Goal: Transaction & Acquisition: Purchase product/service

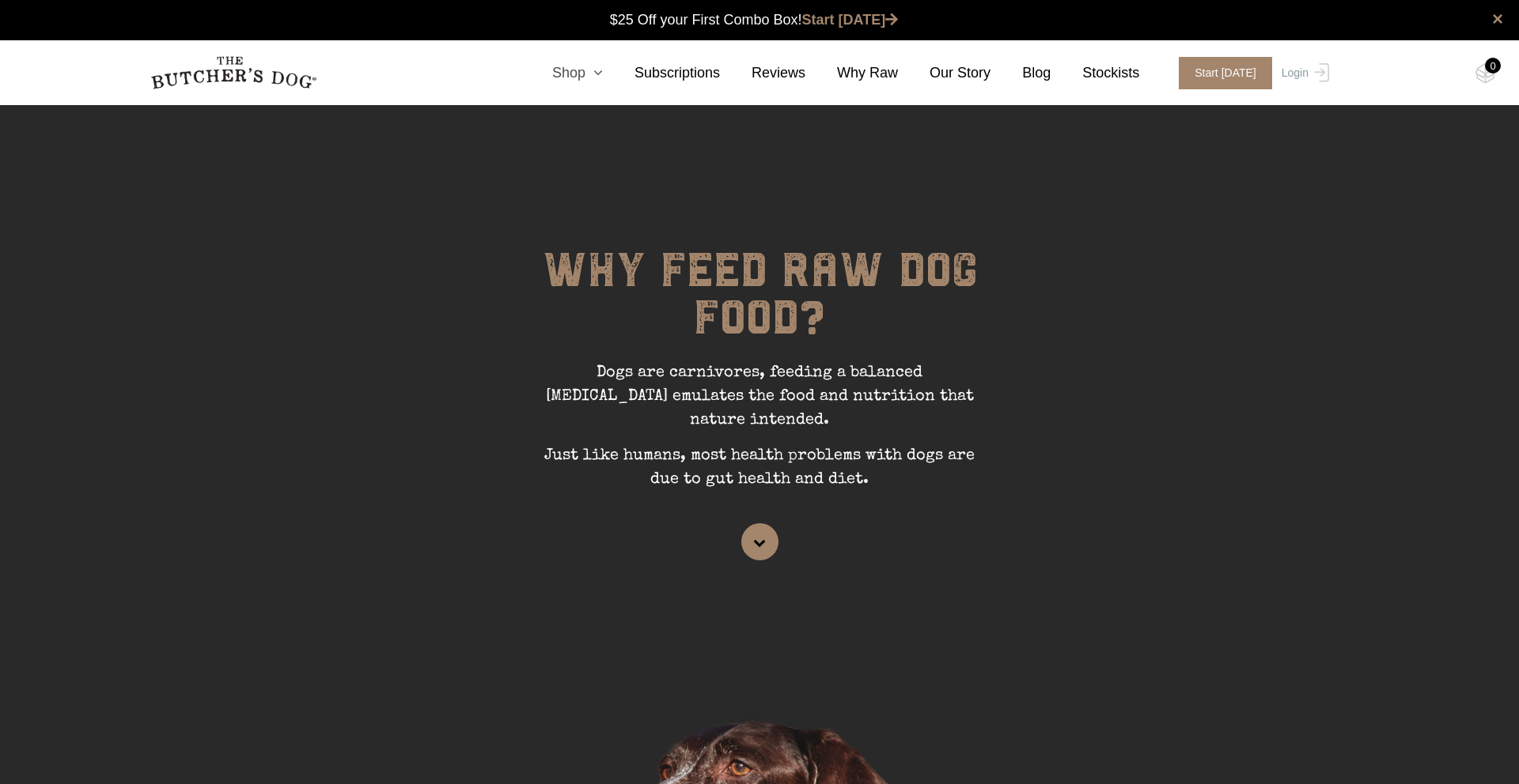
click at [581, 75] on link "Shop" at bounding box center [561, 73] width 83 height 21
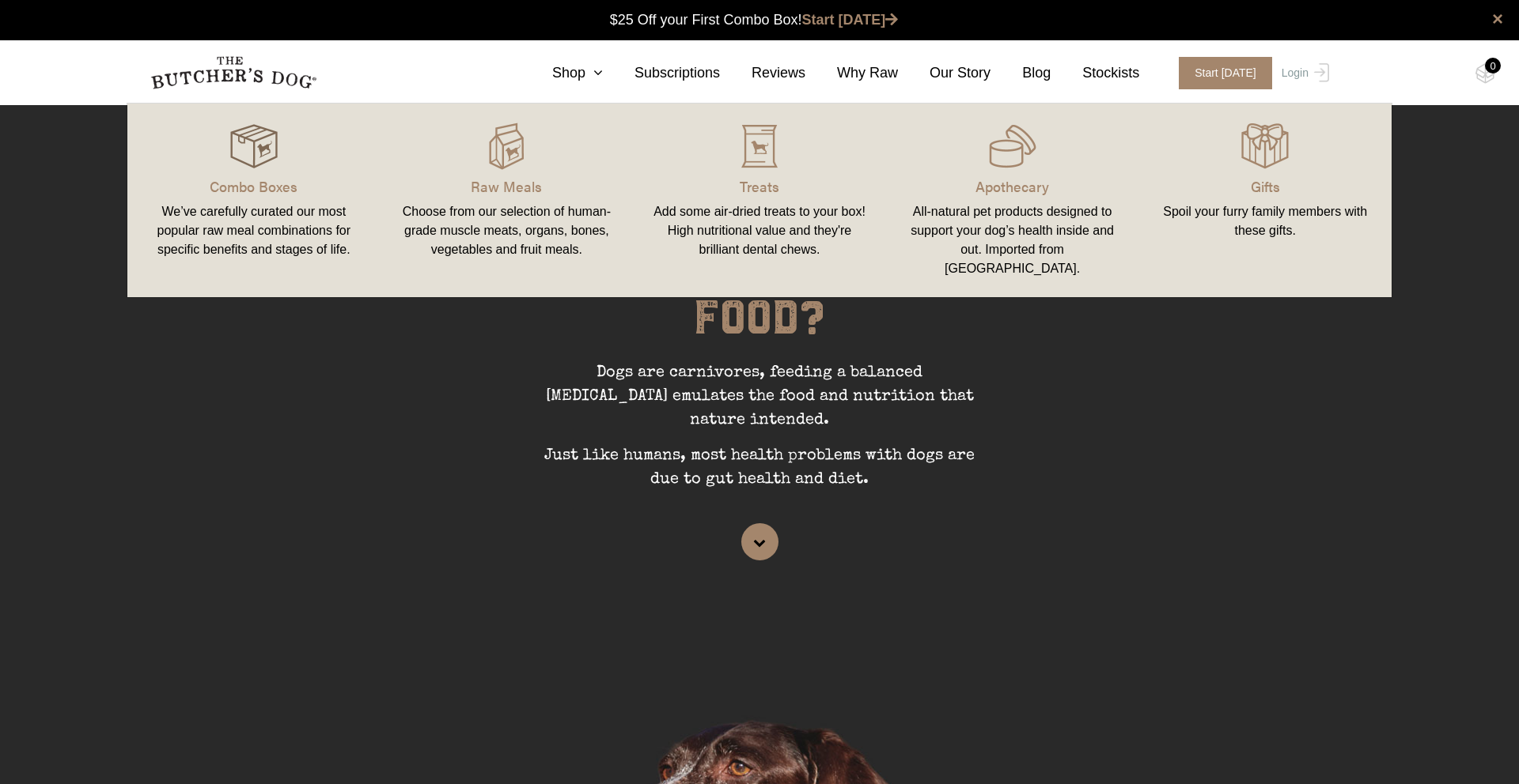
click at [253, 165] on img at bounding box center [254, 146] width 47 height 47
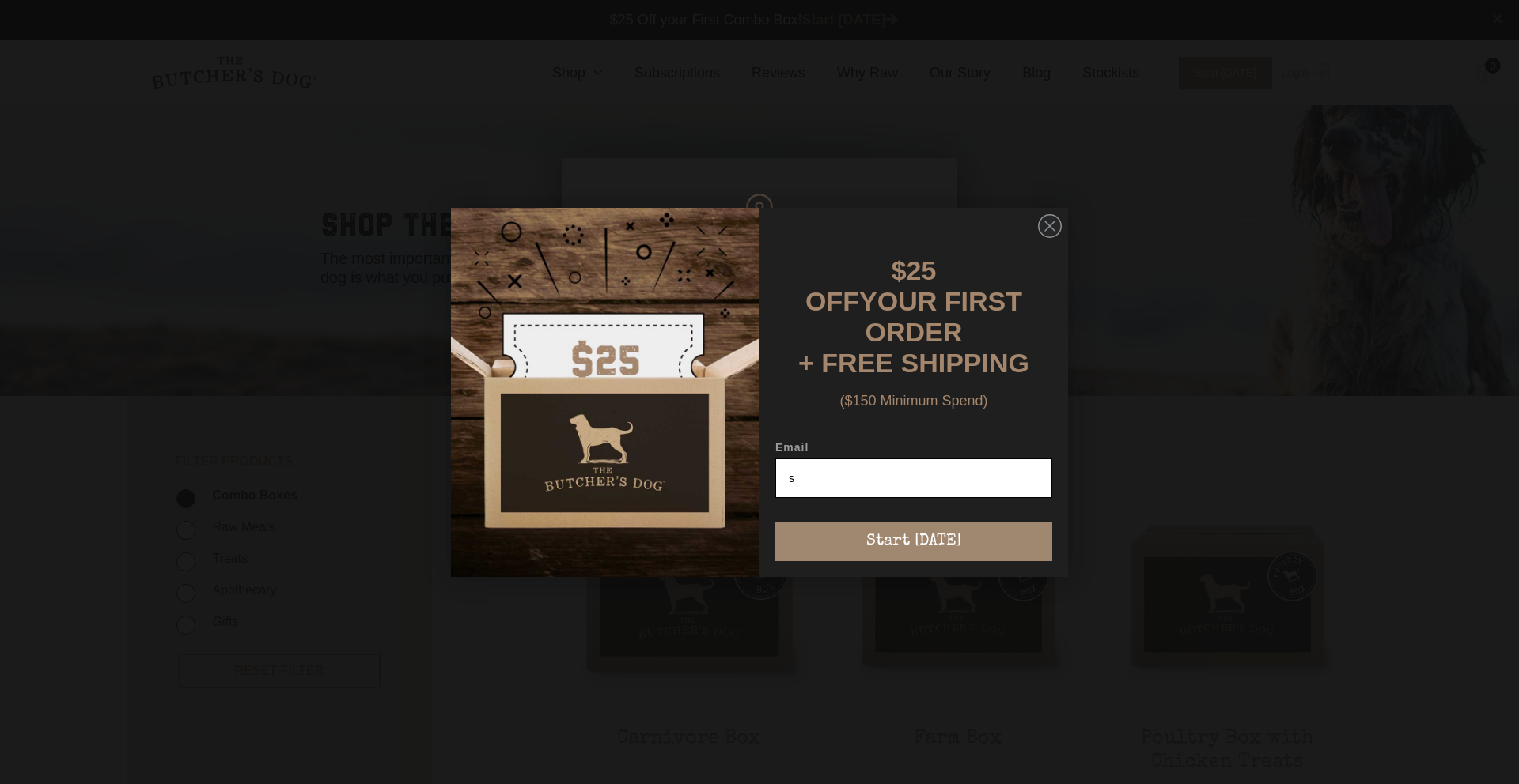
type input "simone.ruskin@sevenmiles.com.au"
click at [924, 531] on button "Start [DATE]" at bounding box center [914, 541] width 277 height 39
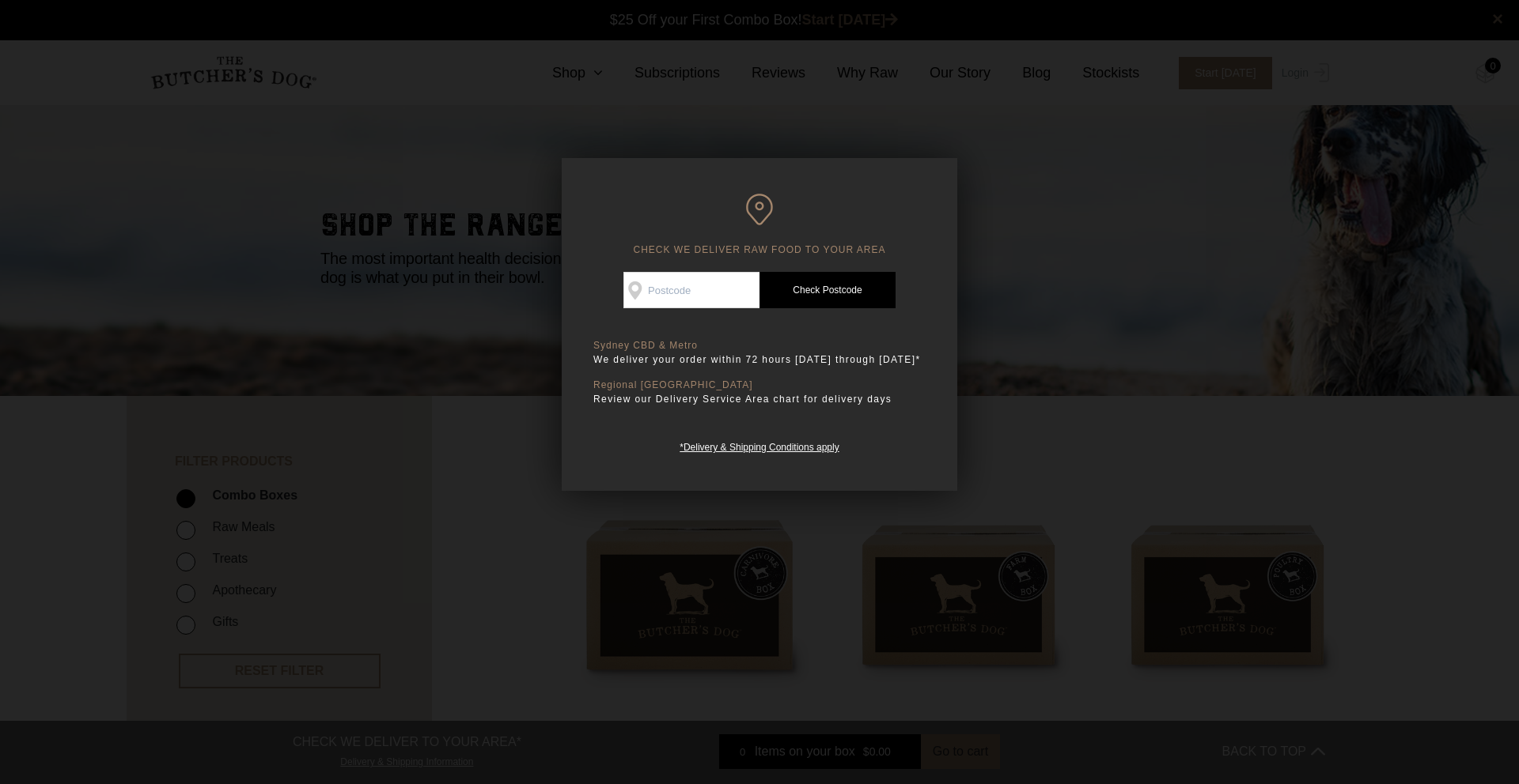
click at [703, 287] on input "Check Availability At" at bounding box center [691, 290] width 136 height 37
type input "2099"
click at [833, 292] on link "Check Postcode" at bounding box center [827, 290] width 136 height 37
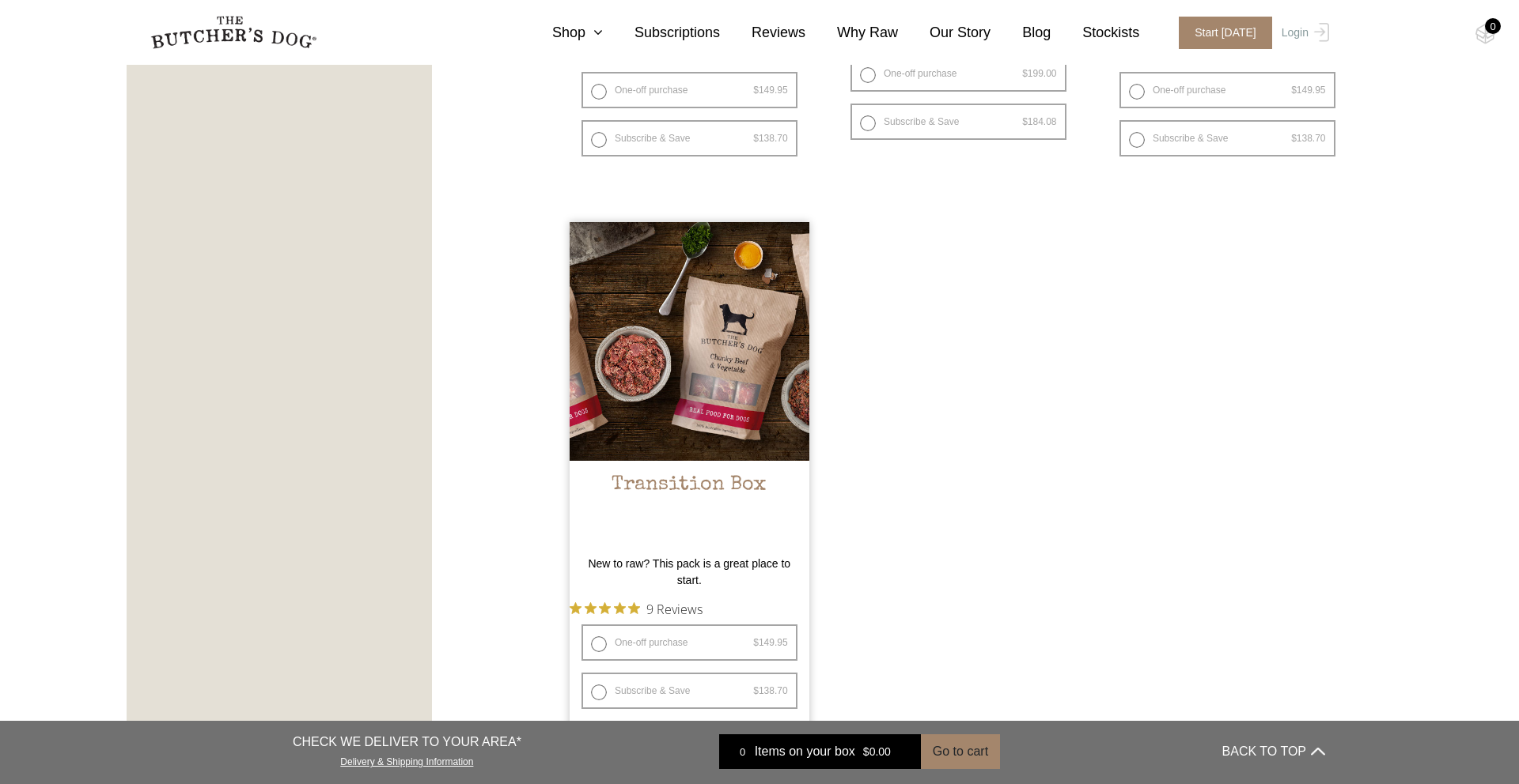
scroll to position [1357, 0]
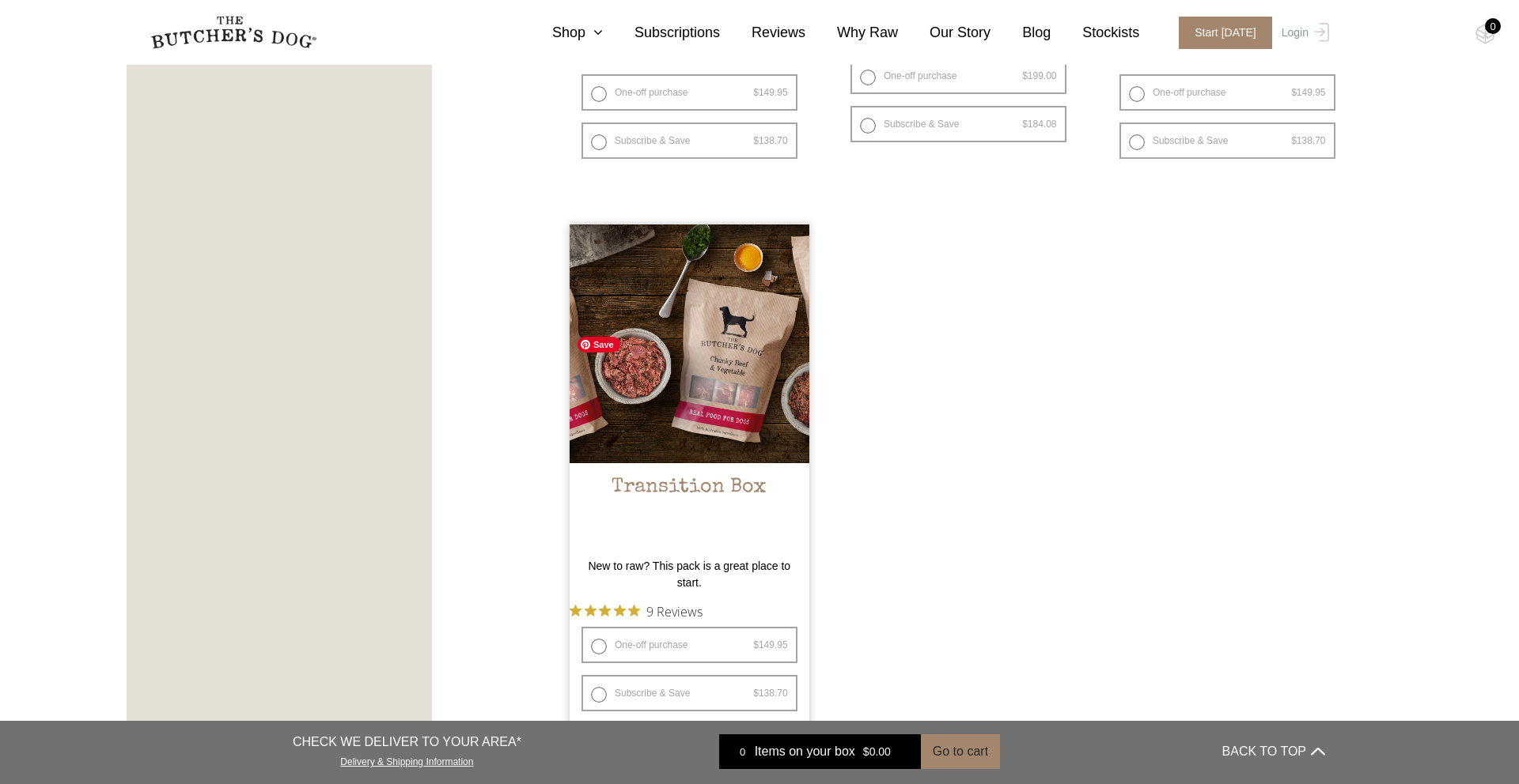
click at [759, 376] on img at bounding box center [689, 344] width 239 height 239
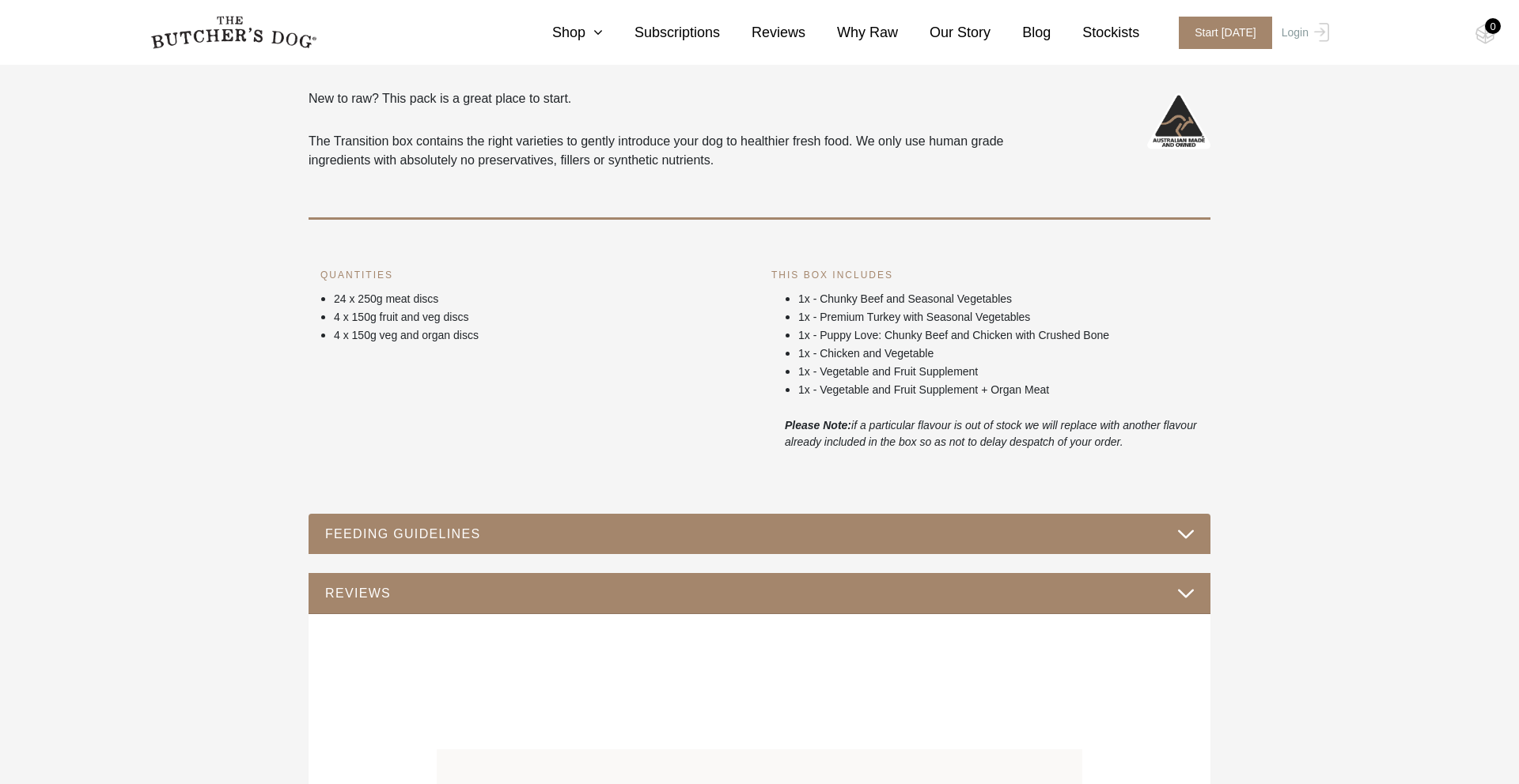
scroll to position [597, 0]
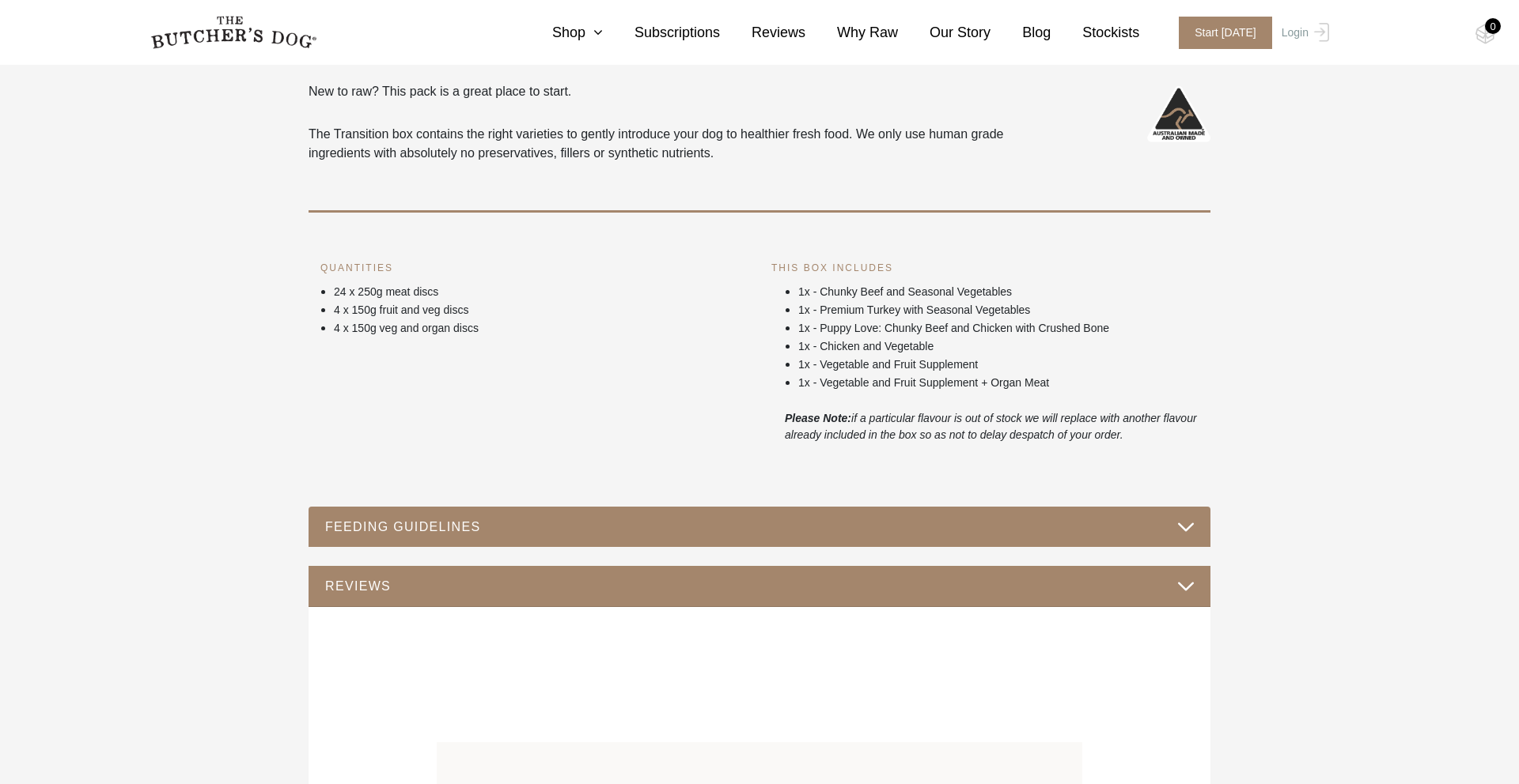
click at [431, 523] on button "FEEDING GUIDELINES" at bounding box center [759, 527] width 870 height 21
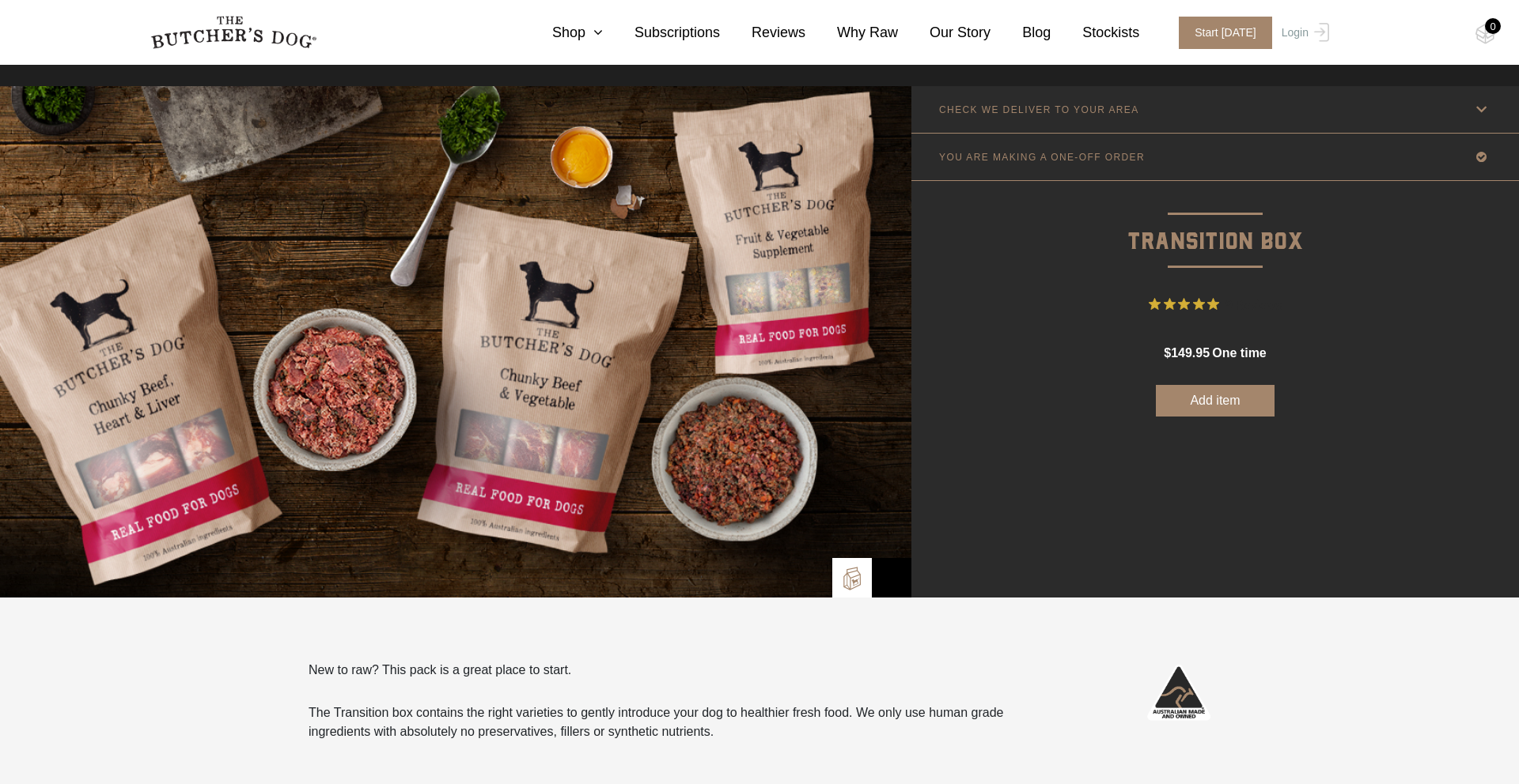
scroll to position [0, 0]
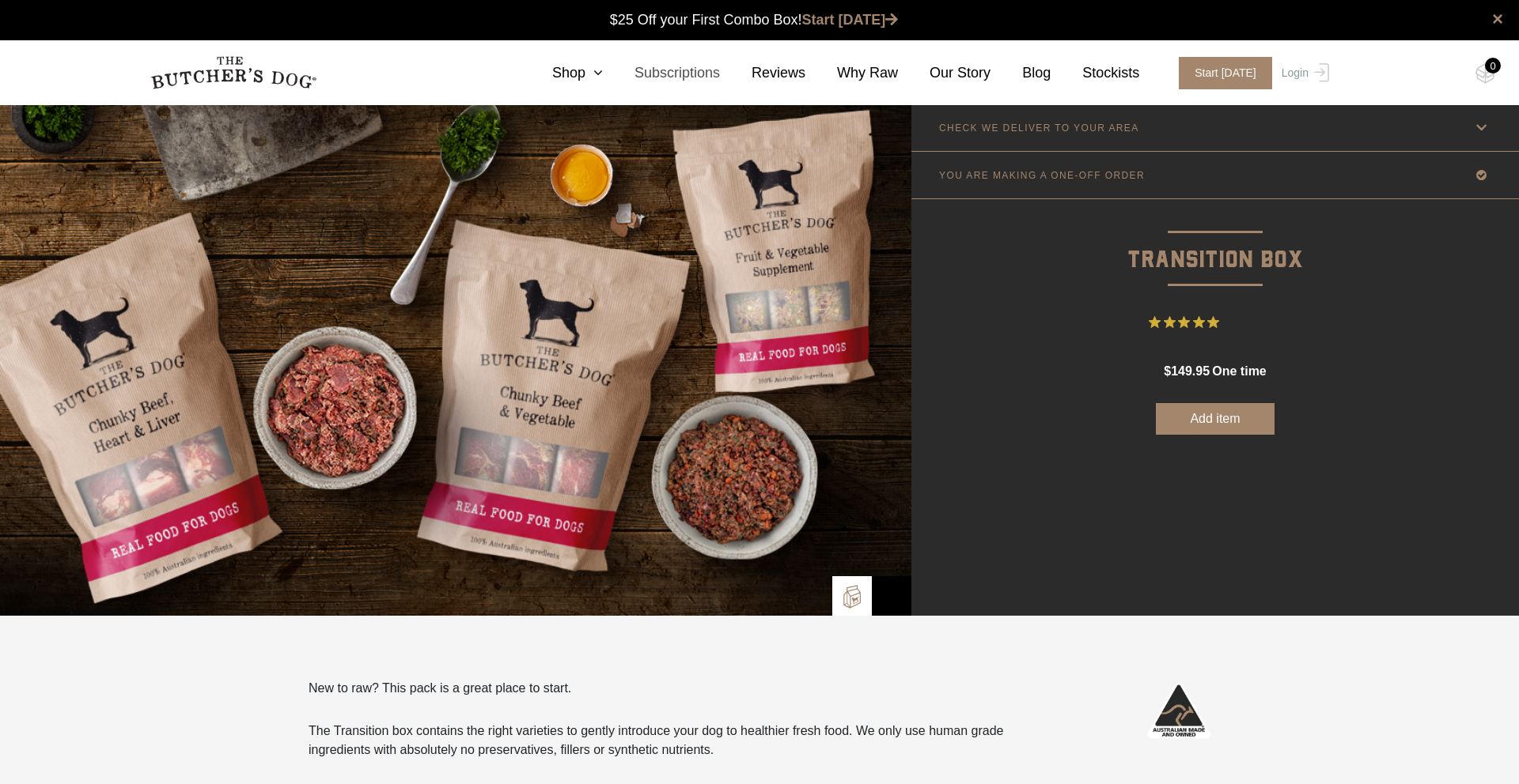
click at [682, 74] on link "Subscriptions" at bounding box center [661, 73] width 117 height 21
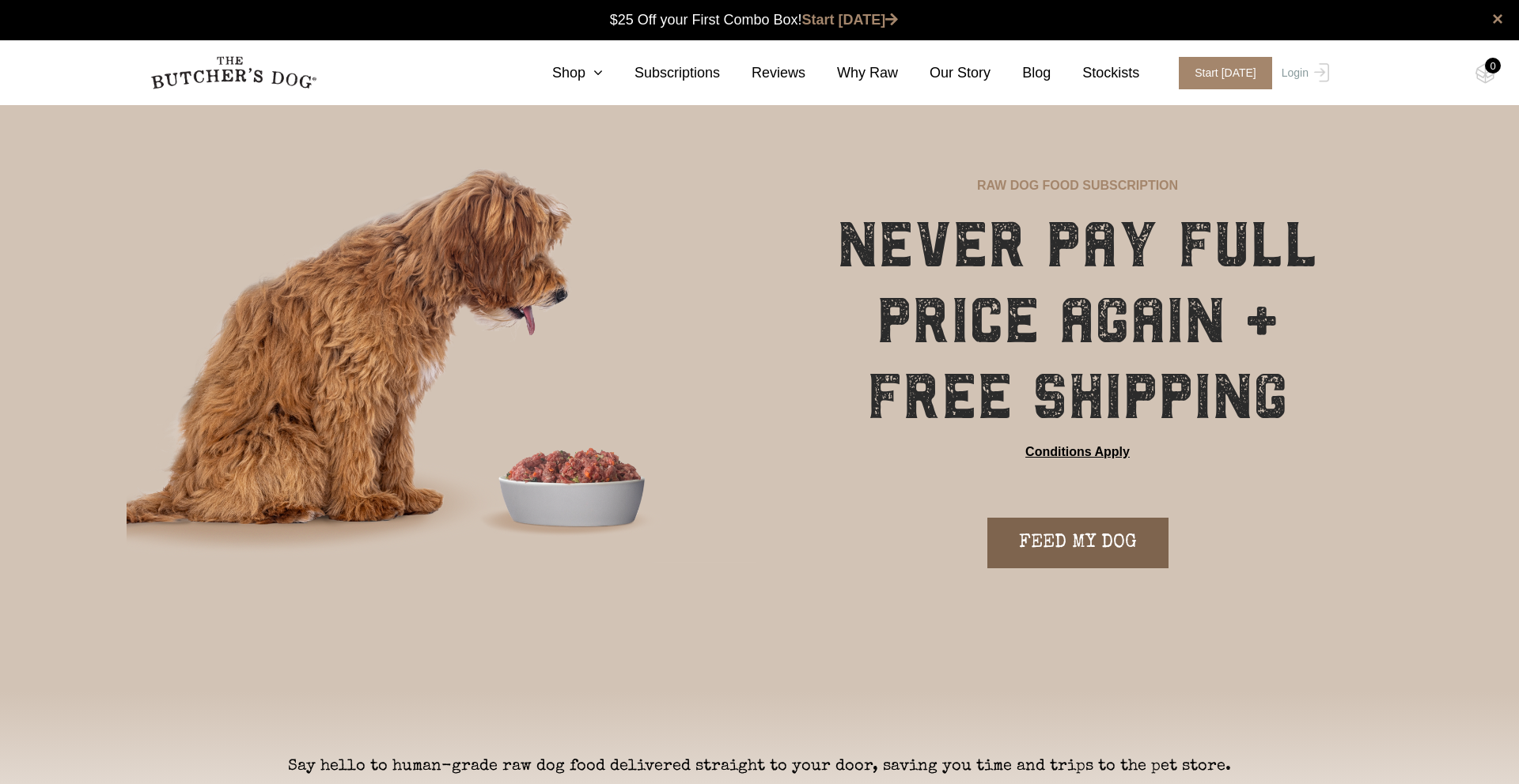
click at [1091, 543] on link "FEED MY DOG" at bounding box center [1078, 543] width 181 height 51
click at [579, 77] on link "Shop" at bounding box center [561, 73] width 83 height 21
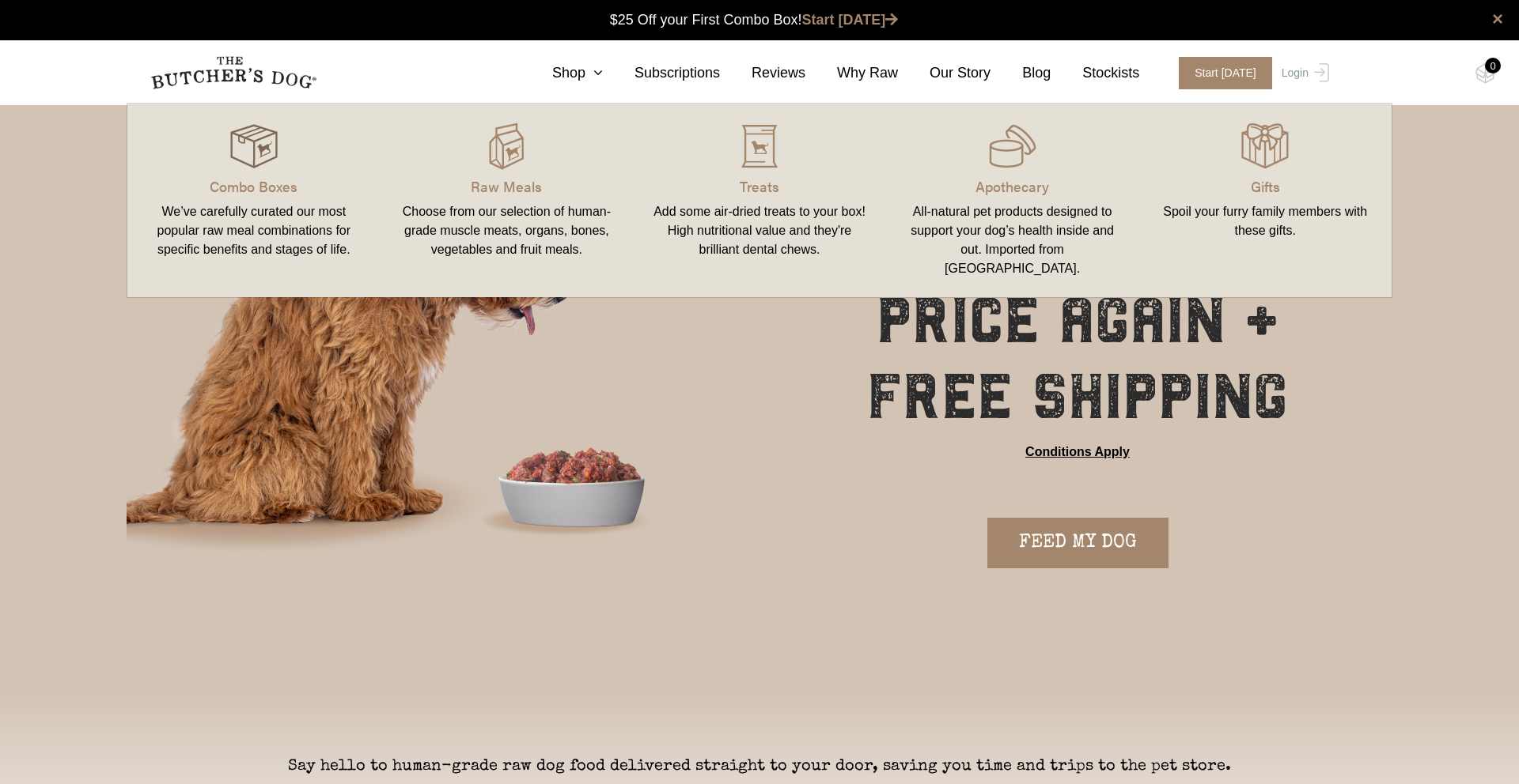
click at [261, 161] on img at bounding box center [254, 146] width 47 height 47
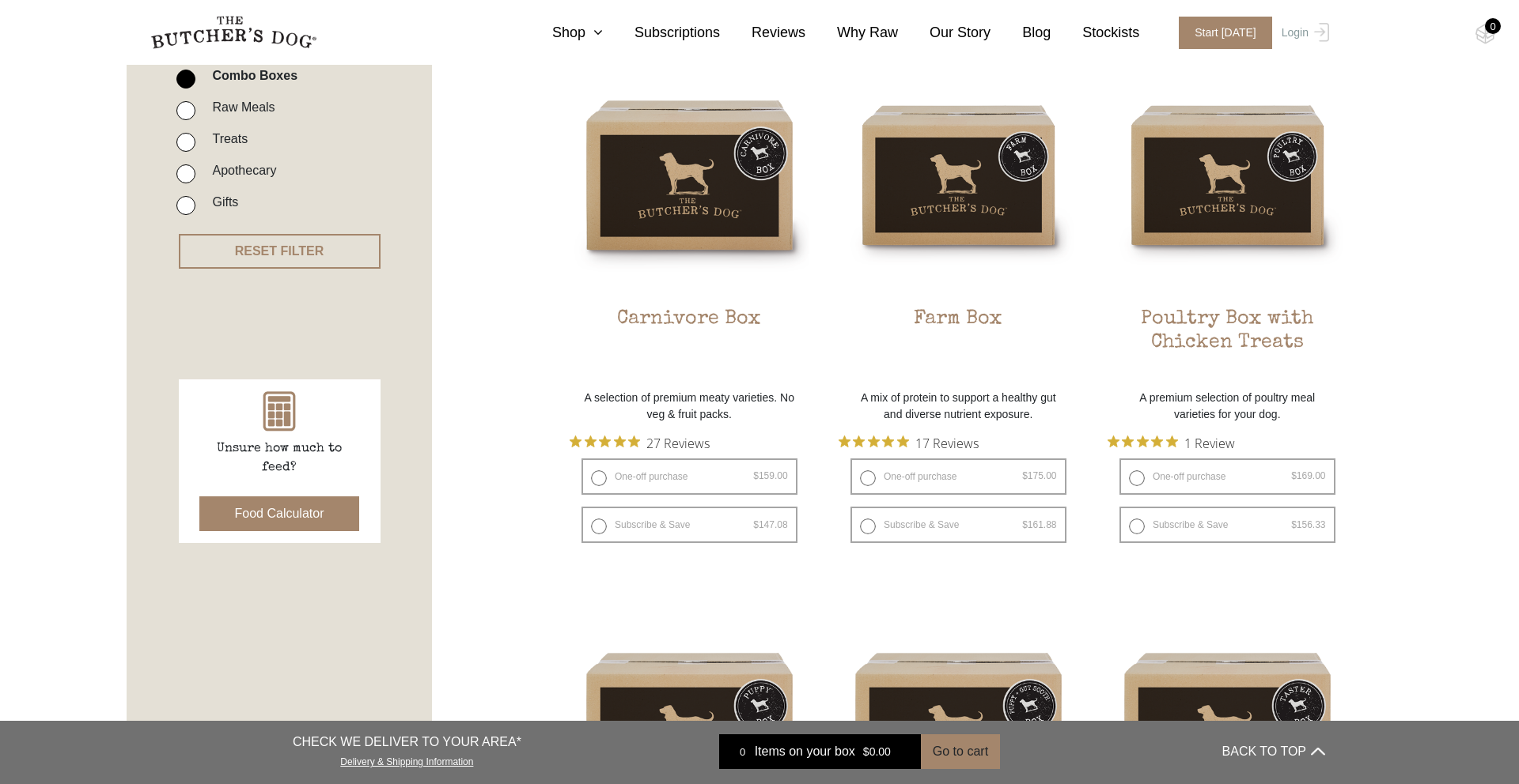
scroll to position [433, 0]
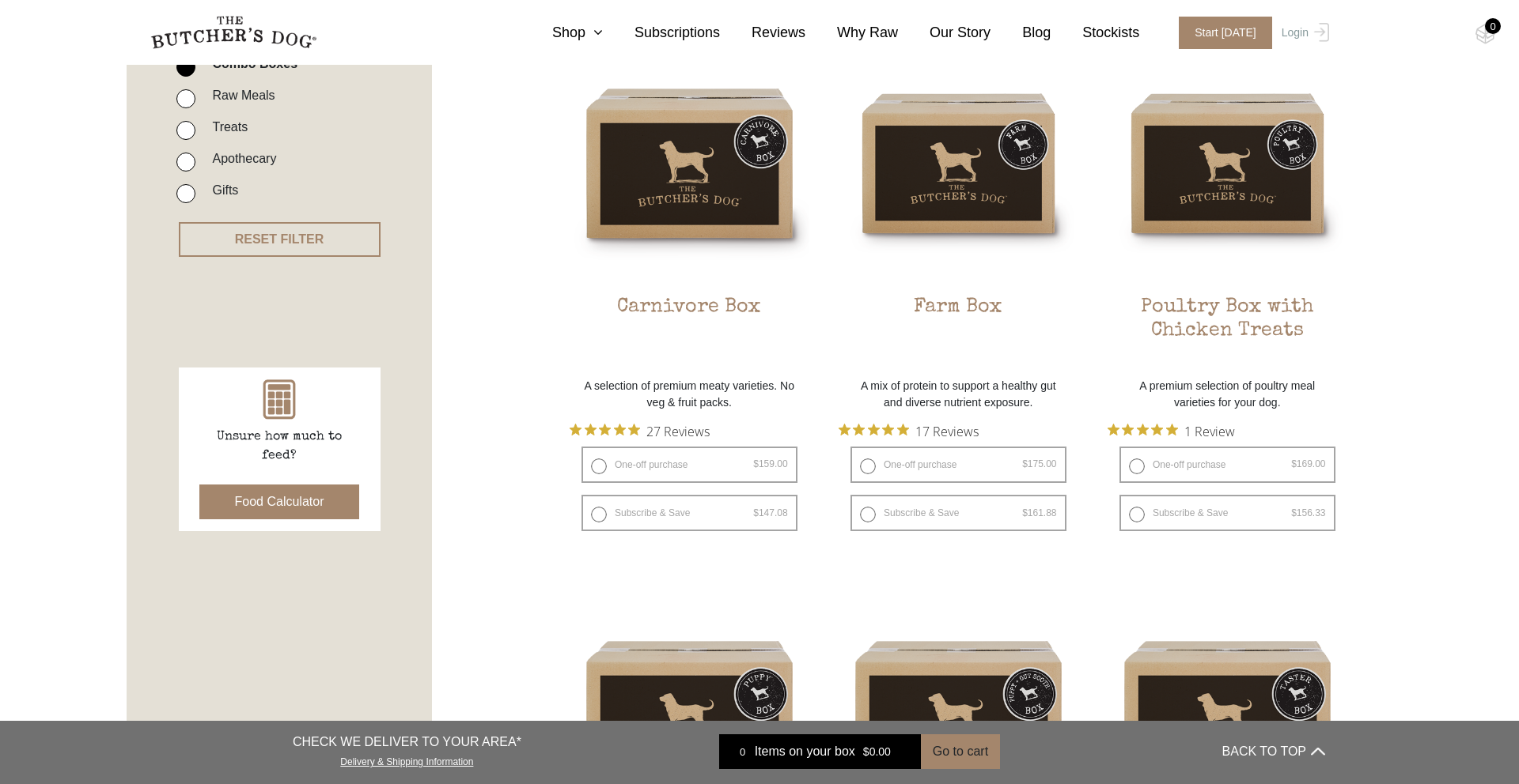
click at [315, 507] on button "Food Calculator" at bounding box center [279, 501] width 161 height 35
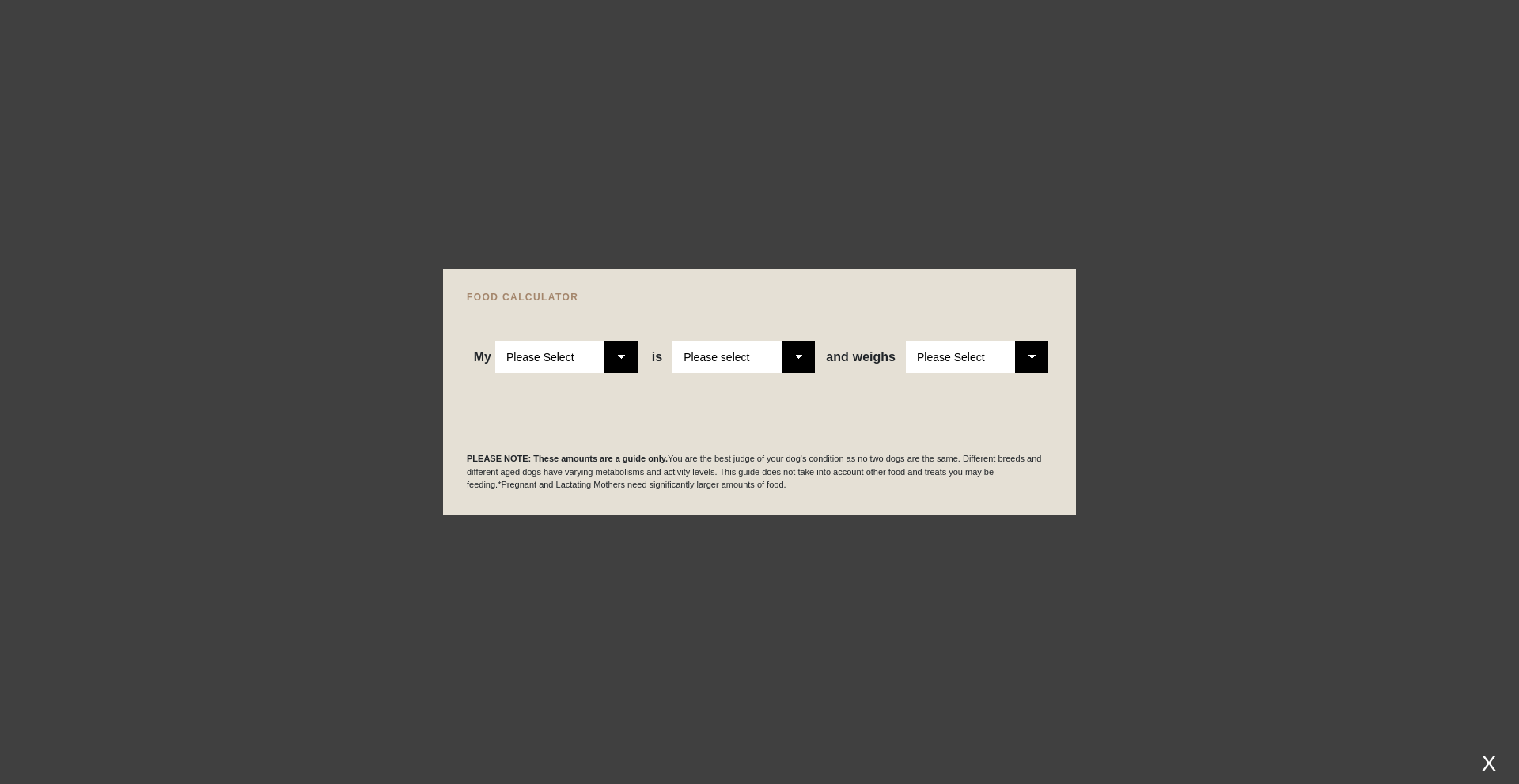
click at [630, 361] on select "Please Select Adult Dog Puppy" at bounding box center [566, 357] width 142 height 32
select select "adult"
click at [495, 341] on select "Please Select Adult Dog Puppy" at bounding box center [566, 357] width 142 height 32
click at [802, 362] on select "Please select a healthy weight overweight" at bounding box center [744, 357] width 142 height 32
select select "0"
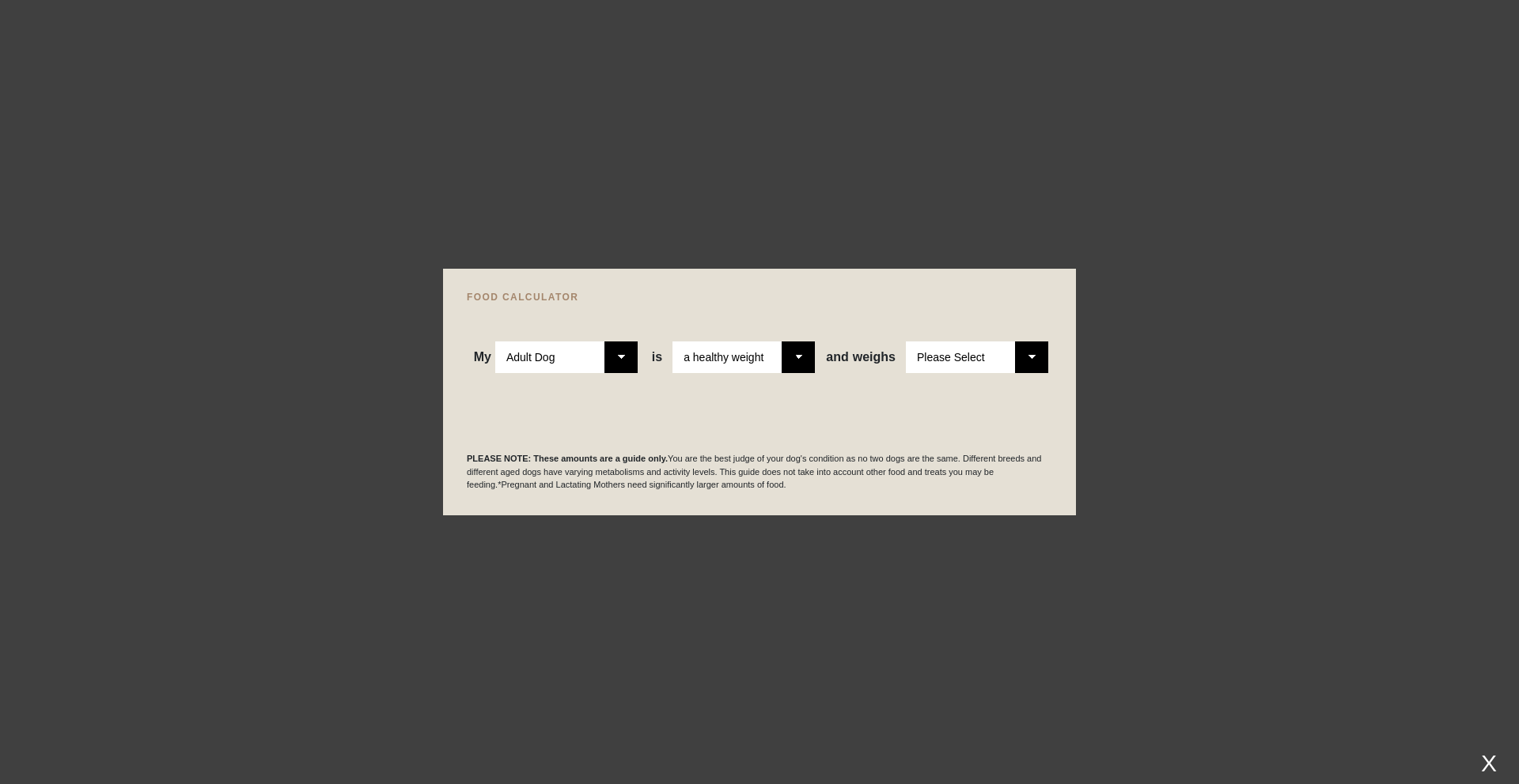
click at [672, 341] on select "Please select a healthy weight overweight" at bounding box center [744, 357] width 142 height 32
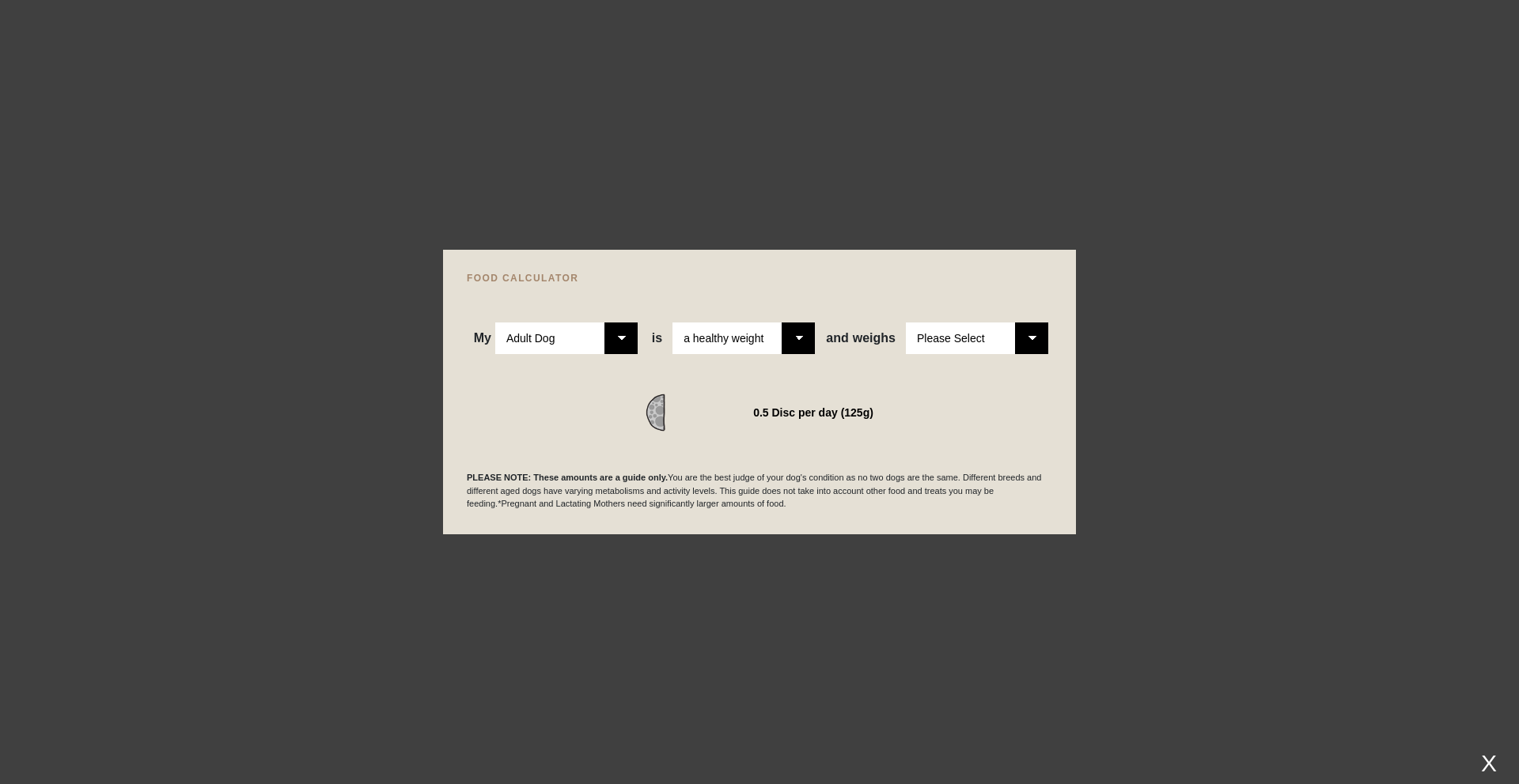
click at [1028, 346] on select "Please Select 1kg 2kg 3kg 4kg 5kg 6kg 7kg 8kg 9kg 10kg 11kg 12kg 13kg 14kg 15kg…" at bounding box center [976, 338] width 142 height 32
select select "12"
click at [905, 323] on select "Please Select 1kg 2kg 3kg 4kg 5kg 6kg 7kg 8kg 9kg 10kg 11kg 12kg 13kg 14kg 15kg…" at bounding box center [976, 338] width 142 height 32
click at [286, 164] on div at bounding box center [759, 392] width 1519 height 784
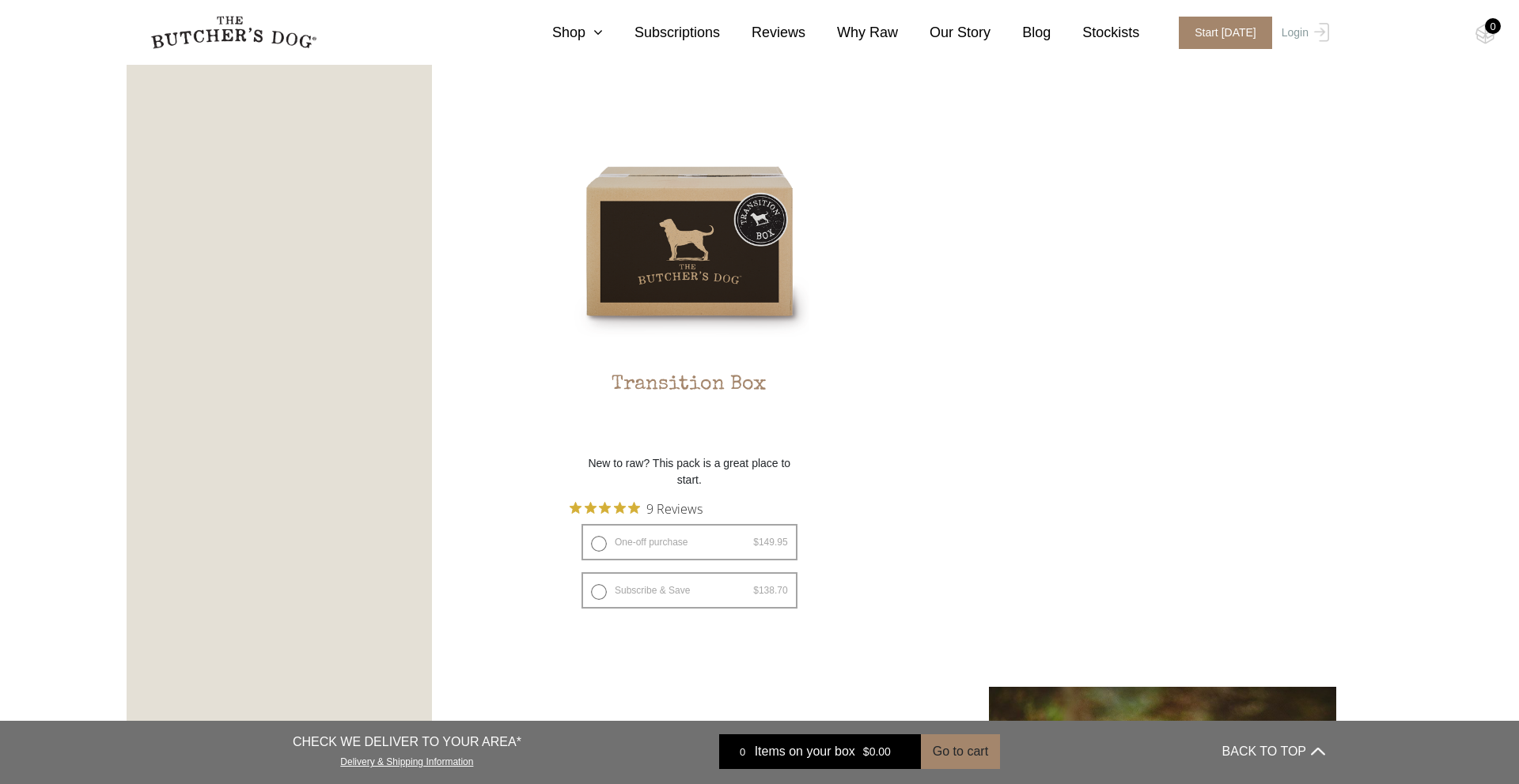
scroll to position [1466, 0]
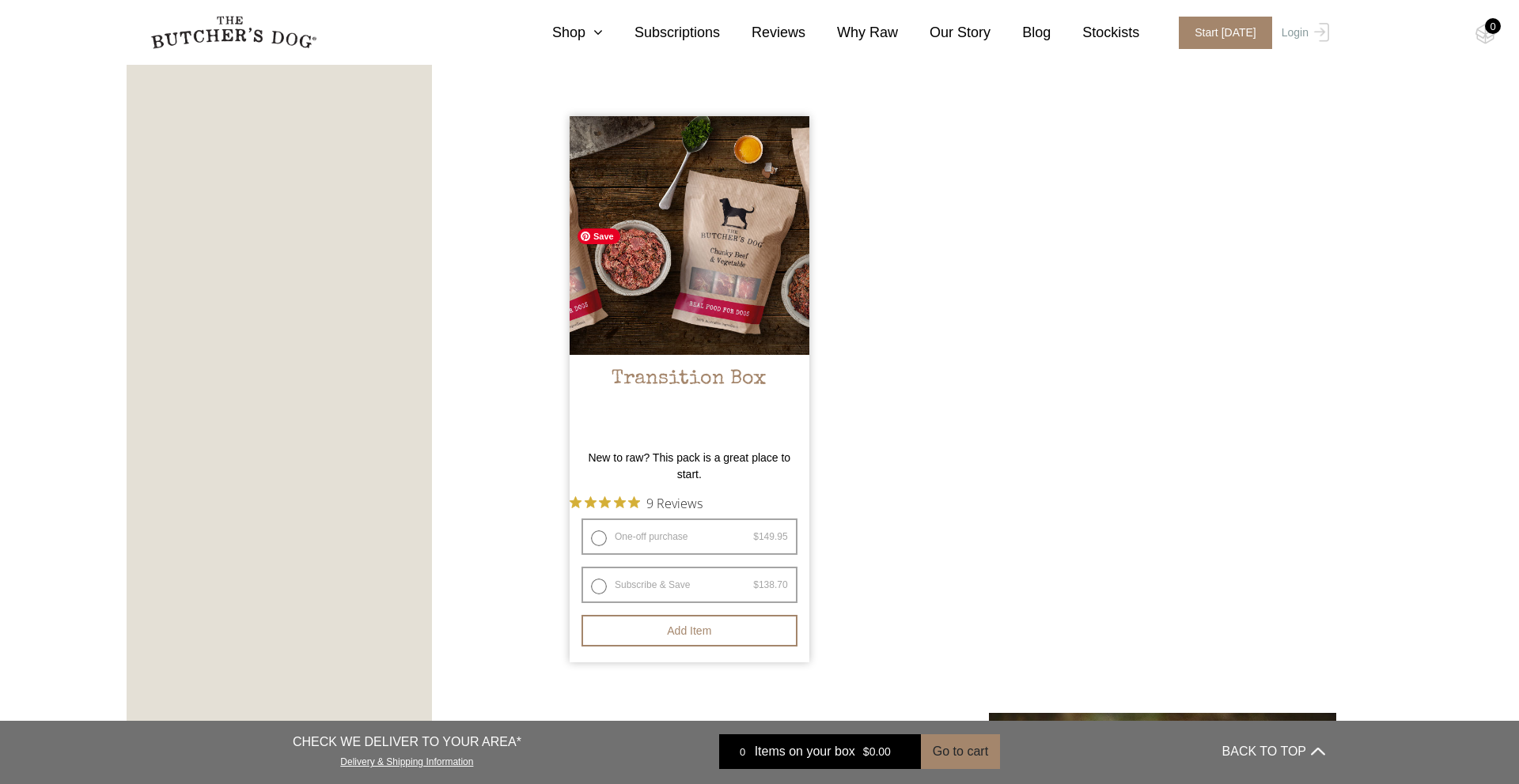
click at [752, 226] on img at bounding box center [689, 235] width 239 height 239
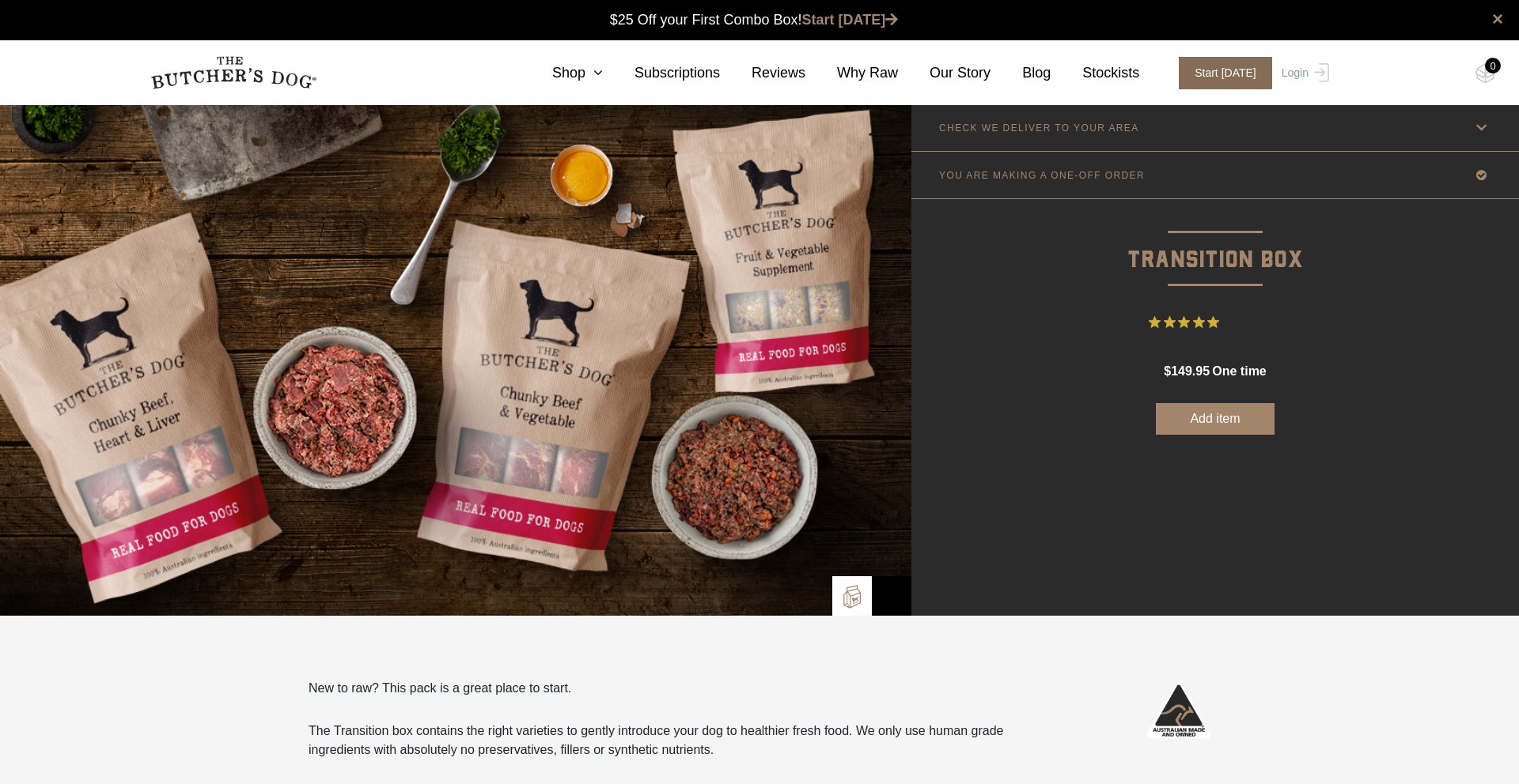
click at [1216, 73] on span "Start today" at bounding box center [1225, 74] width 93 height 33
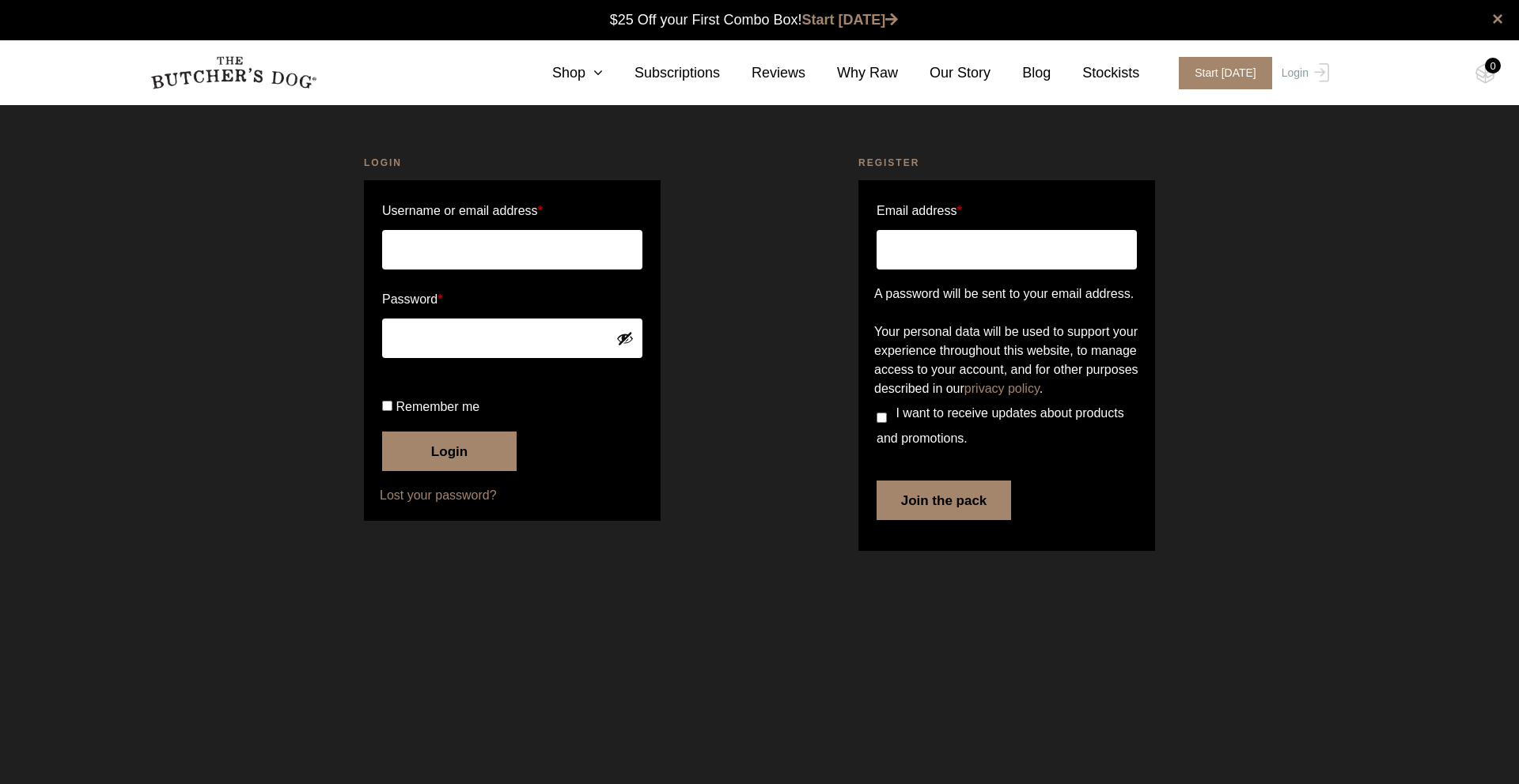
click at [940, 253] on input "Email address *" at bounding box center [1007, 250] width 260 height 39
type input "simone.ruskin@sevenmiles.com.au"
click at [880, 423] on input "I want to receive updates about products and promotions." at bounding box center [882, 417] width 11 height 11
checkbox input "true"
click at [936, 520] on button "Join the pack" at bounding box center [944, 501] width 135 height 39
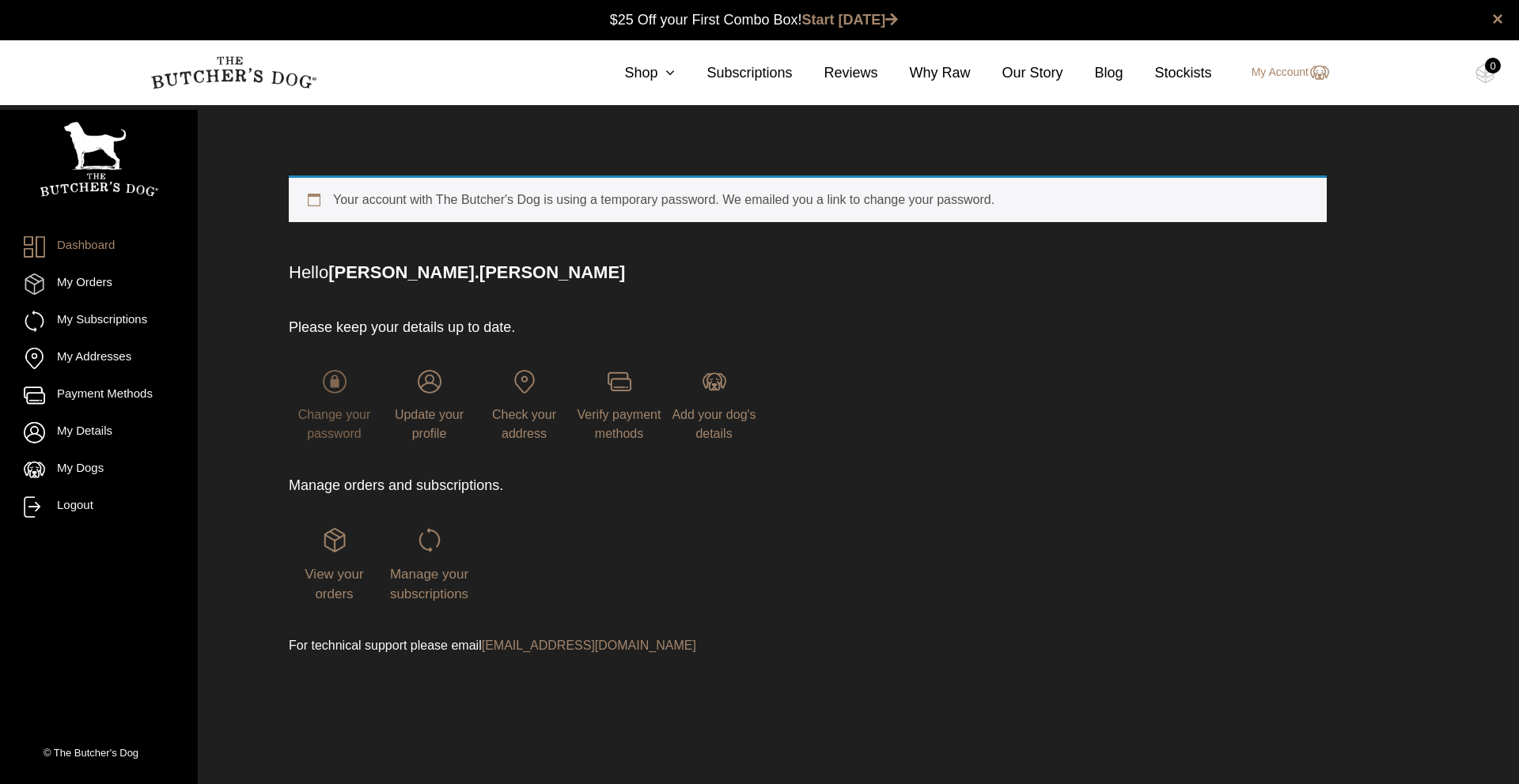
click at [341, 416] on span "Change your password" at bounding box center [334, 425] width 73 height 33
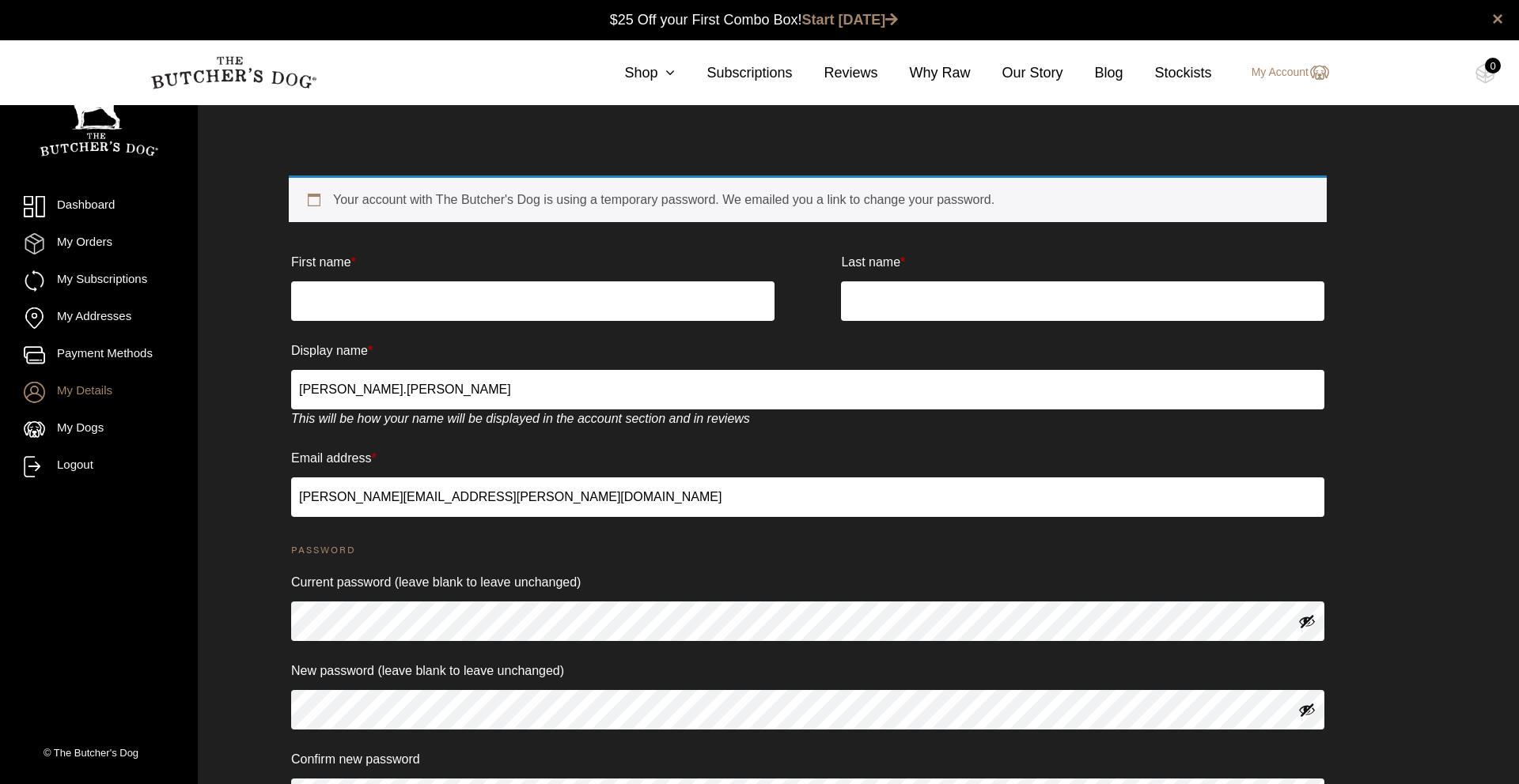
scroll to position [1, 0]
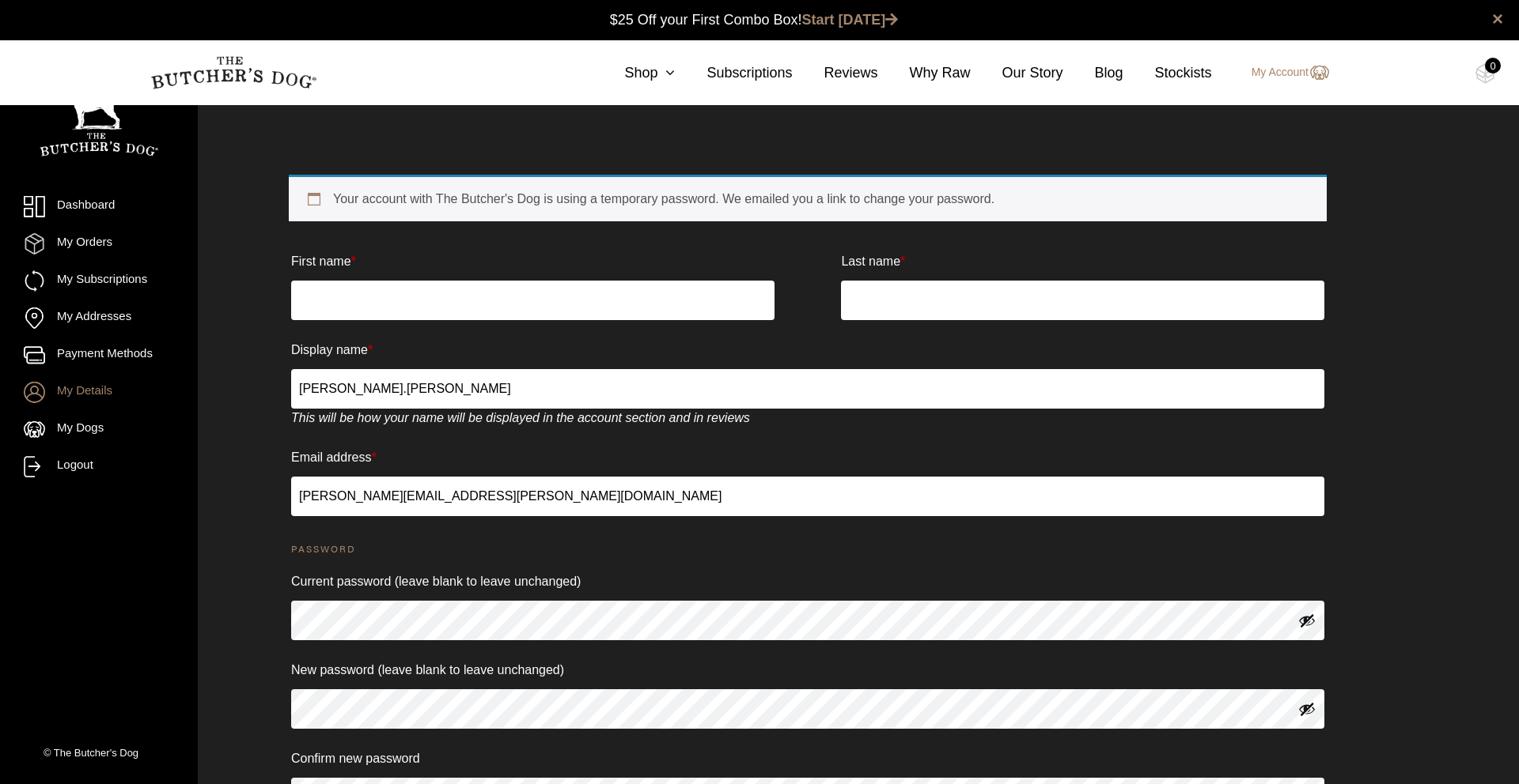
click at [380, 305] on input "First name *" at bounding box center [532, 301] width 483 height 39
type input "[PERSON_NAME]"
type input "Ruskin"
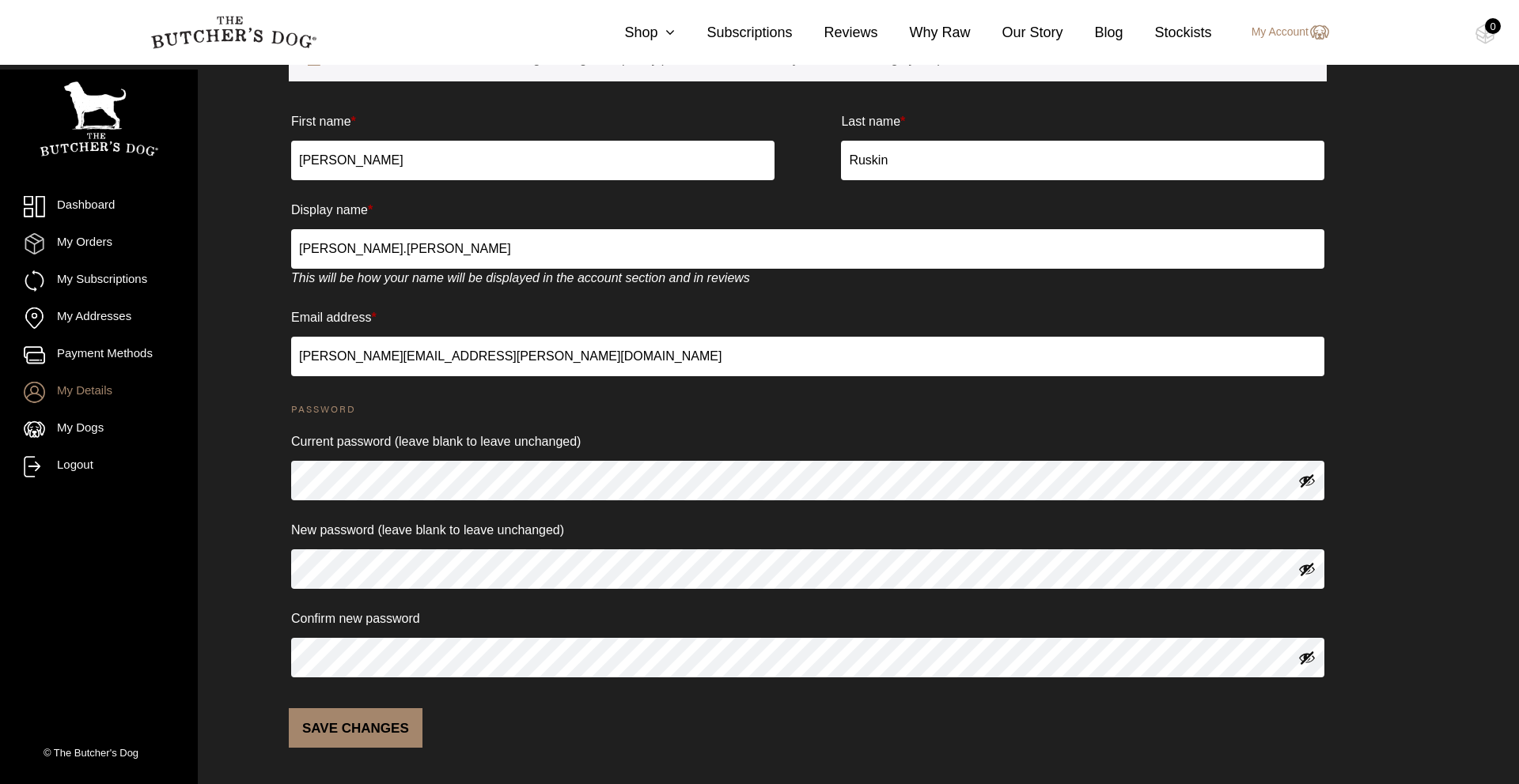
scroll to position [0, 0]
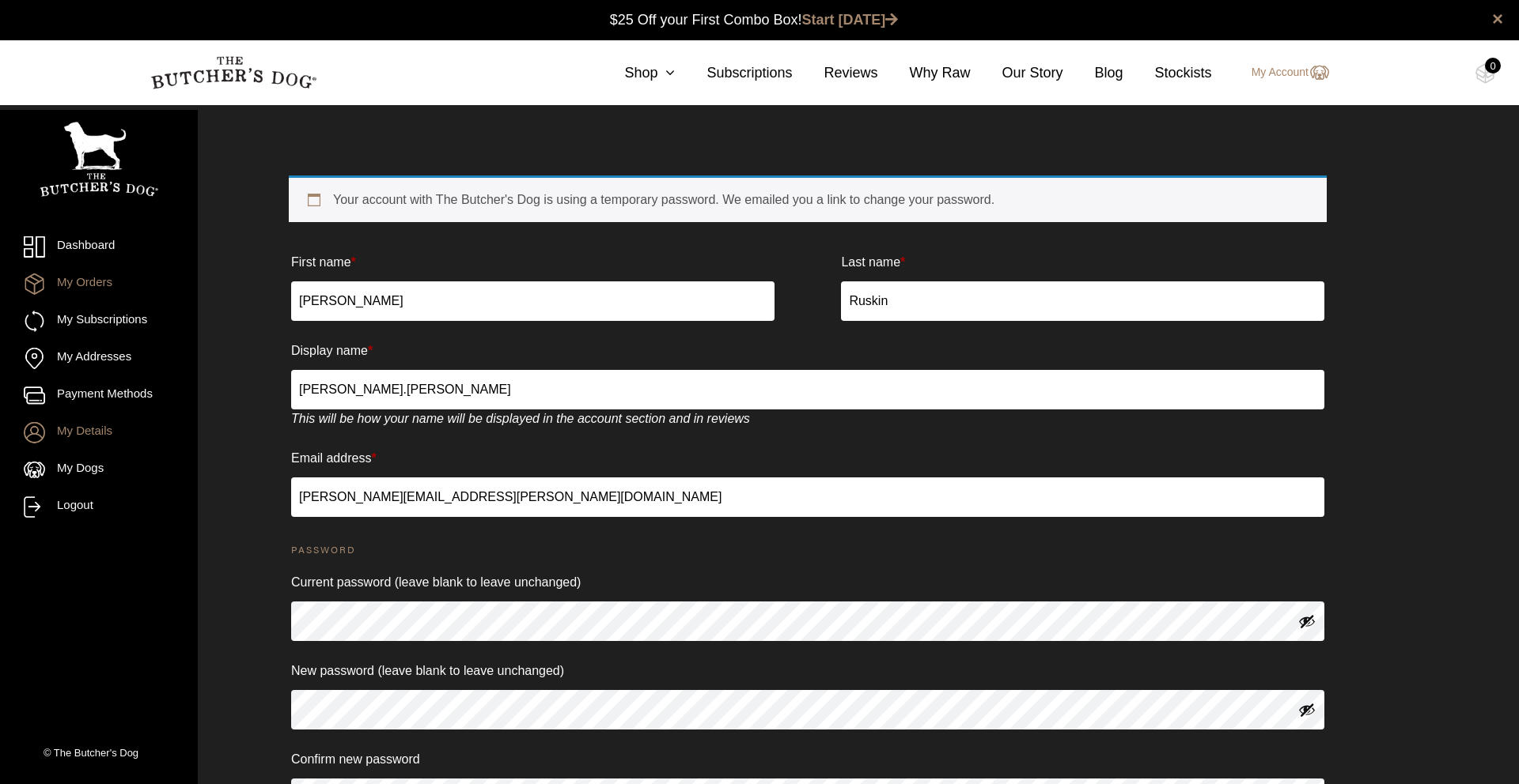
click at [96, 284] on link "My Orders" at bounding box center [99, 284] width 150 height 21
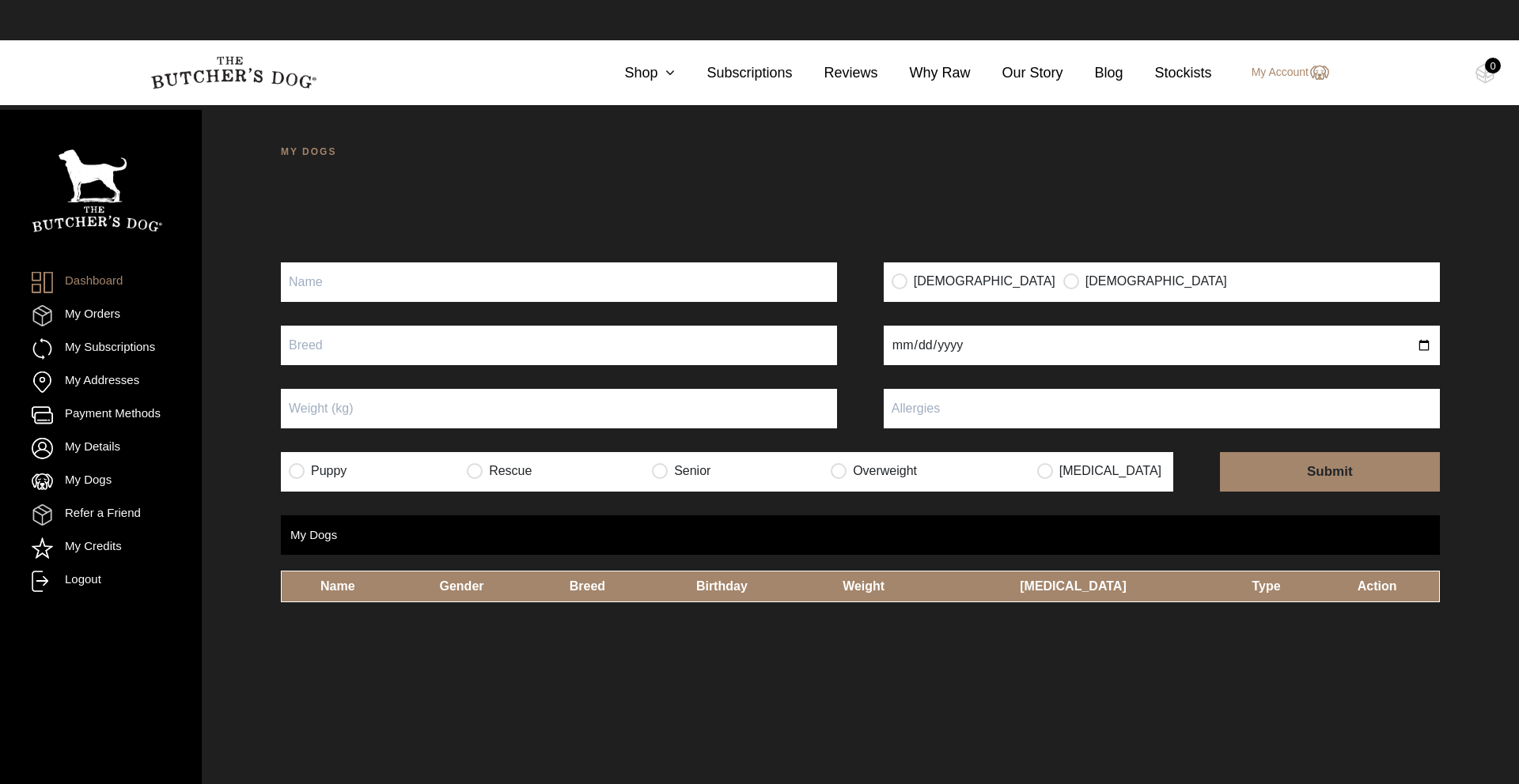
click at [379, 278] on input "Puppy" at bounding box center [559, 282] width 556 height 39
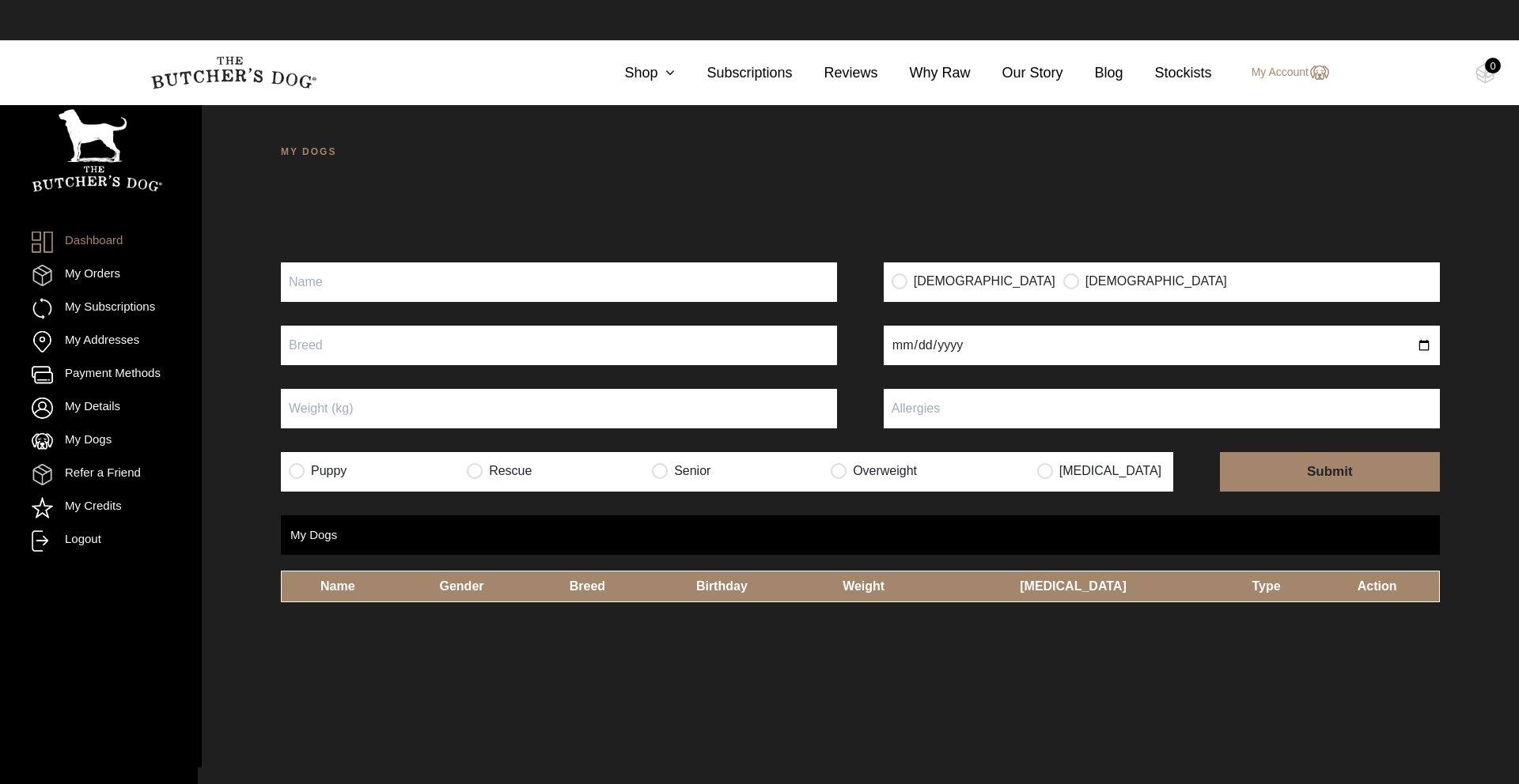
scroll to position [1, 0]
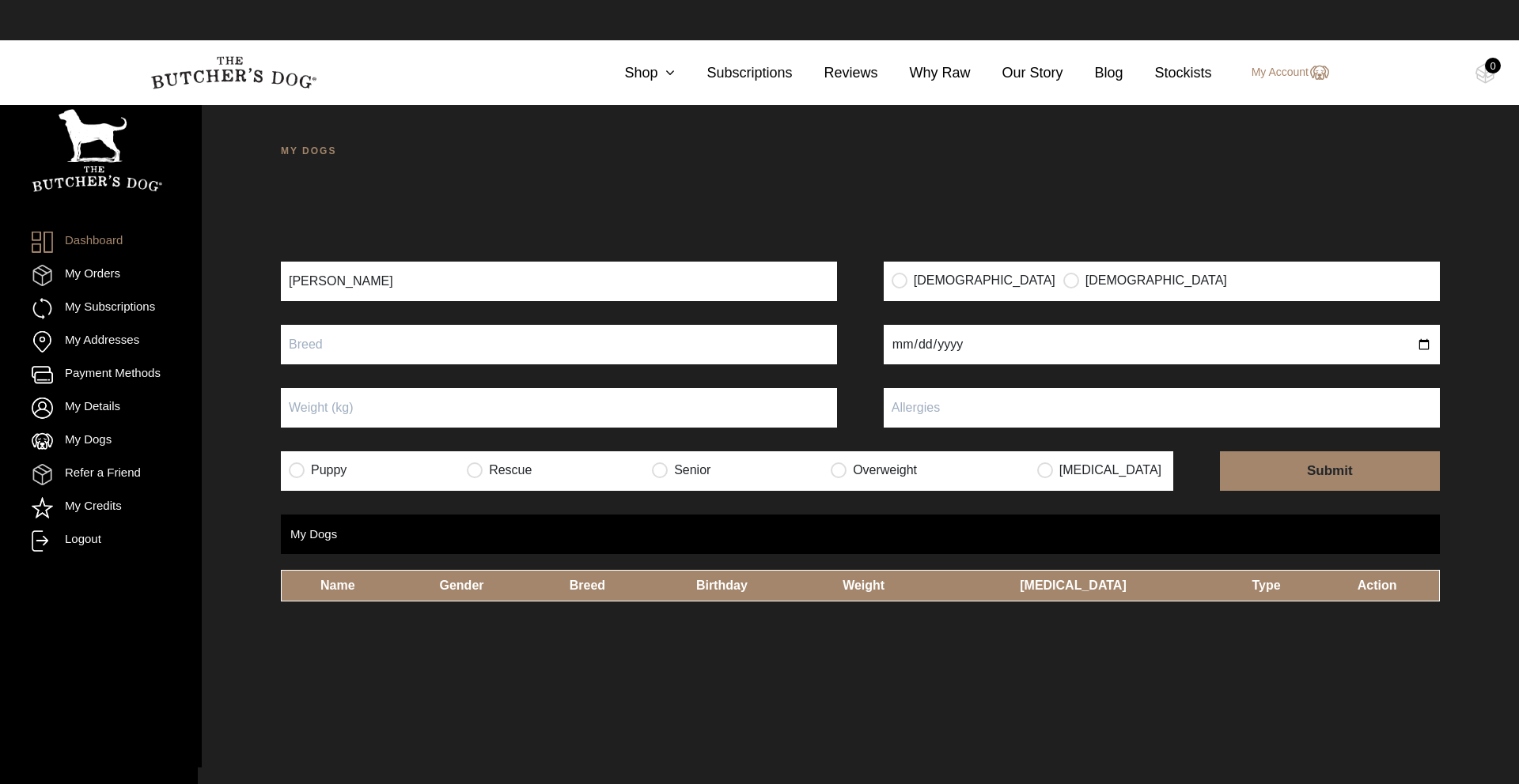
type input "Lenny"
click at [1063, 283] on input "radio" at bounding box center [1070, 279] width 16 height 16
radio input "true"
click at [438, 349] on input "text" at bounding box center [559, 345] width 556 height 39
type input "Australian Cobber"
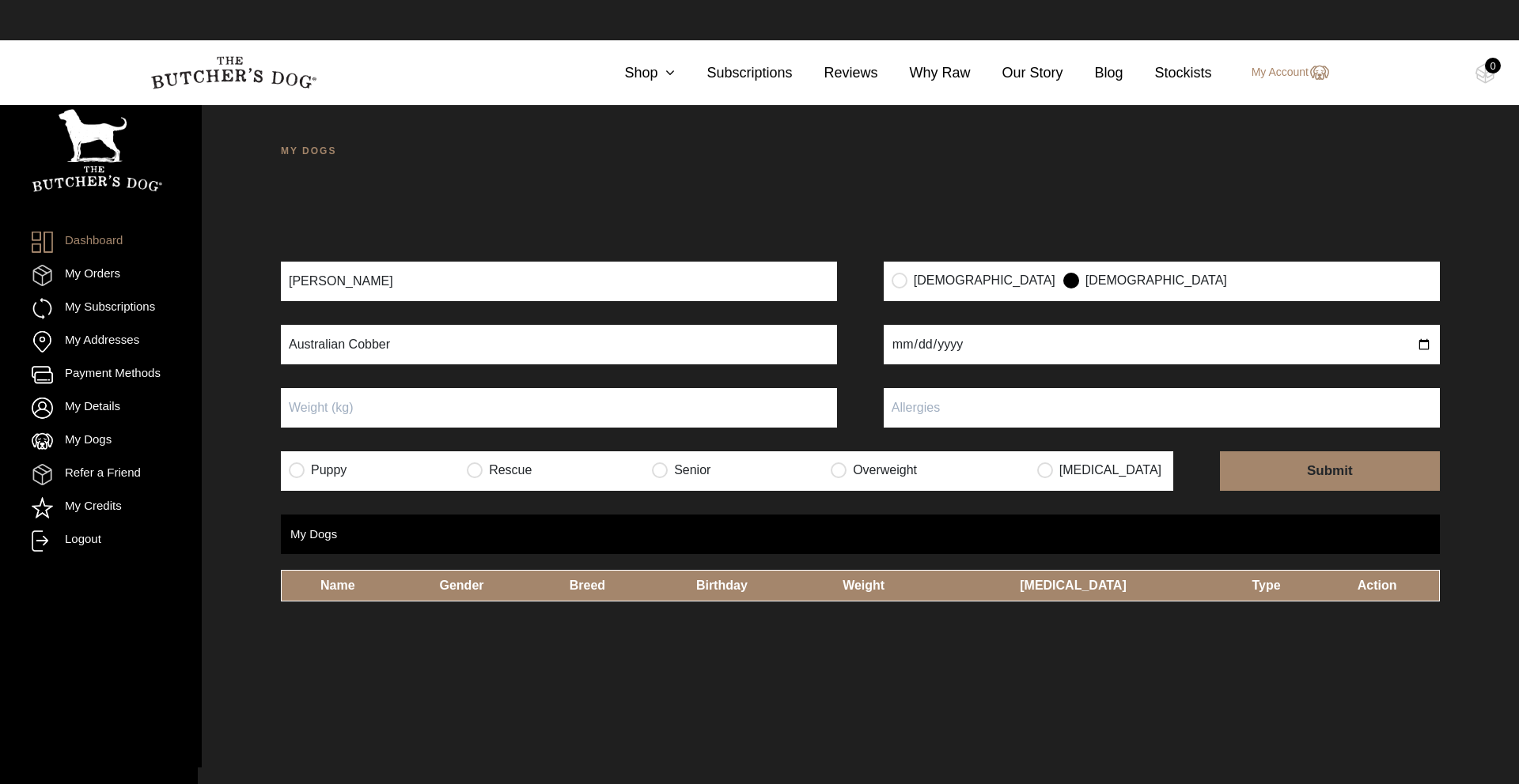
click at [425, 408] on input "Puppy" at bounding box center [559, 408] width 556 height 39
type input "11.7"
drag, startPoint x: 978, startPoint y: 416, endPoint x: 968, endPoint y: 452, distance: 37.4
click at [978, 416] on input "text" at bounding box center [1161, 408] width 556 height 39
type input "Skin"
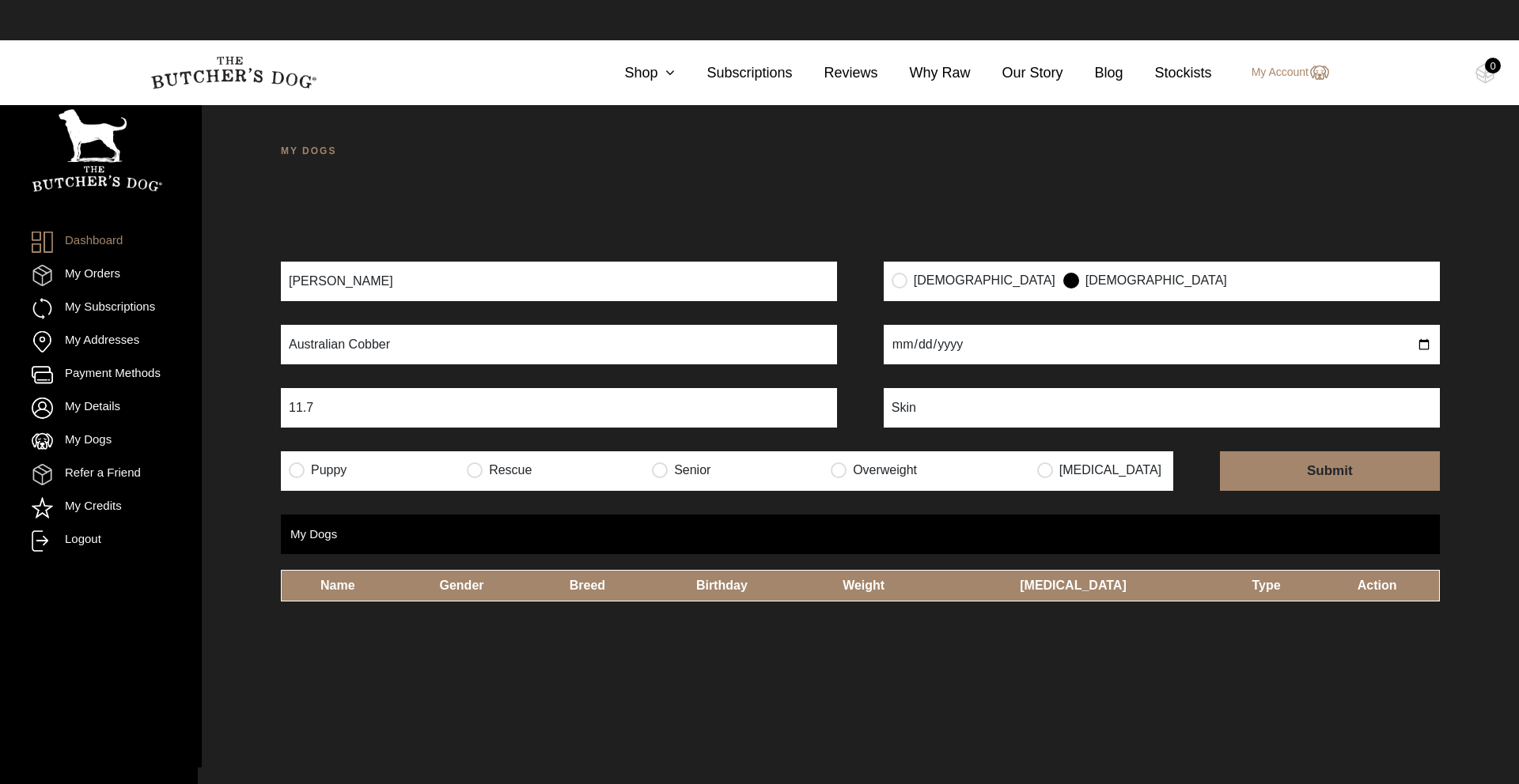
click at [1328, 469] on input "submit" at bounding box center [1329, 471] width 220 height 39
type input "2023-10-12"
click at [890, 705] on div "MY DOGS Your dog’s information has been updated Your dog’s information has been…" at bounding box center [860, 496] width 1317 height 784
click at [1322, 476] on input "submit" at bounding box center [1329, 471] width 220 height 39
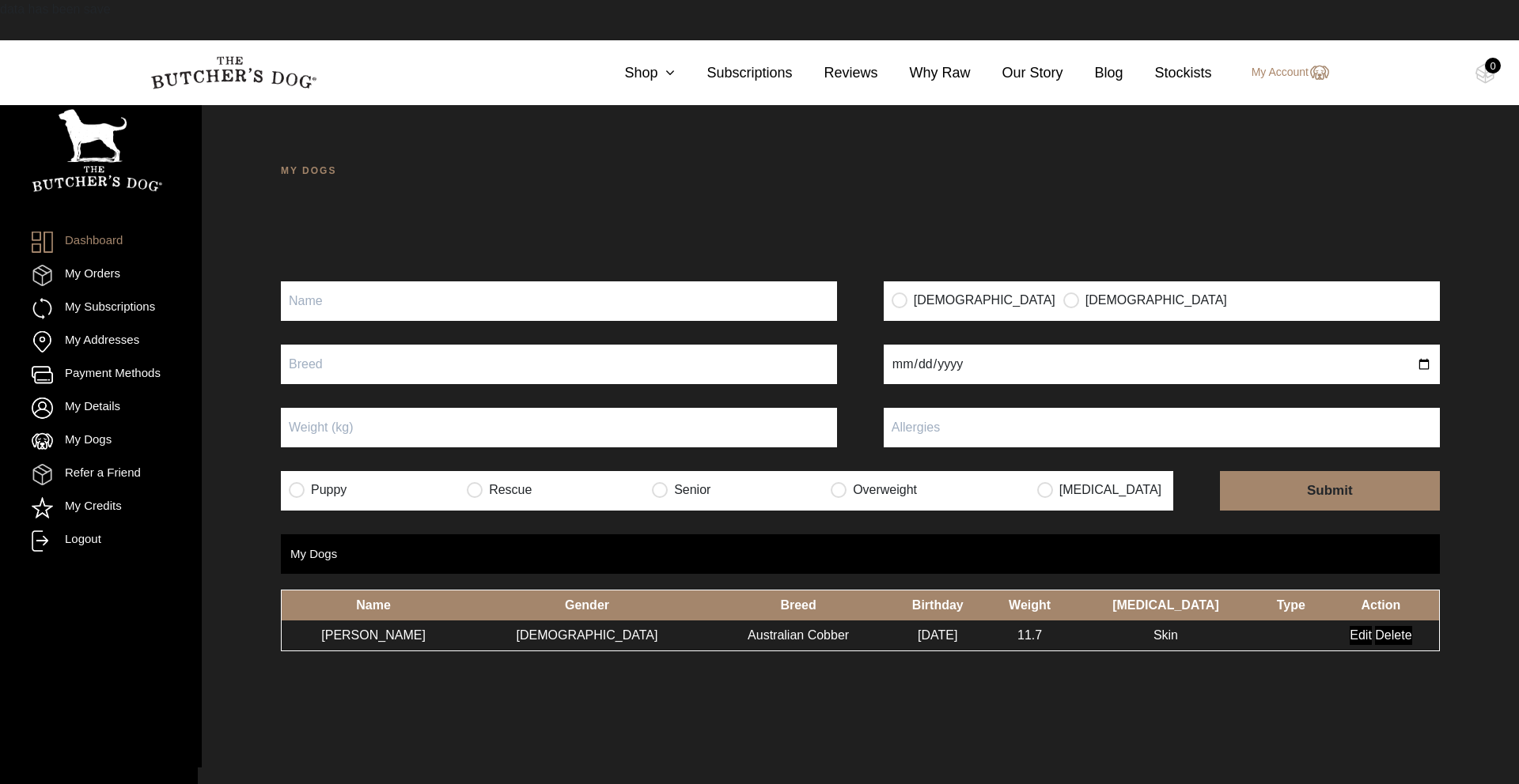
scroll to position [1, 0]
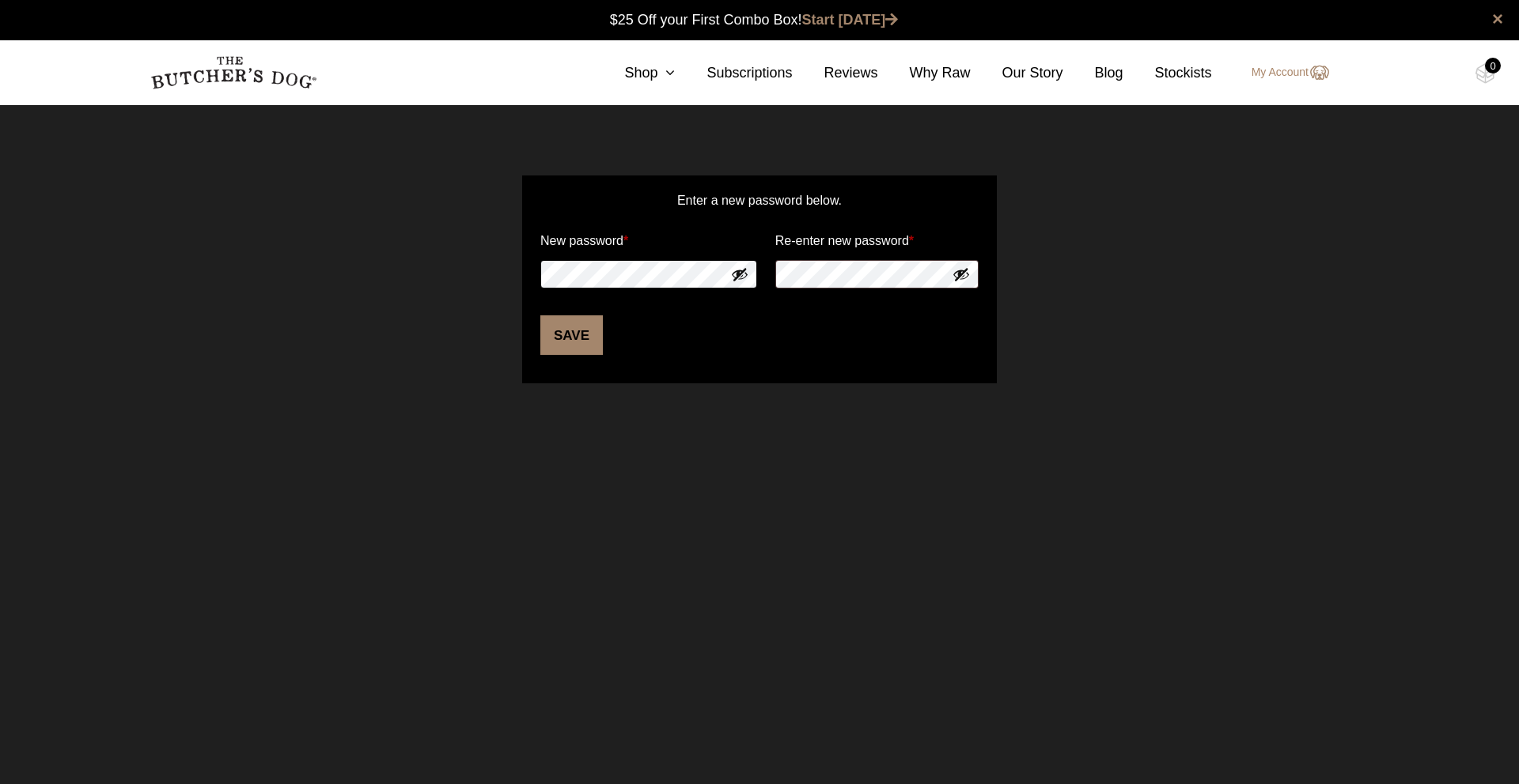
click at [502, 261] on div "Enter a new password below. New password * Re-enter new password * Save" at bounding box center [759, 279] width 1519 height 287
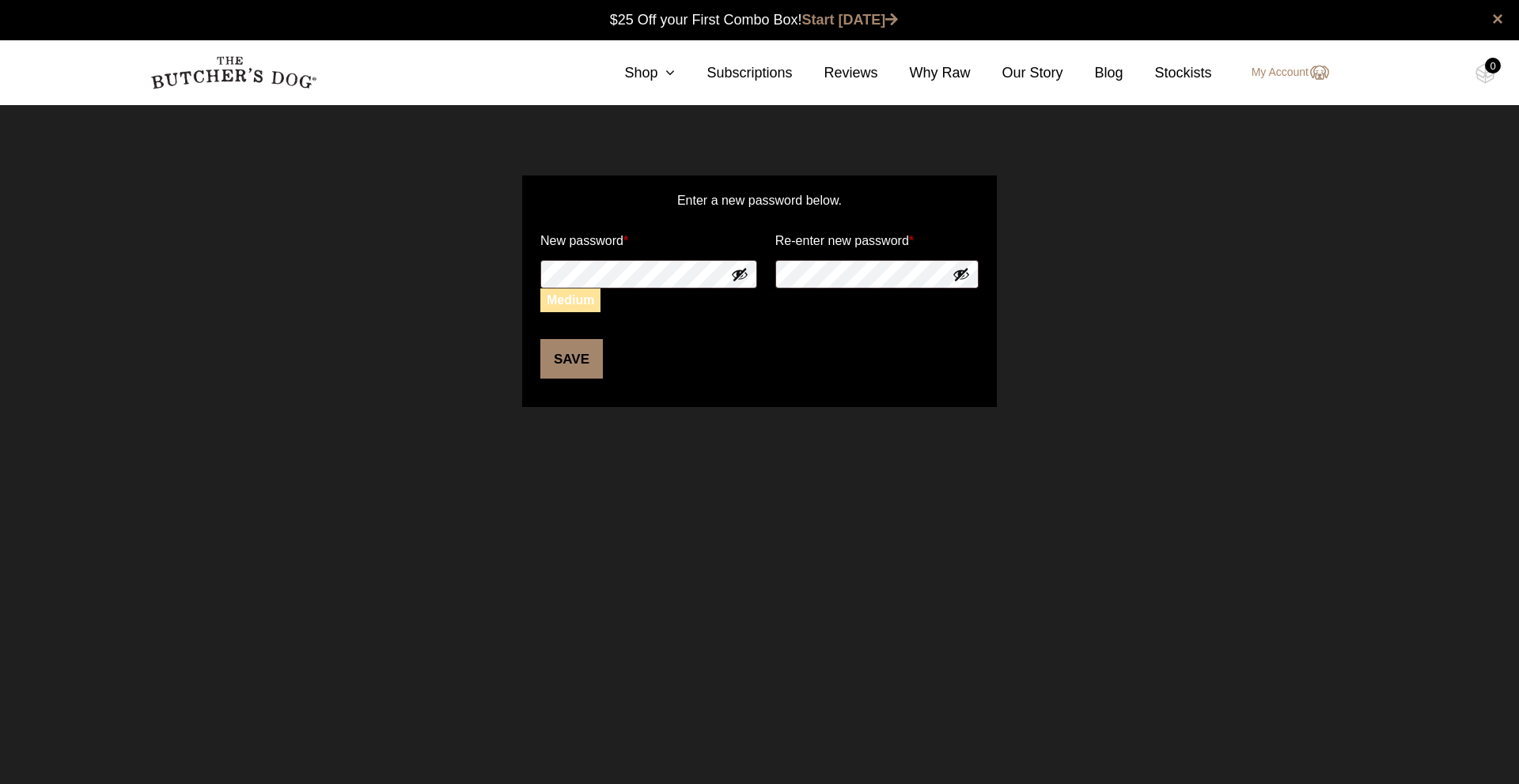
drag, startPoint x: 731, startPoint y: 283, endPoint x: 739, endPoint y: 278, distance: 9.4
click at [735, 279] on button "Show password" at bounding box center [739, 274] width 17 height 17
click at [963, 283] on button "Show password" at bounding box center [961, 274] width 17 height 17
click at [587, 367] on button "Save" at bounding box center [571, 359] width 62 height 39
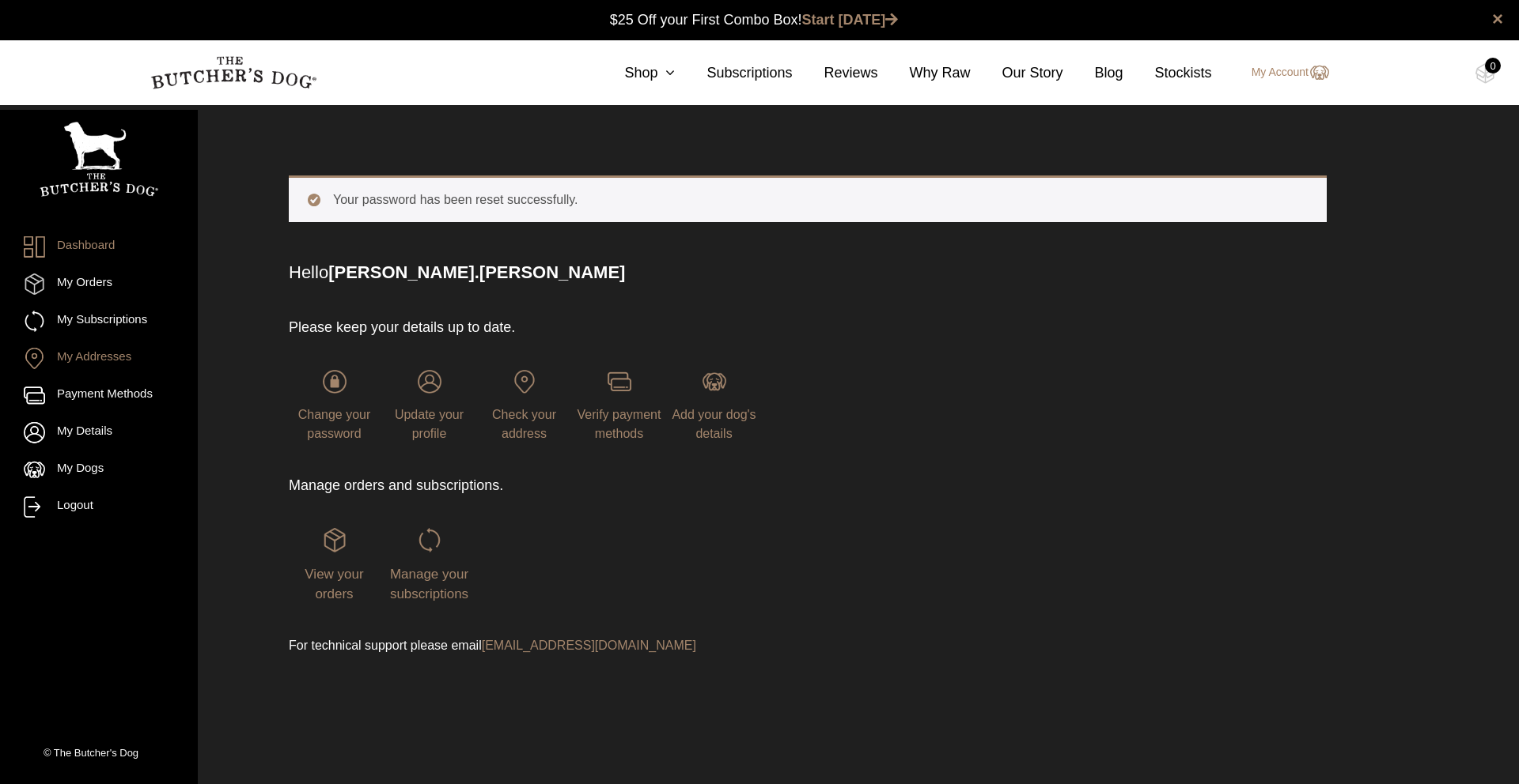
click at [118, 359] on link "My Addresses" at bounding box center [99, 359] width 150 height 21
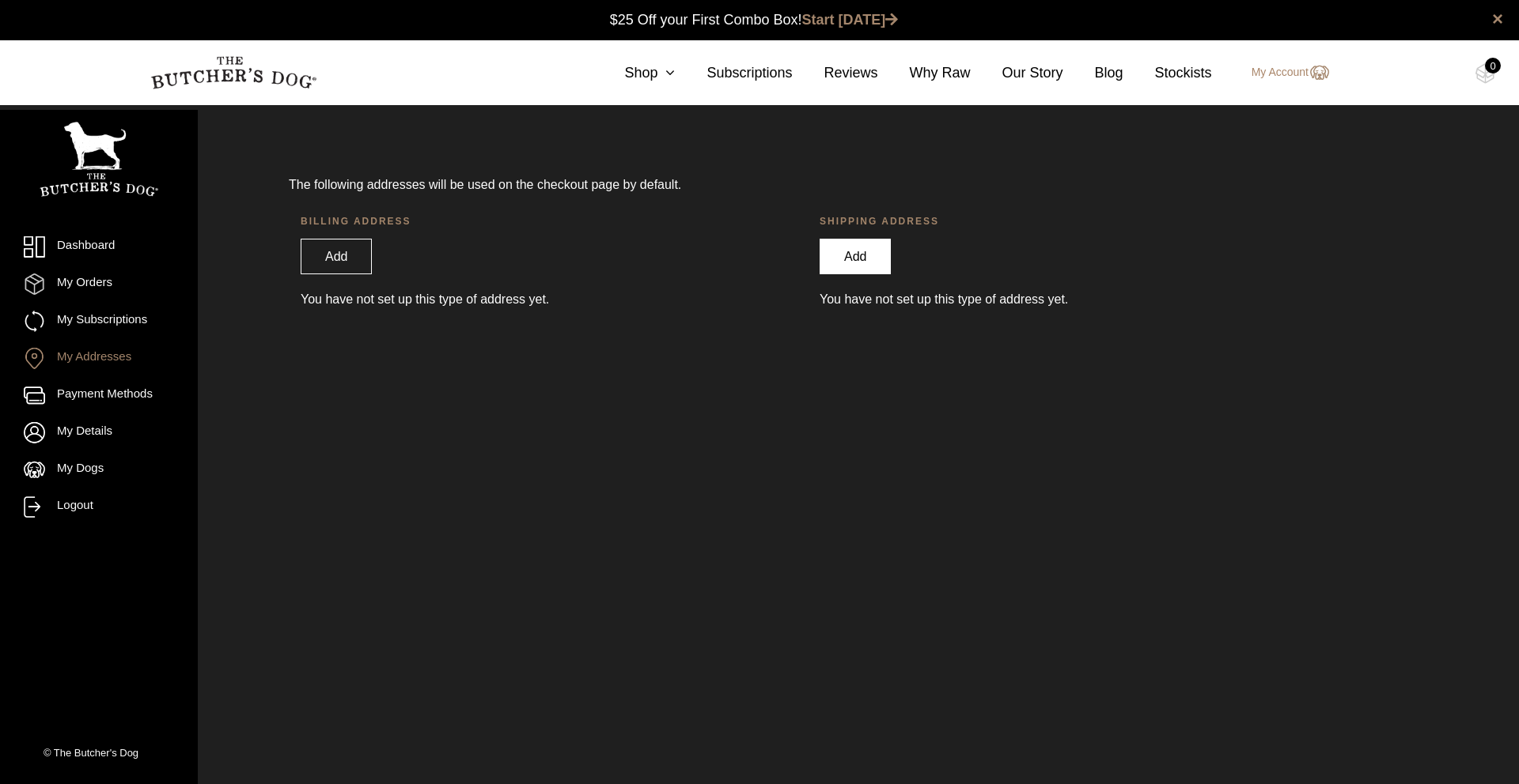
click at [836, 262] on link "Add" at bounding box center [855, 256] width 71 height 36
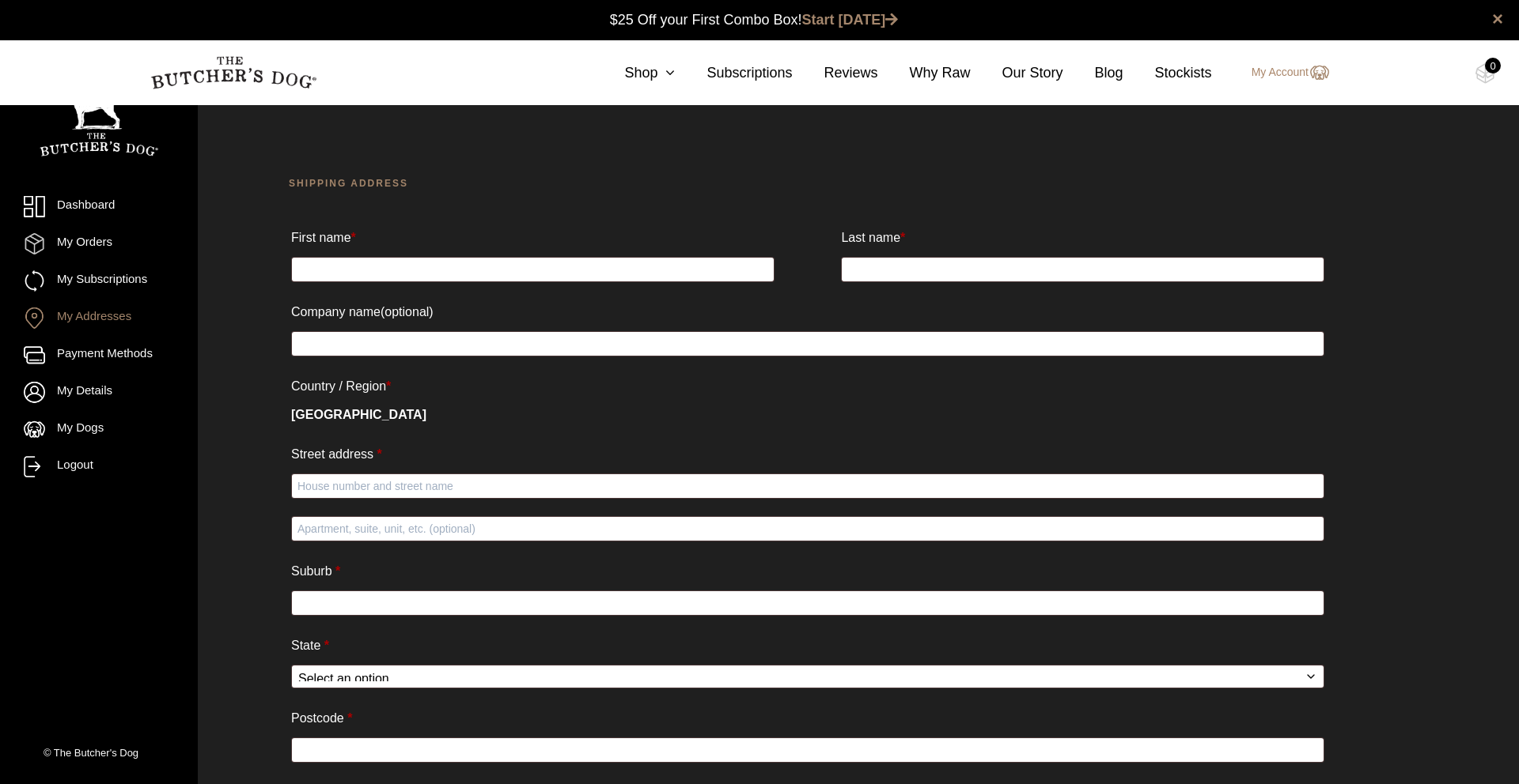
scroll to position [1, 0]
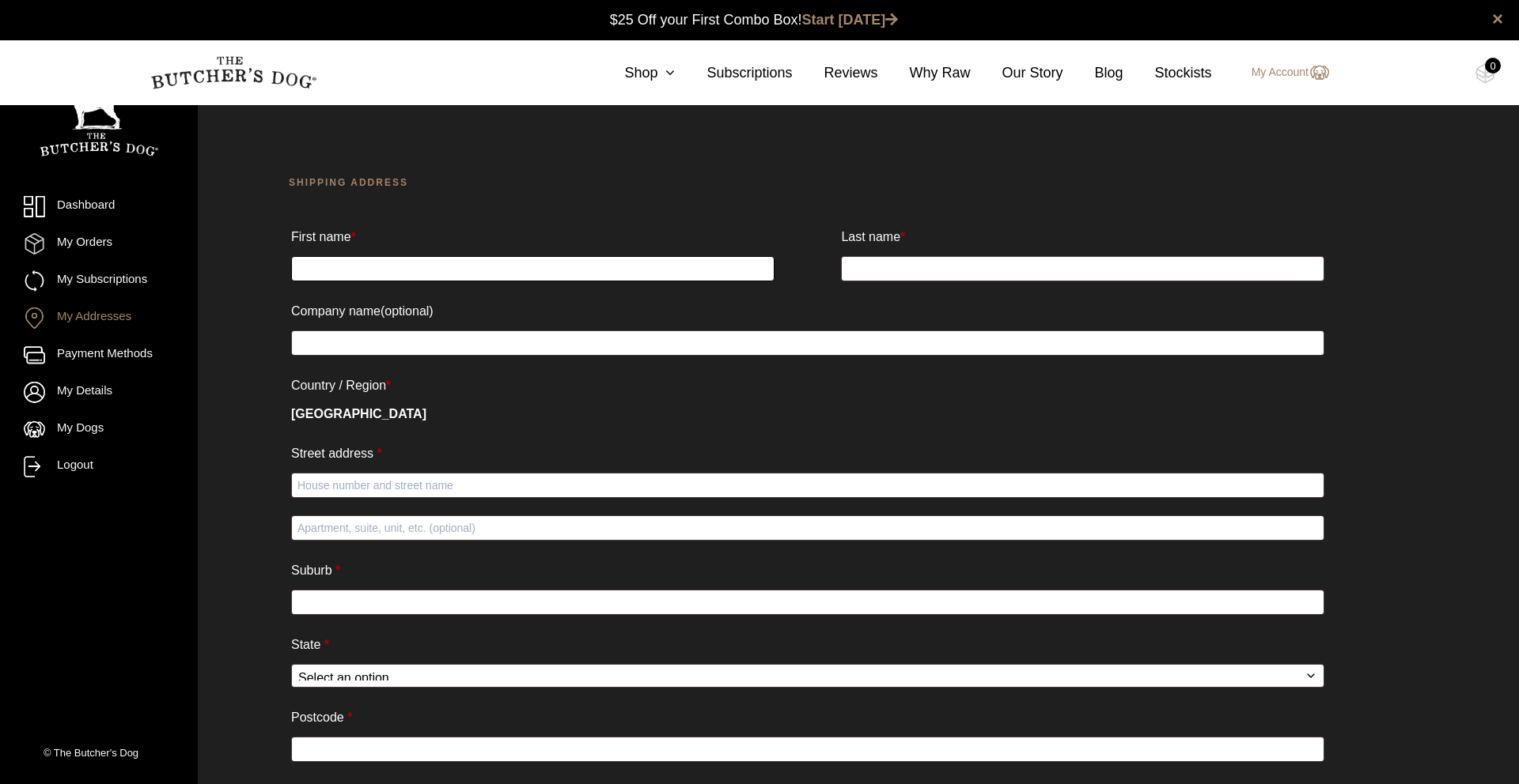
click at [533, 275] on input "First name *" at bounding box center [532, 269] width 483 height 25
type input "[PERSON_NAME]"
type input "Ruskin"
type input "[STREET_ADDRESS]"
type input "NORTH CURL CURL"
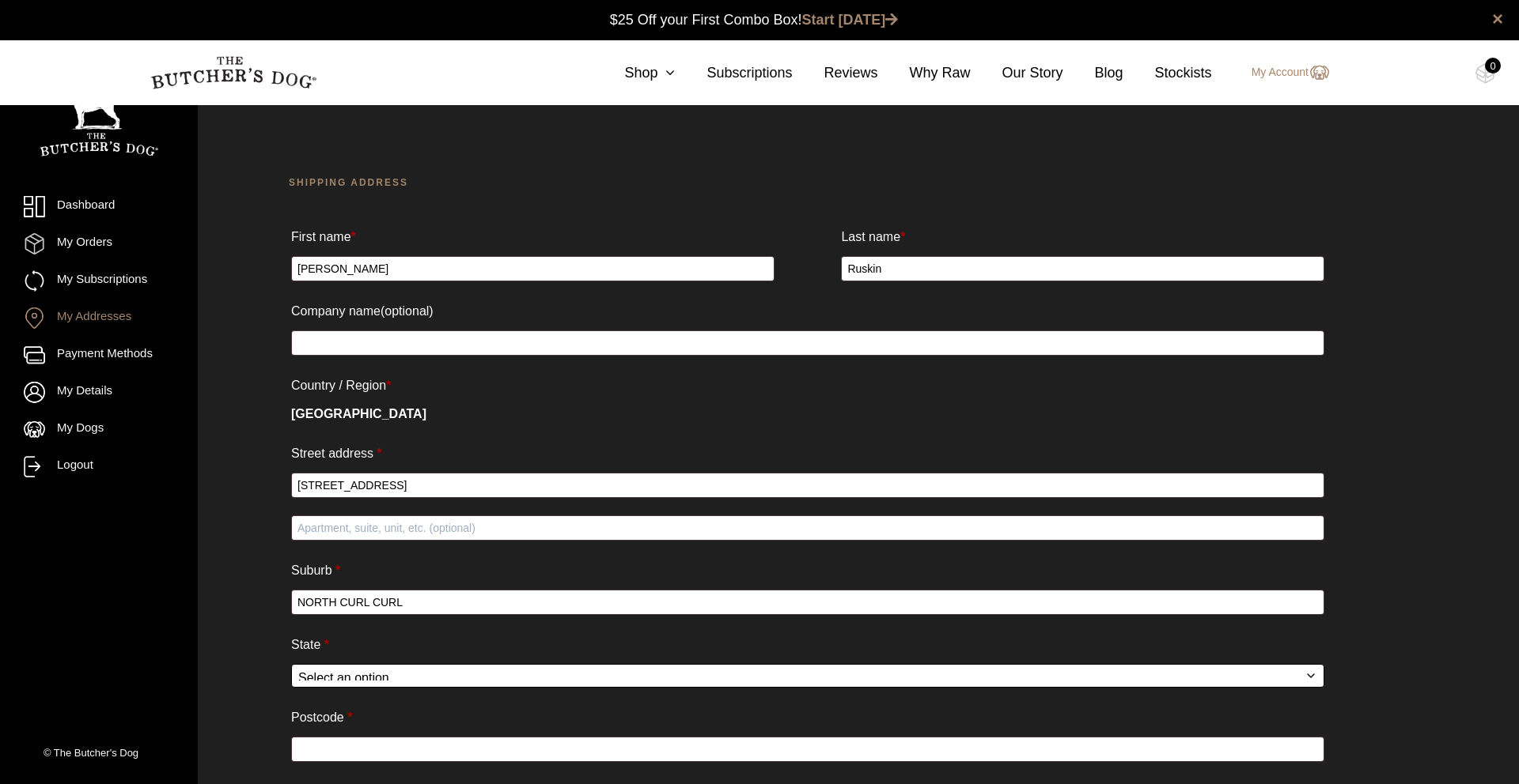
select select "NSW"
type input "2099"
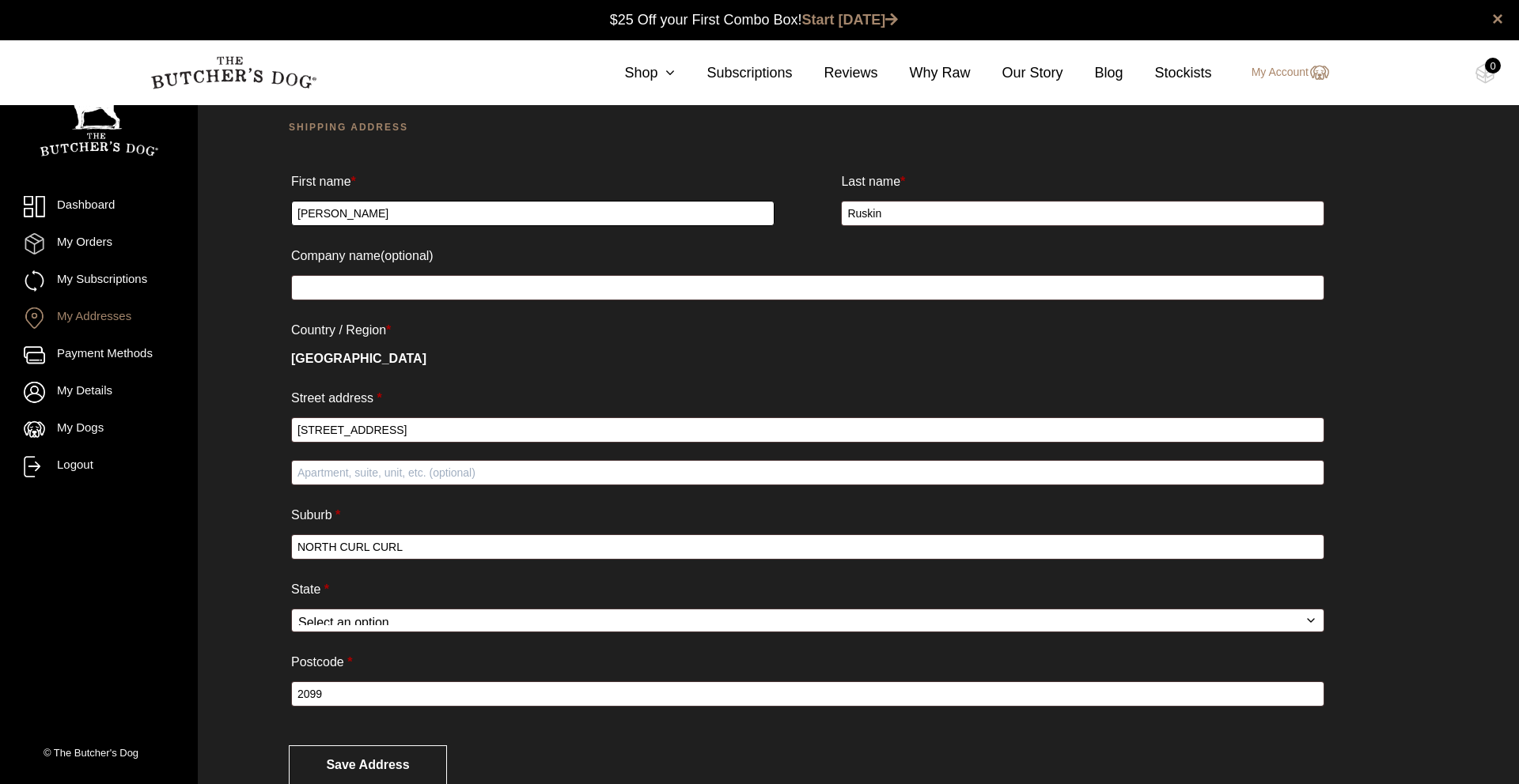
scroll to position [101, 0]
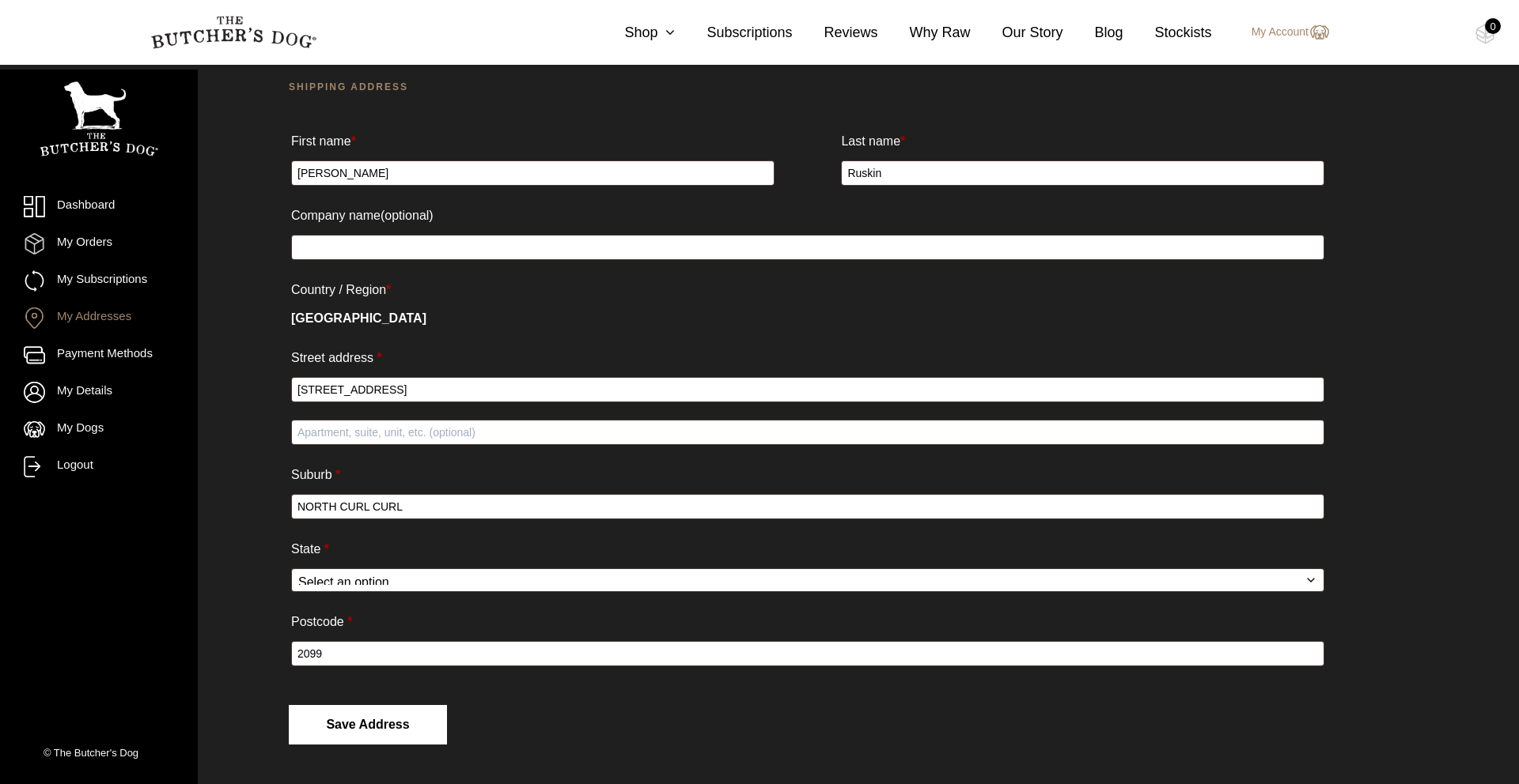
click at [359, 724] on button "Save address" at bounding box center [368, 724] width 159 height 39
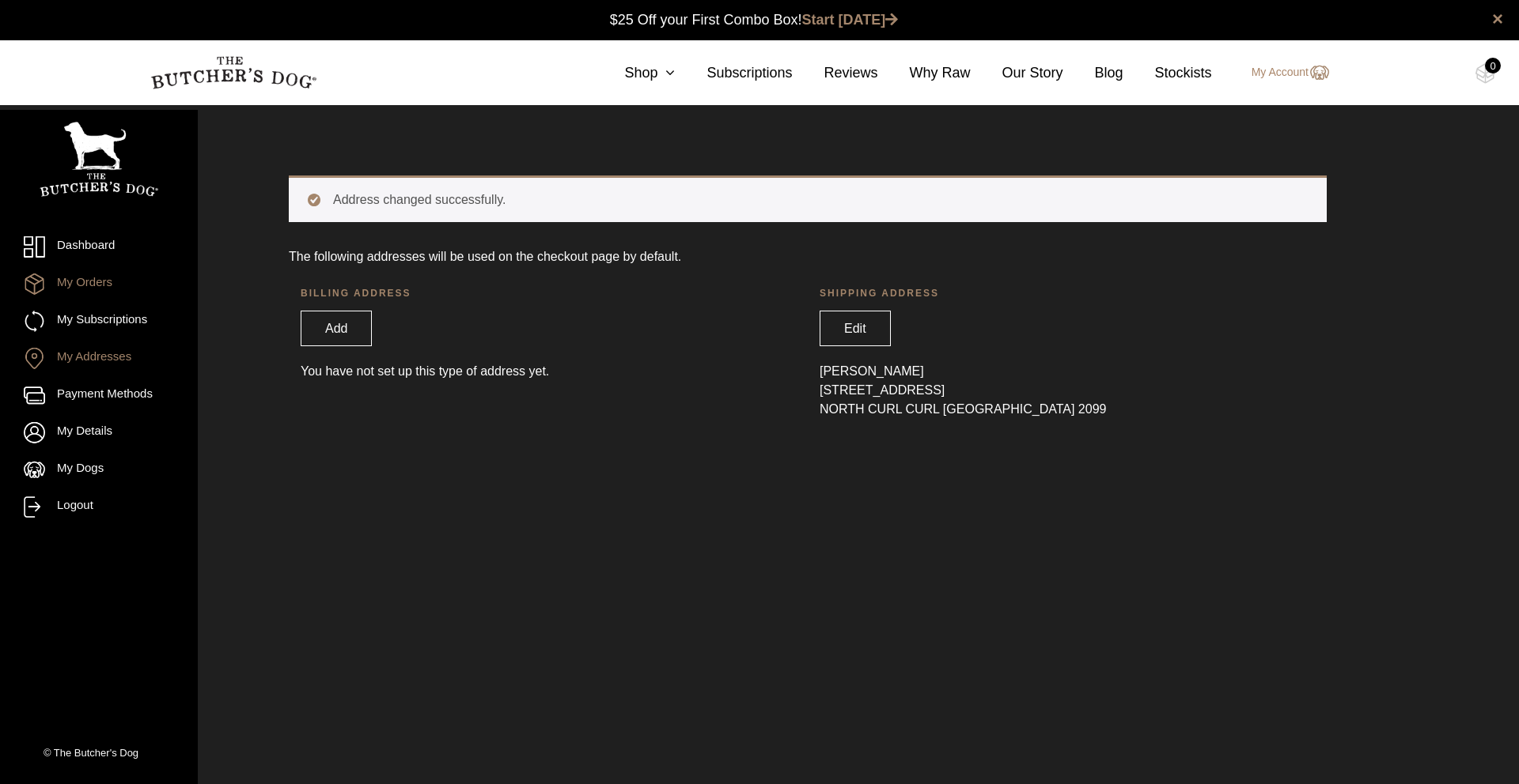
click at [87, 282] on link "My Orders" at bounding box center [99, 284] width 150 height 21
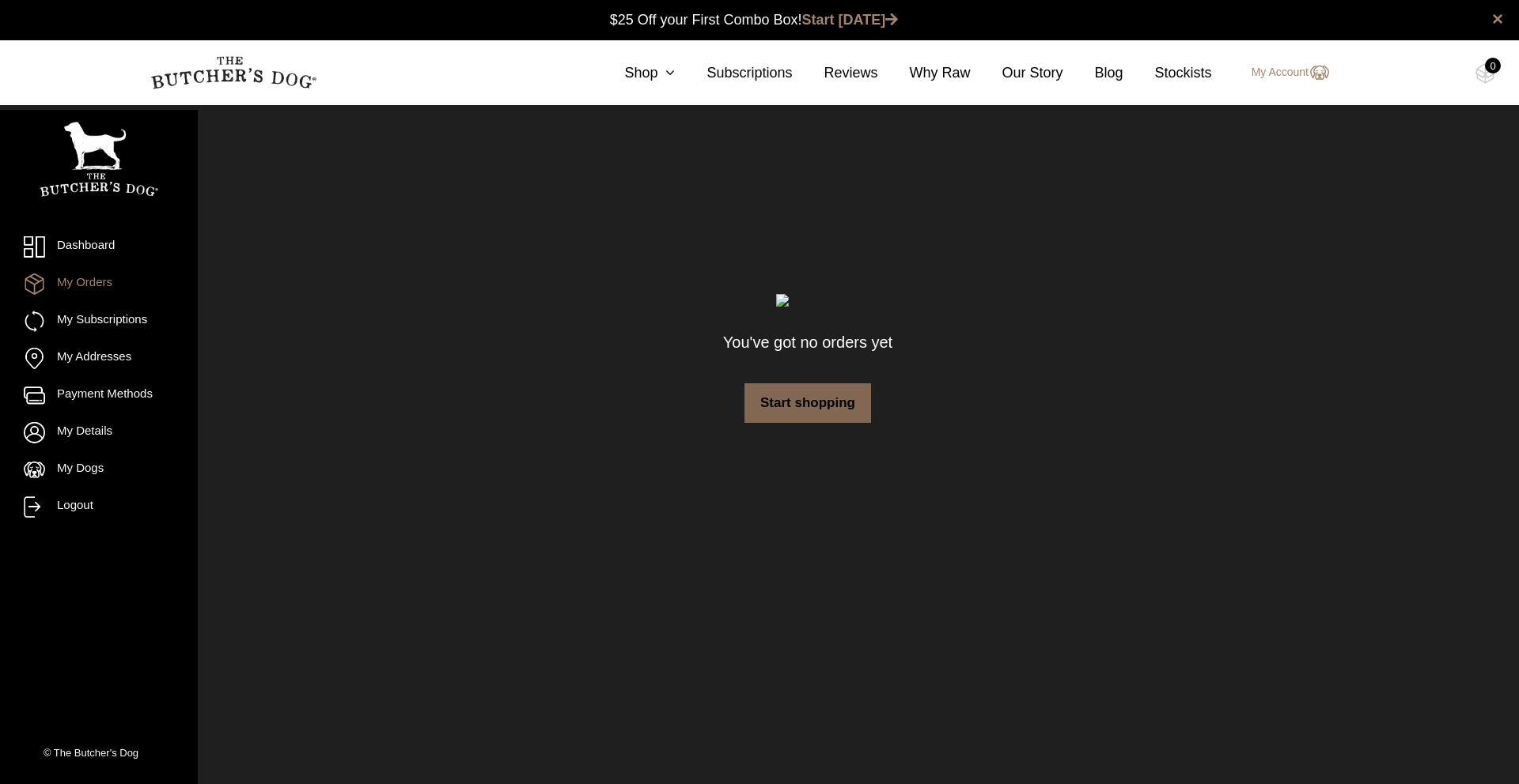
click at [802, 393] on link "Start shopping" at bounding box center [807, 403] width 127 height 39
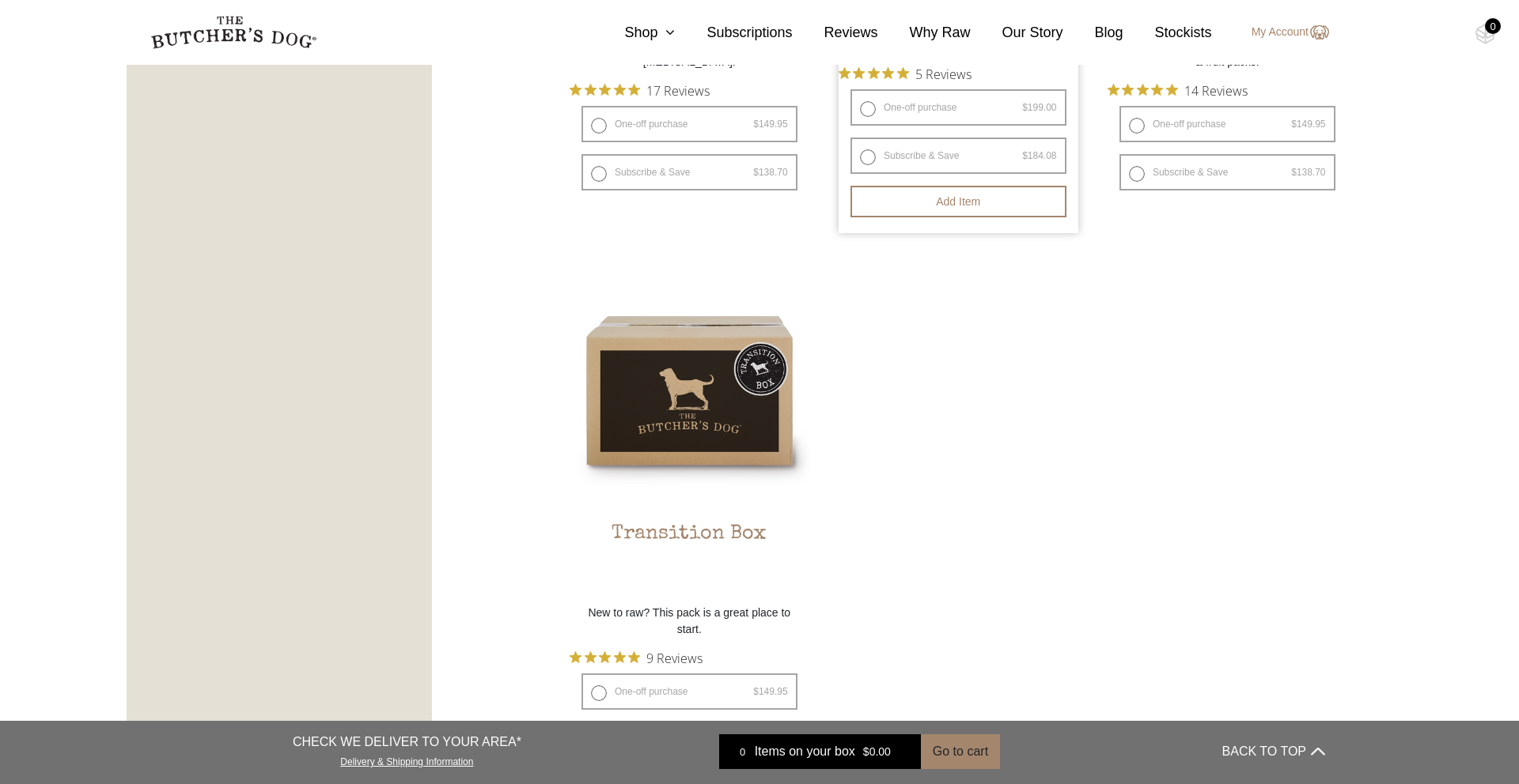
scroll to position [1332, 0]
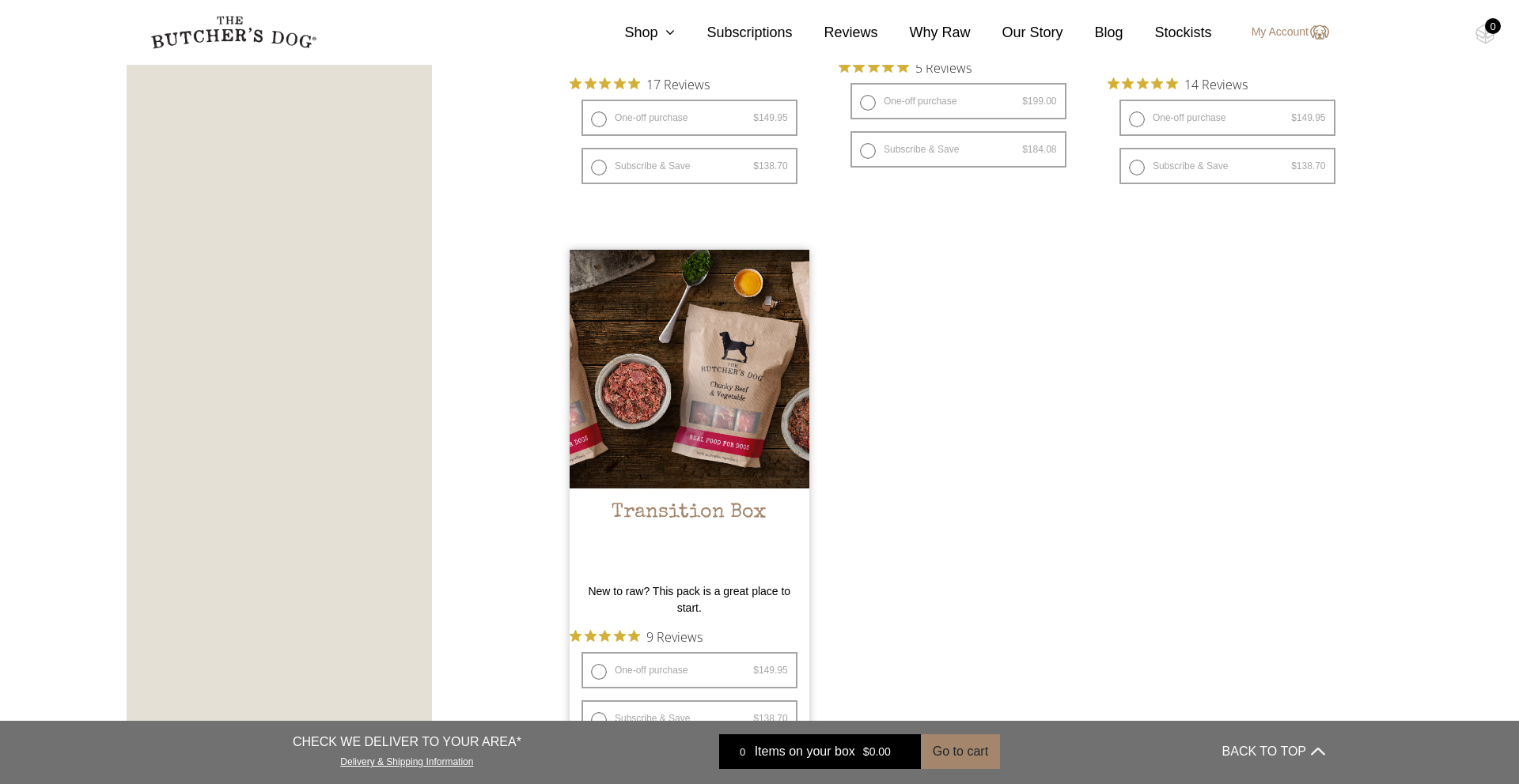
click at [694, 407] on img at bounding box center [689, 369] width 239 height 239
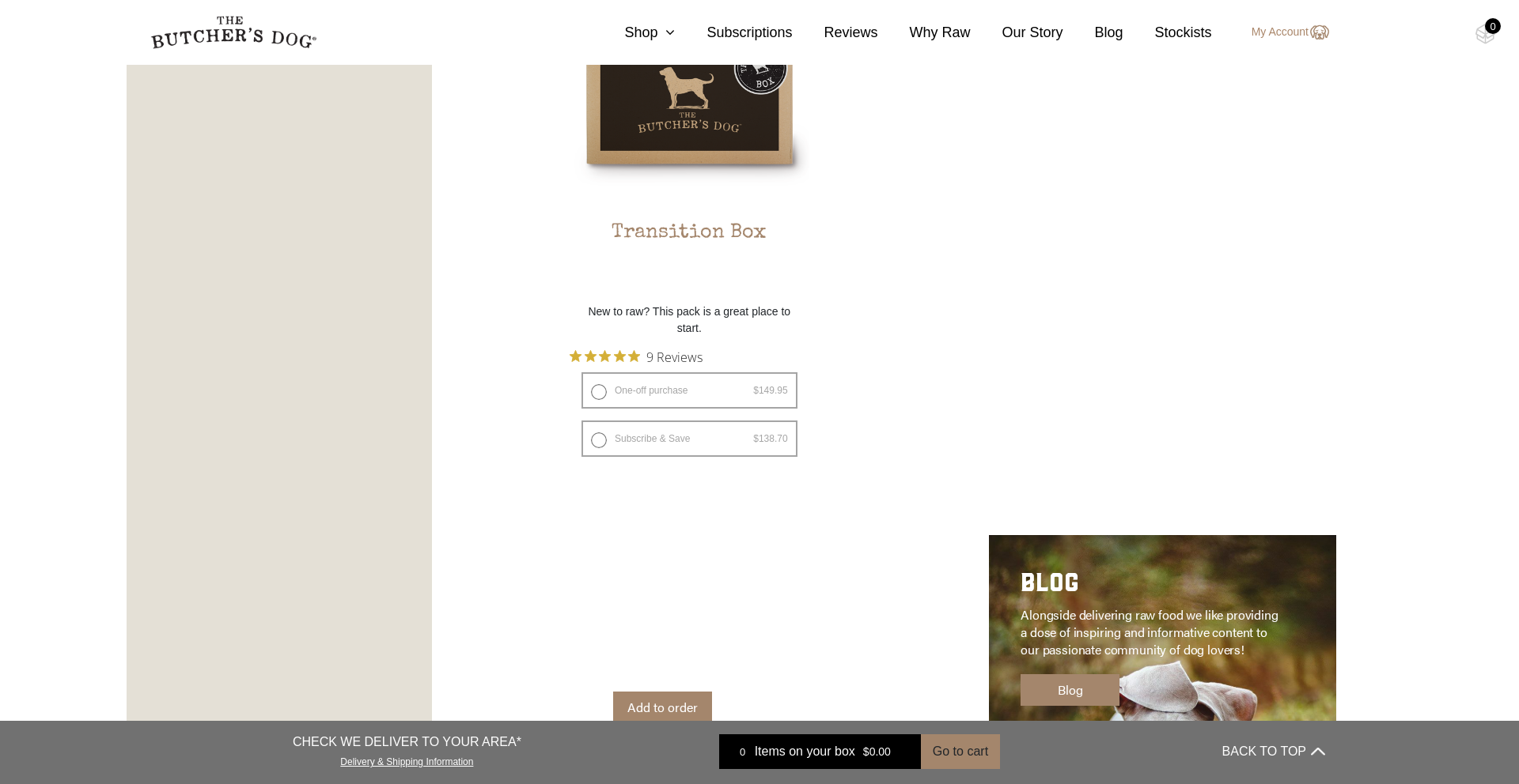
scroll to position [1627, 0]
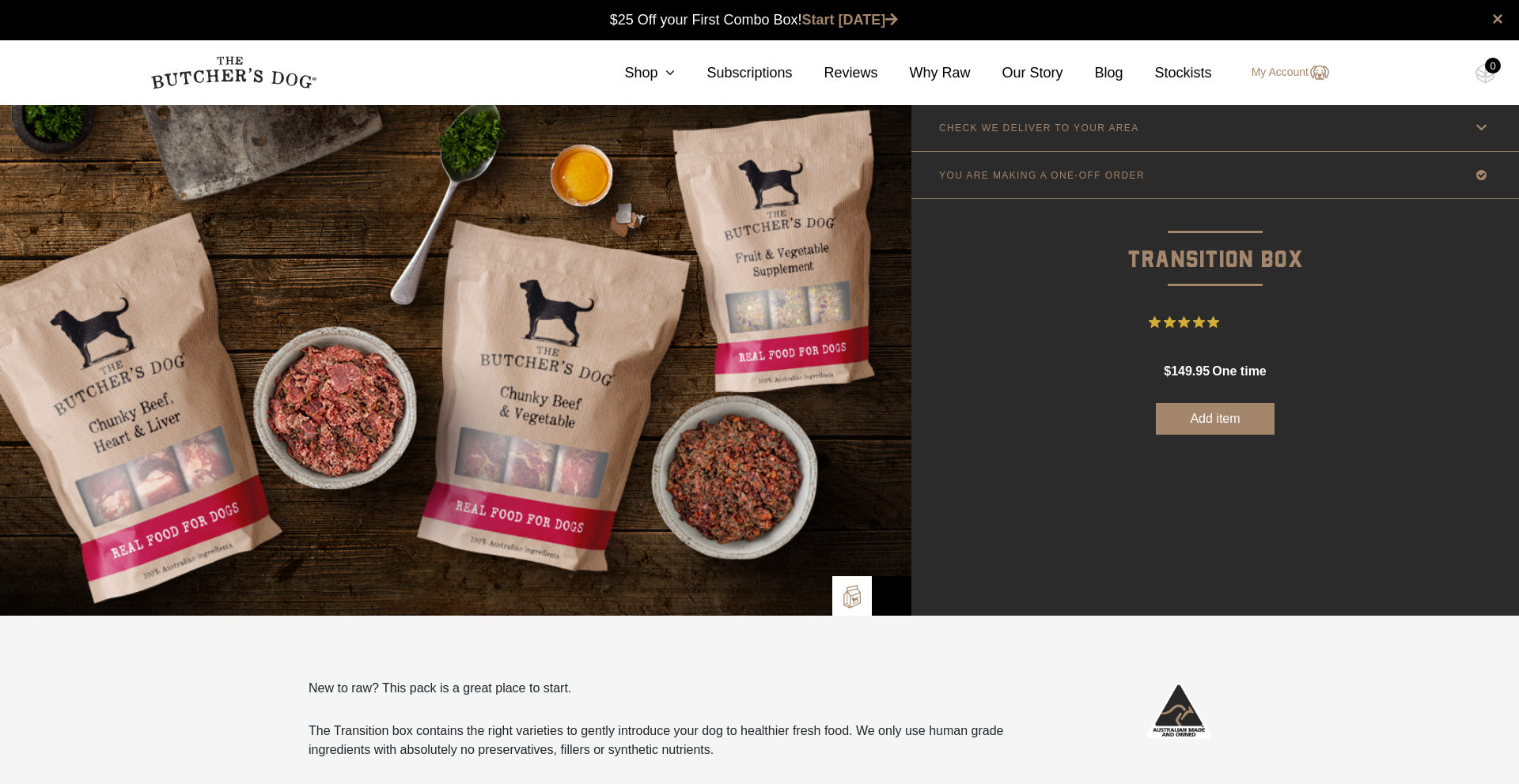
scroll to position [1, 0]
click at [1208, 421] on button "Add item" at bounding box center [1214, 418] width 118 height 32
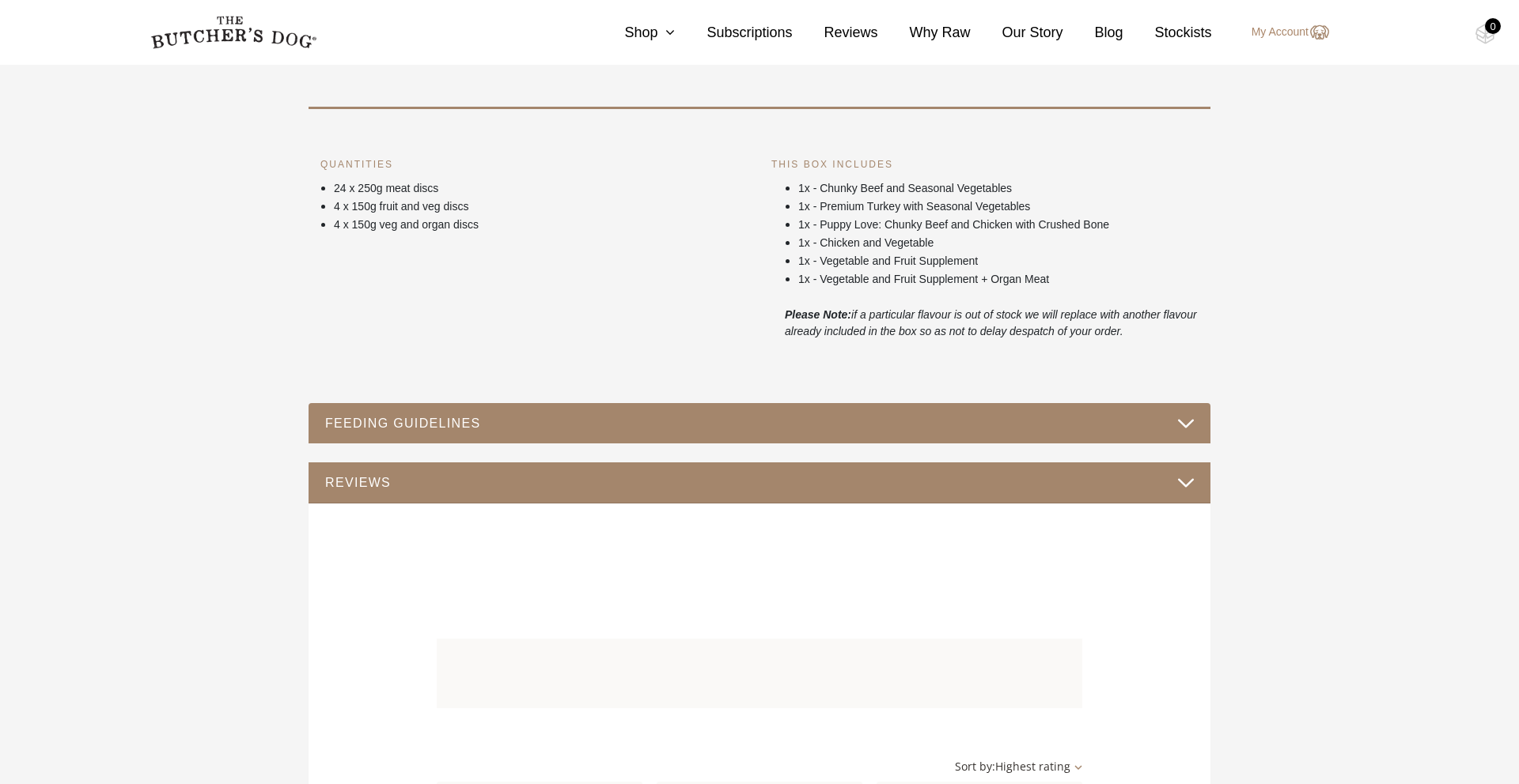
scroll to position [0, 0]
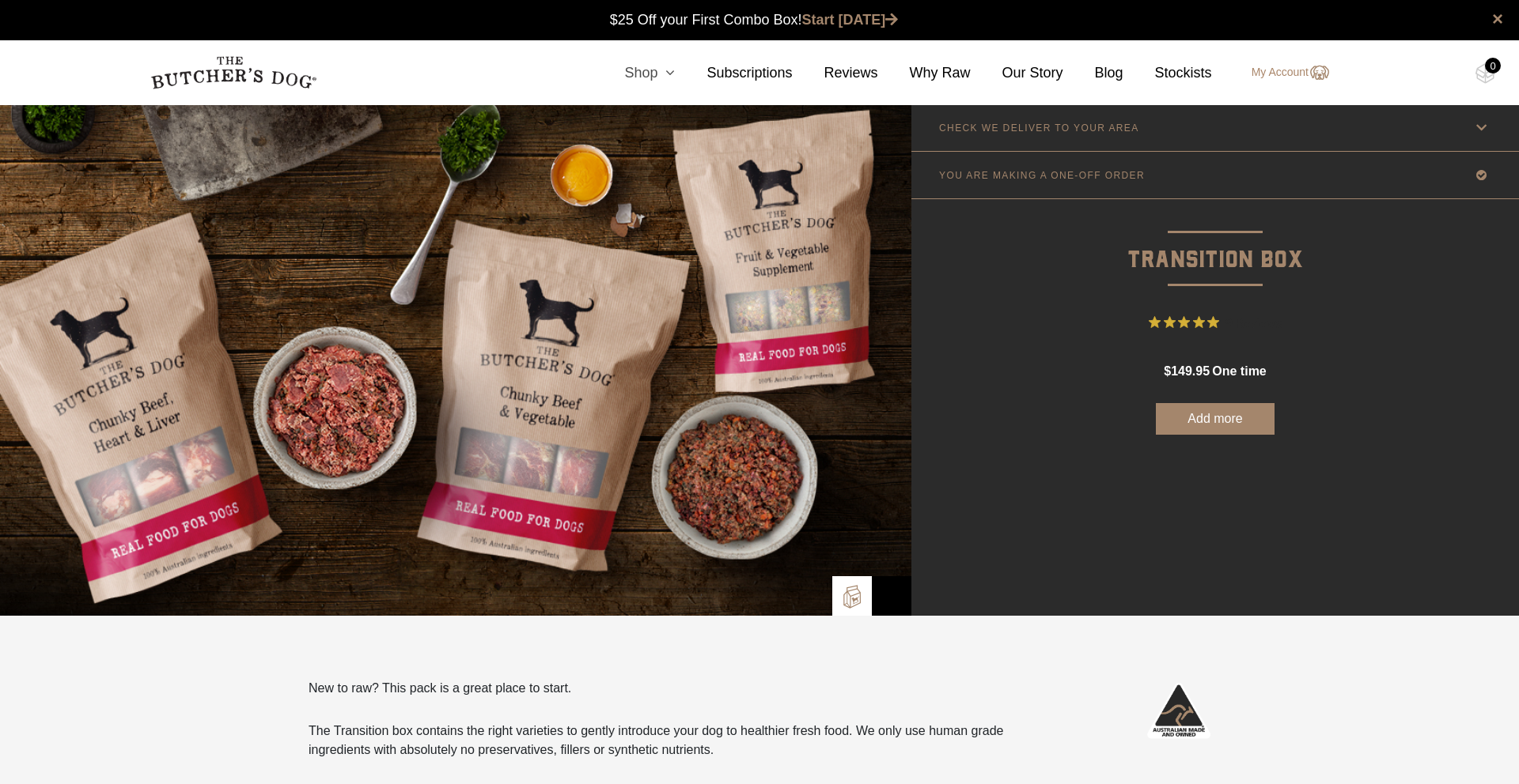
click at [643, 70] on link "Shop" at bounding box center [633, 73] width 83 height 21
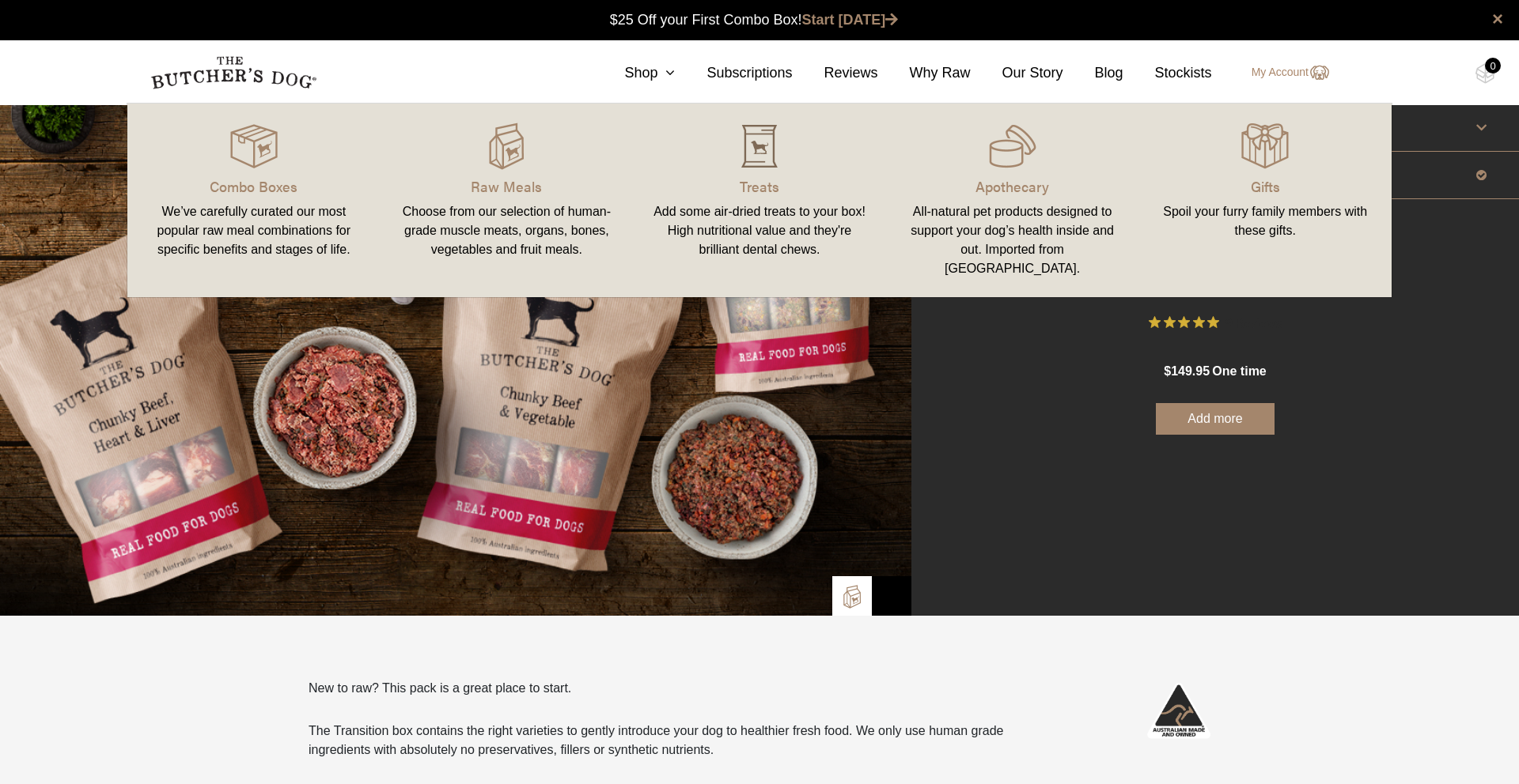
click at [759, 152] on img at bounding box center [759, 146] width 47 height 47
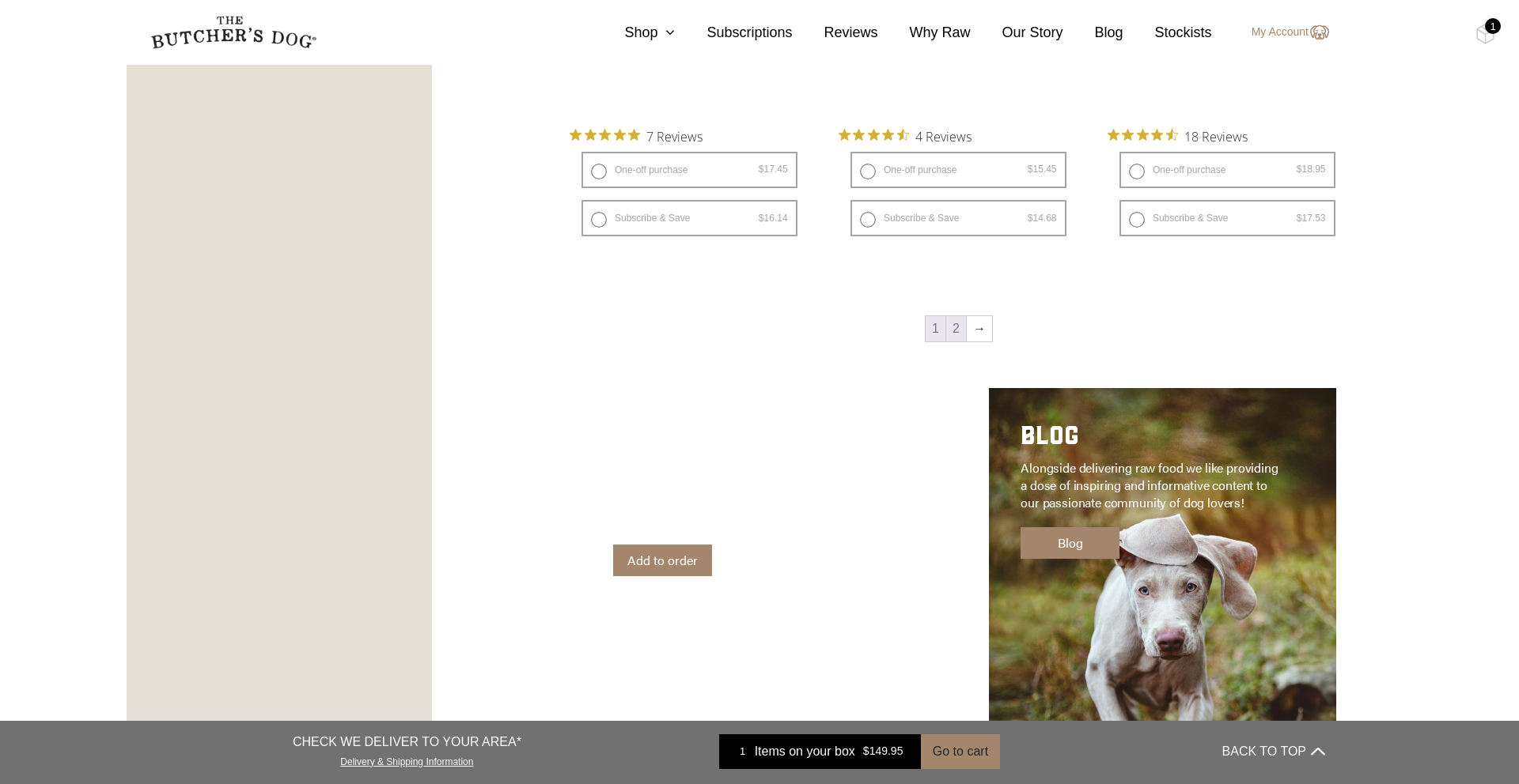
scroll to position [2222, 0]
click at [952, 333] on link "2" at bounding box center [956, 327] width 20 height 25
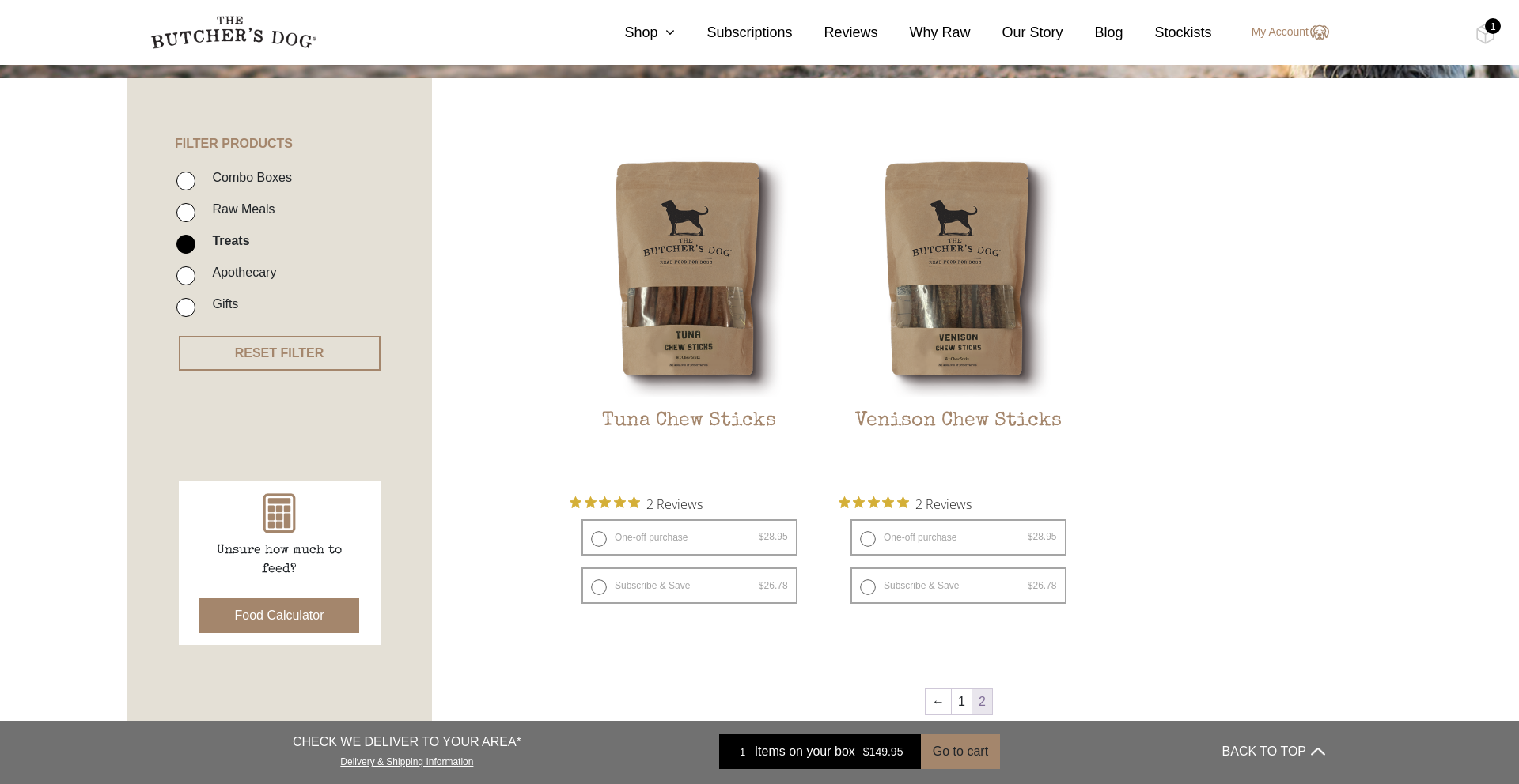
scroll to position [325, 0]
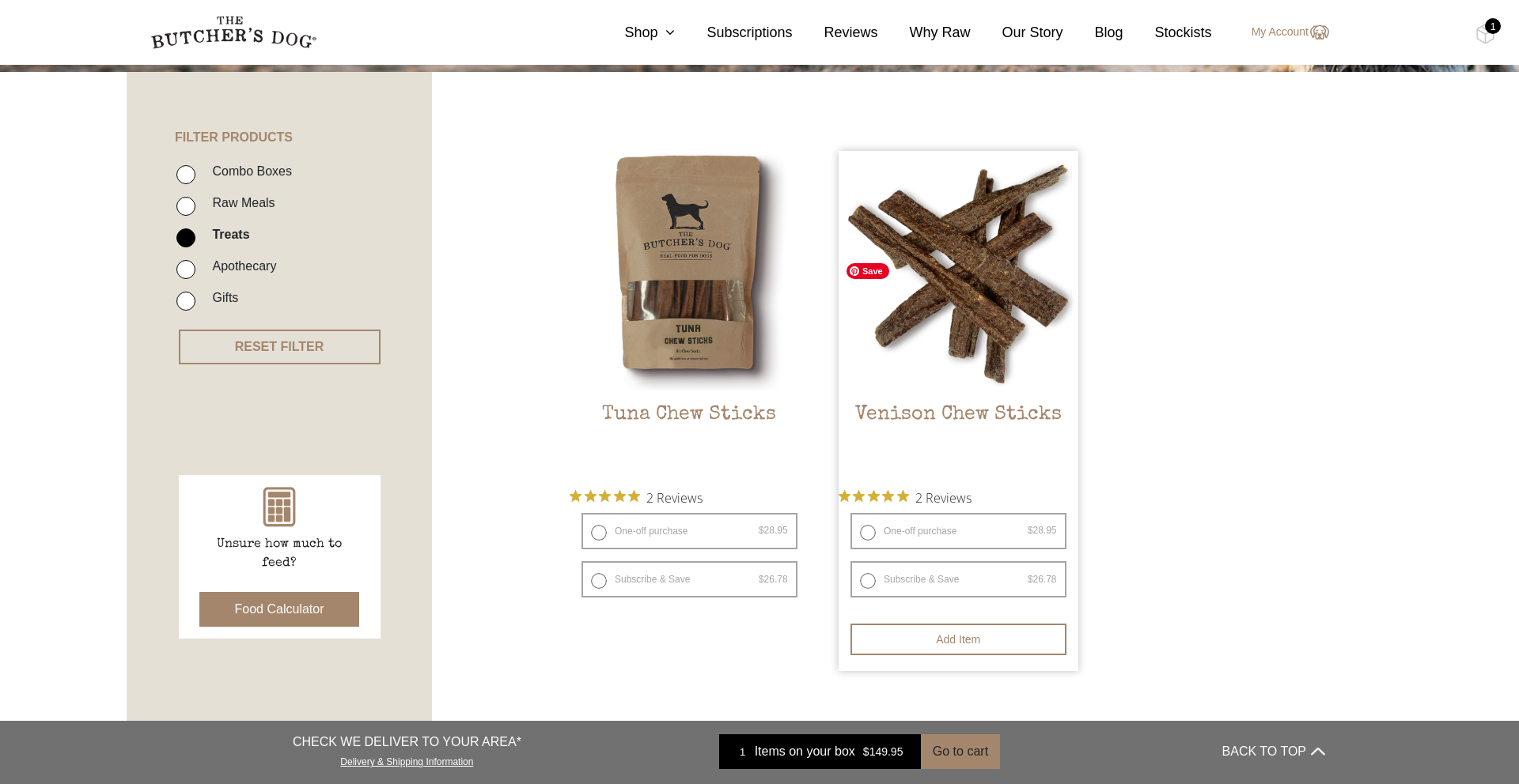
click at [995, 328] on img at bounding box center [958, 270] width 239 height 239
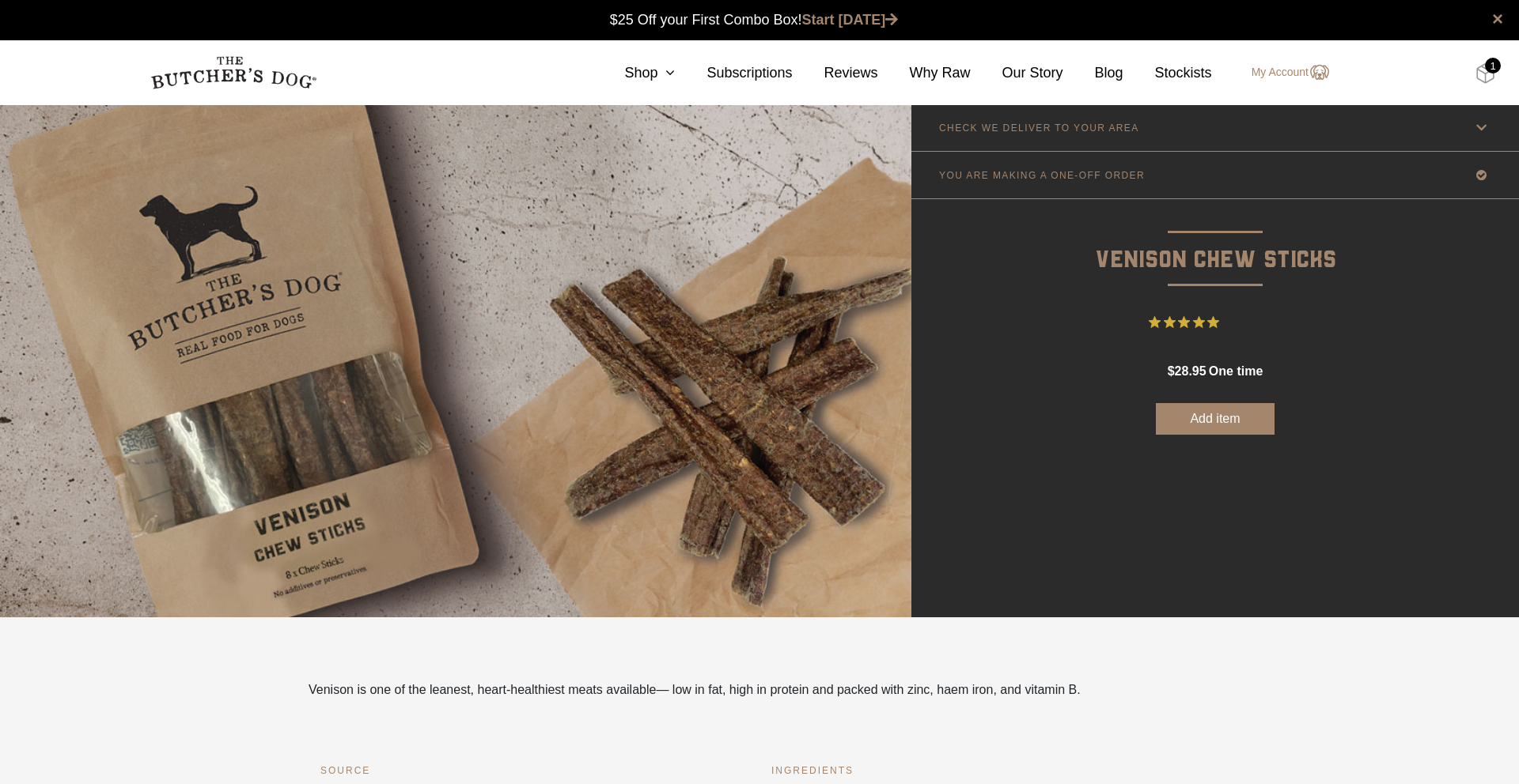
click at [1490, 73] on div "1" at bounding box center [1492, 65] width 16 height 16
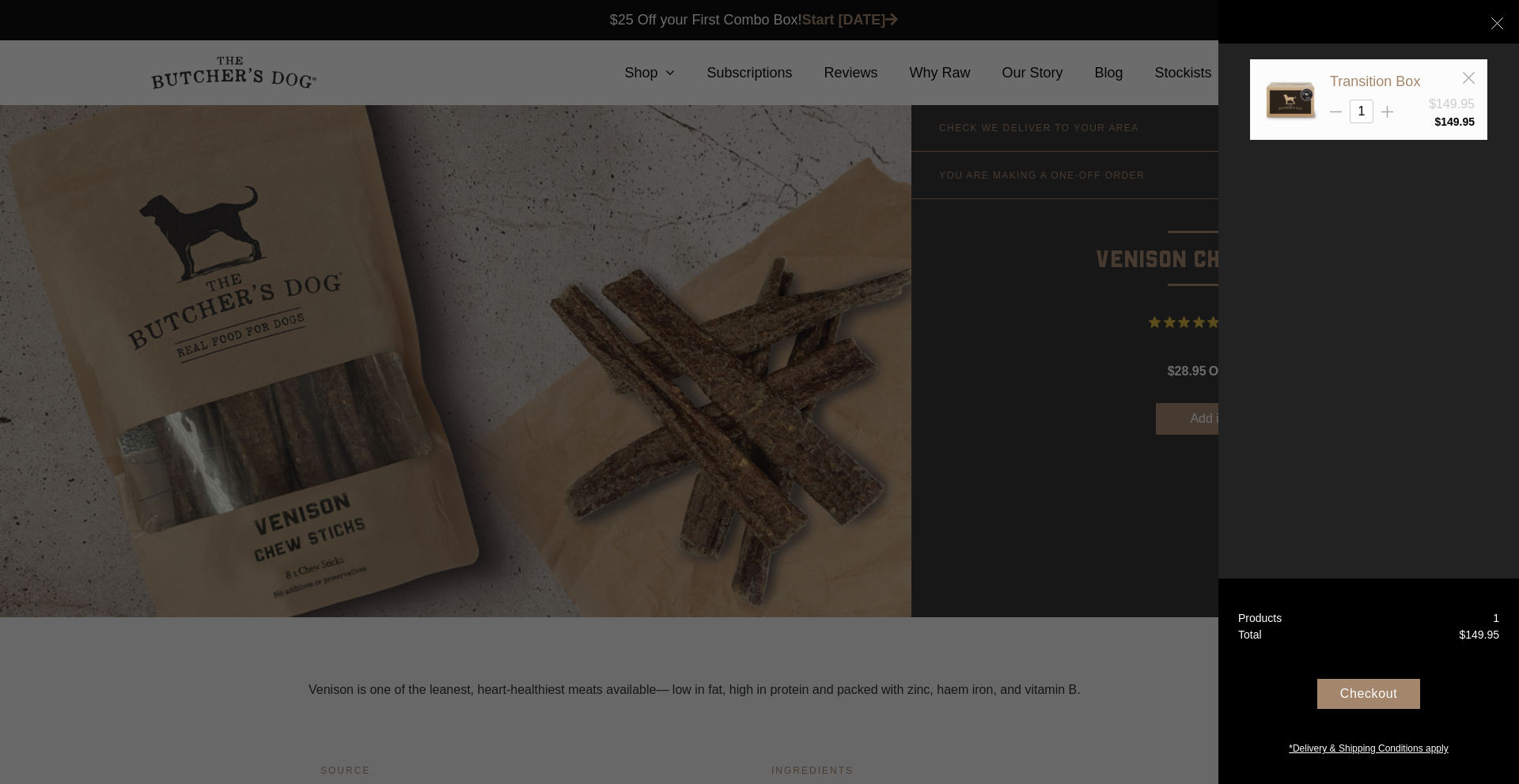
click at [1353, 697] on div "Checkout" at bounding box center [1369, 694] width 103 height 30
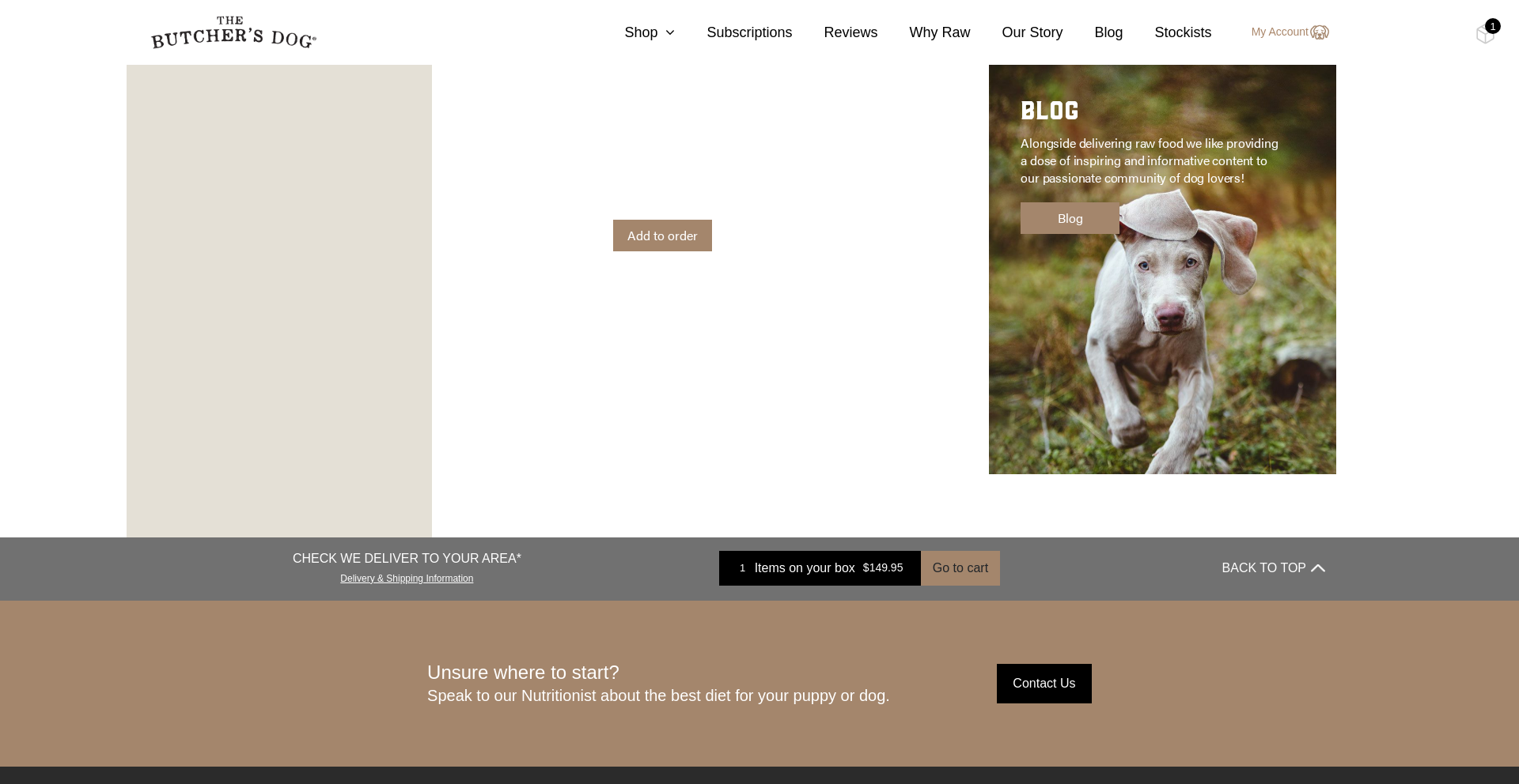
scroll to position [2691, 0]
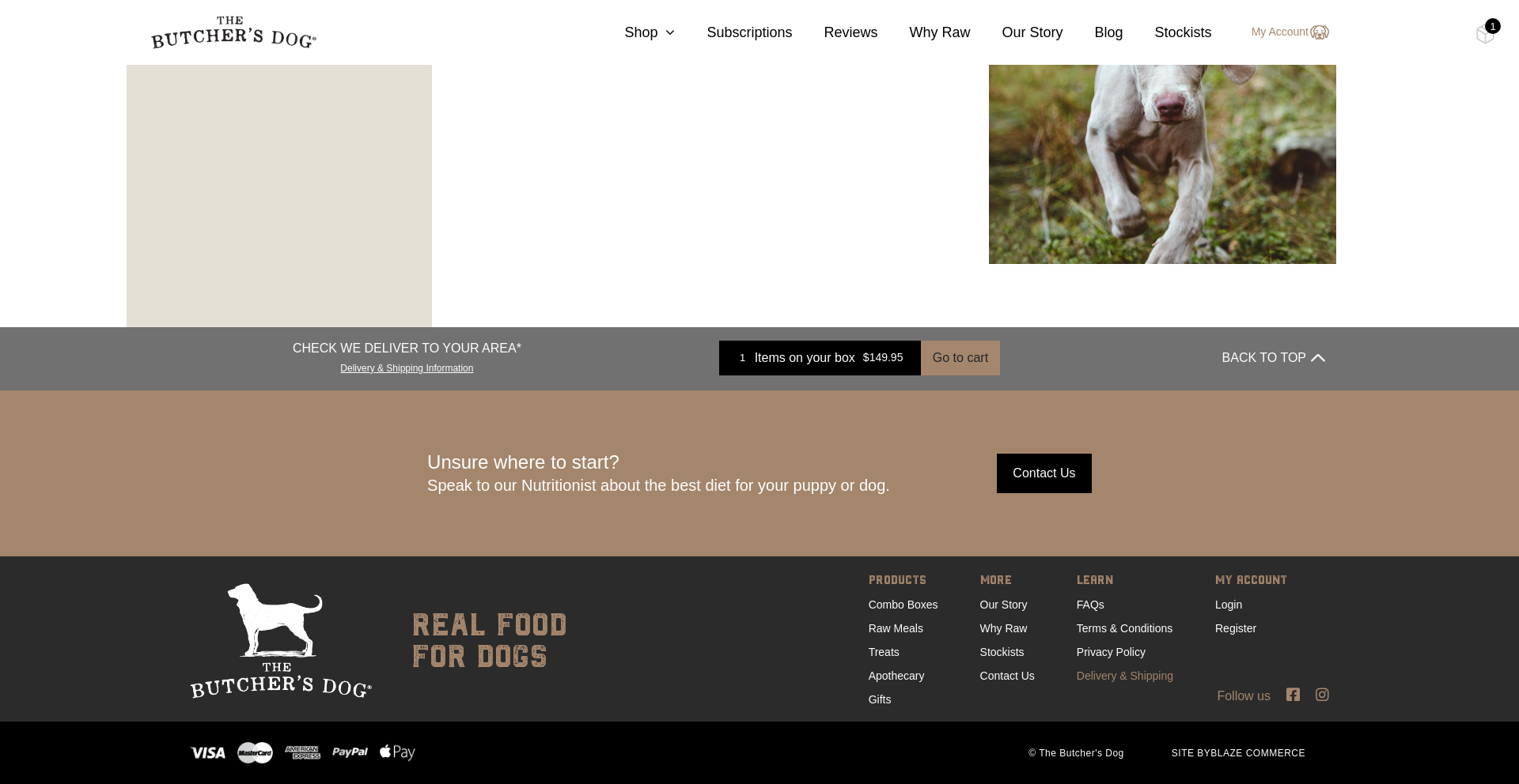
click at [1106, 670] on link "Delivery & Shipping" at bounding box center [1124, 675] width 96 height 12
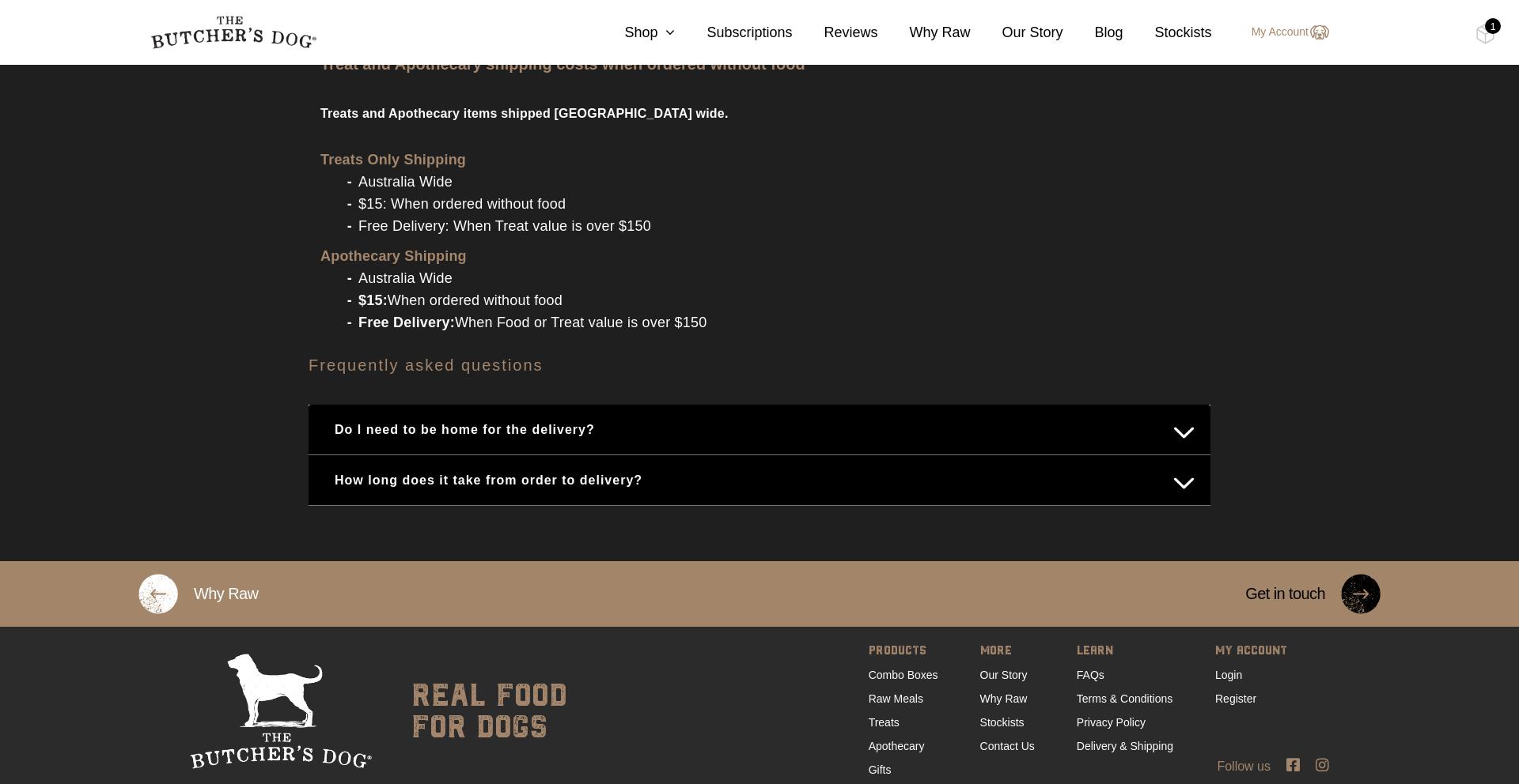
scroll to position [1920, 0]
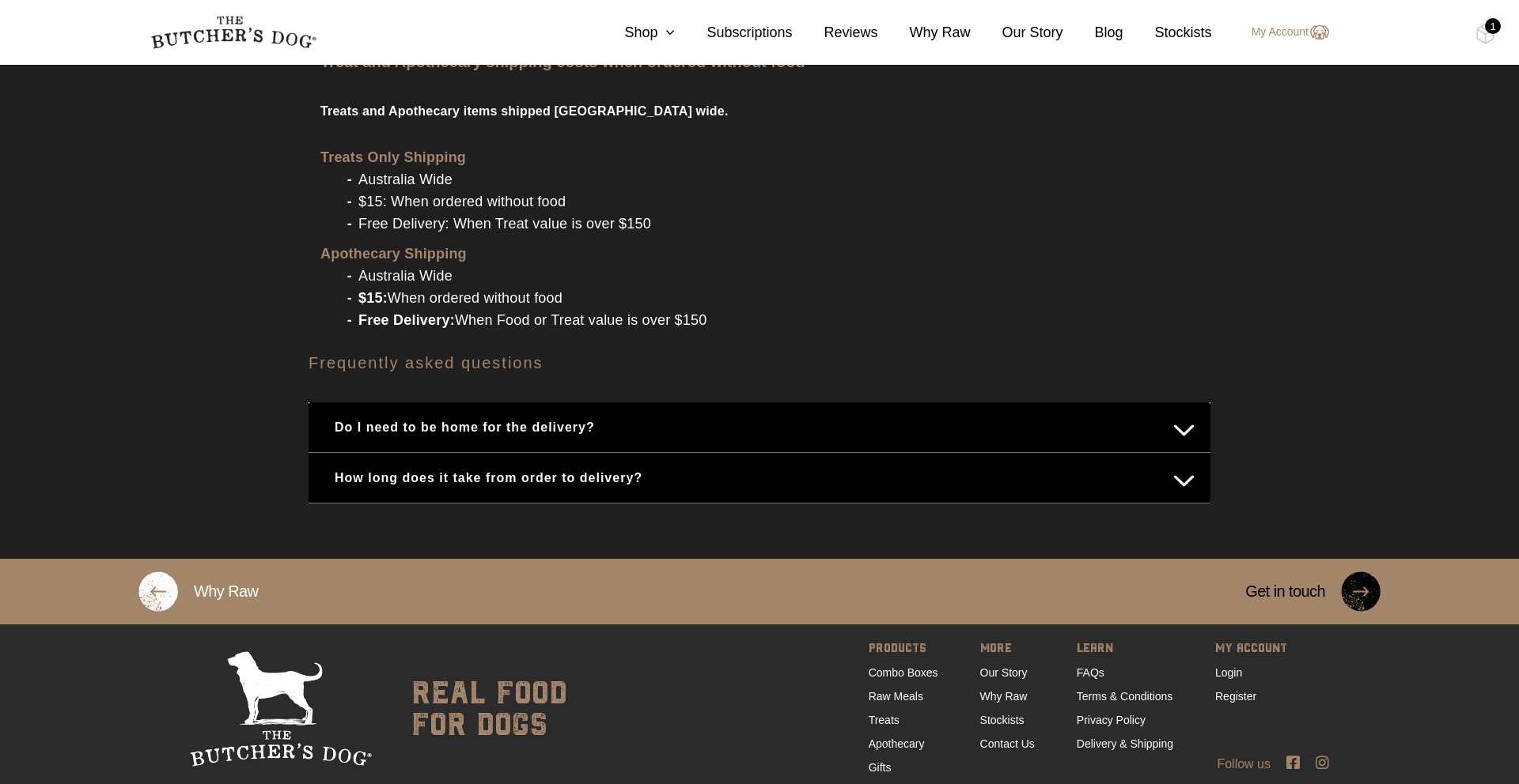
click at [552, 462] on button "How long does it take from order to delivery?" at bounding box center [759, 478] width 870 height 31
